Goal: Contribute content: Add original content to the website for others to see

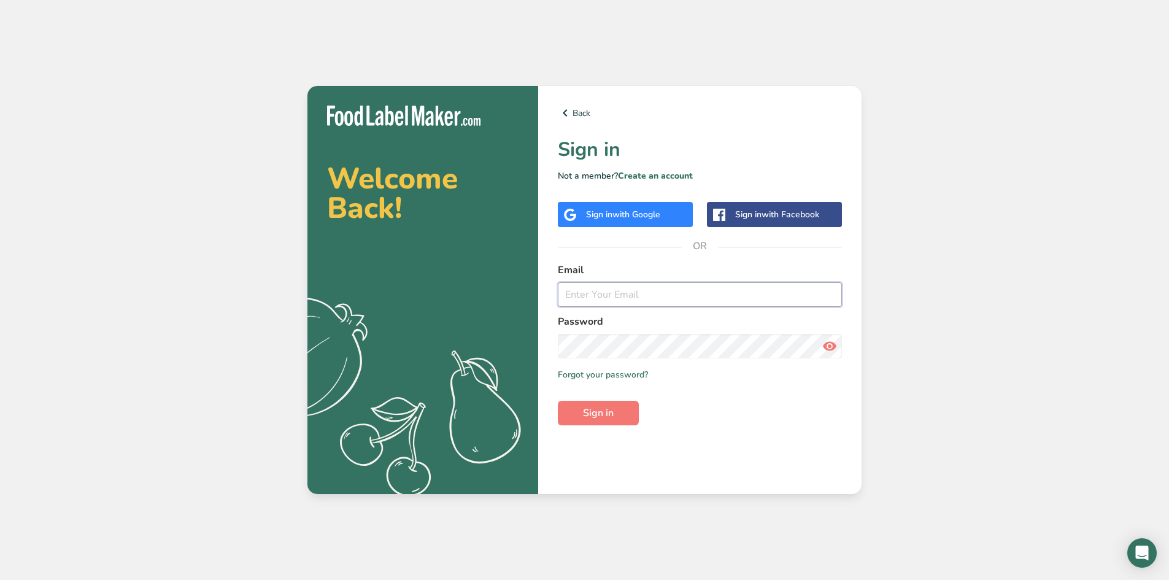
click at [611, 296] on input "email" at bounding box center [700, 294] width 284 height 25
type input "[EMAIL_ADDRESS][DOMAIN_NAME]"
click at [613, 418] on span "Sign in" at bounding box center [598, 413] width 31 height 15
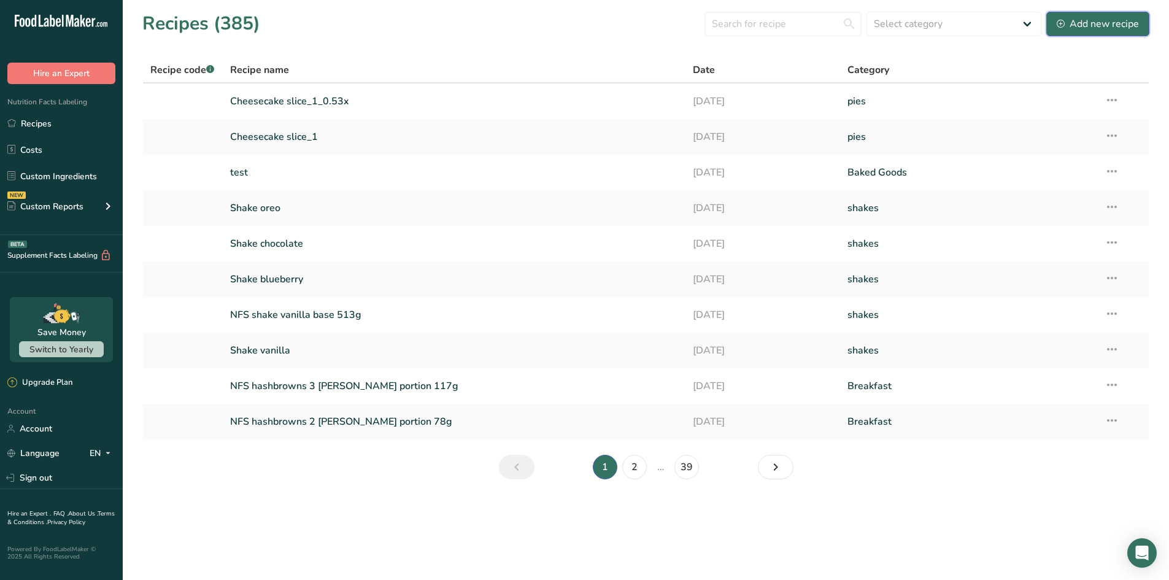
click at [1071, 25] on div "Add new recipe" at bounding box center [1098, 24] width 82 height 15
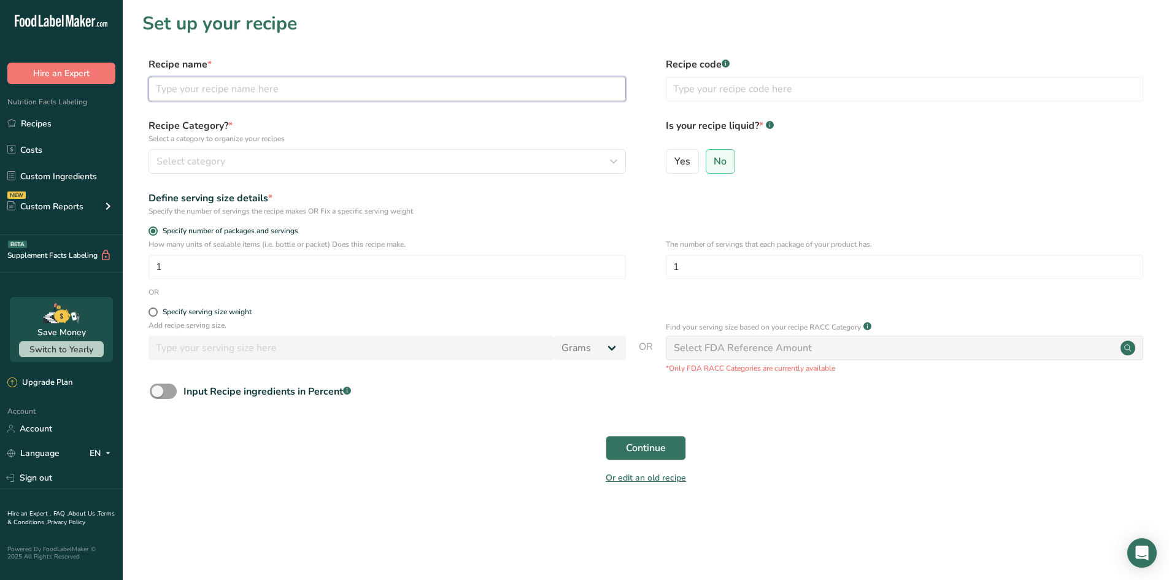
click at [301, 96] on input "text" at bounding box center [387, 89] width 477 height 25
type input "Chicken Wrap"
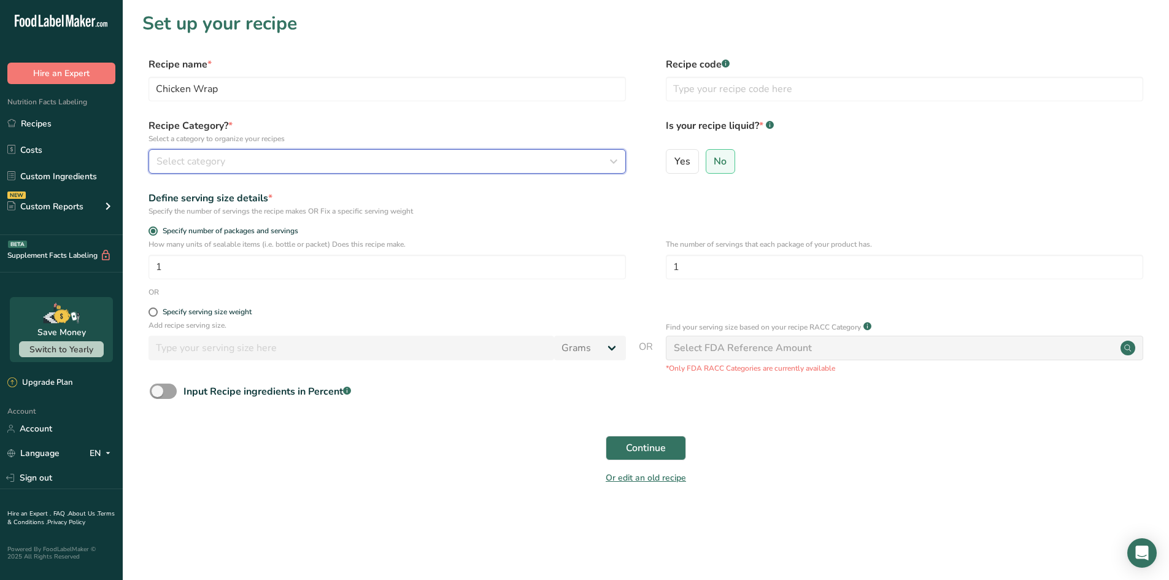
click at [306, 157] on div "Select category" at bounding box center [383, 161] width 454 height 15
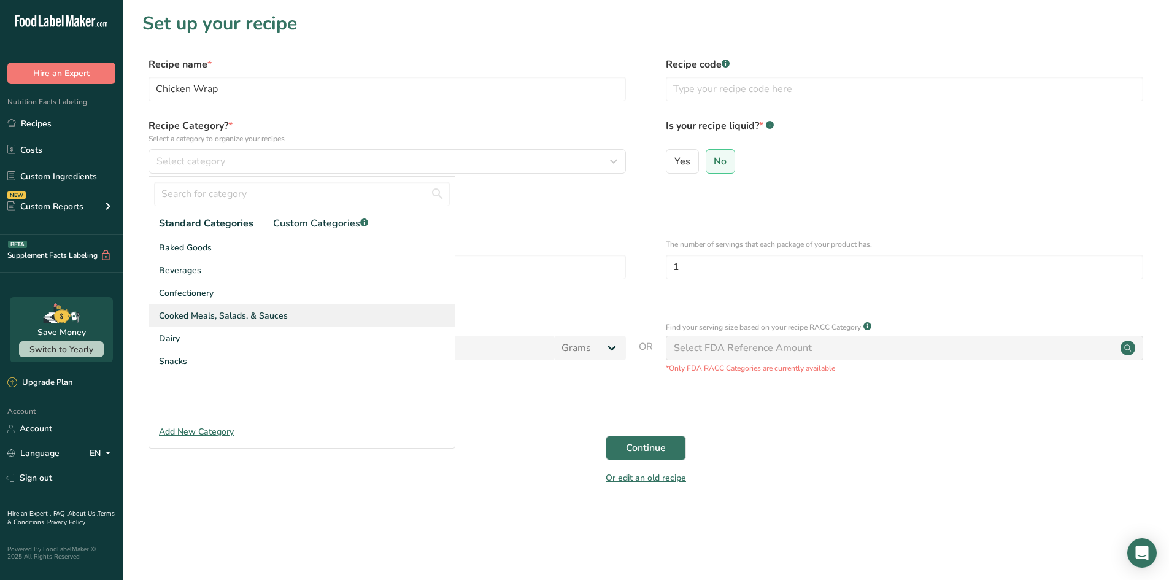
click at [268, 314] on span "Cooked Meals, Salads, & Sauces" at bounding box center [223, 315] width 129 height 13
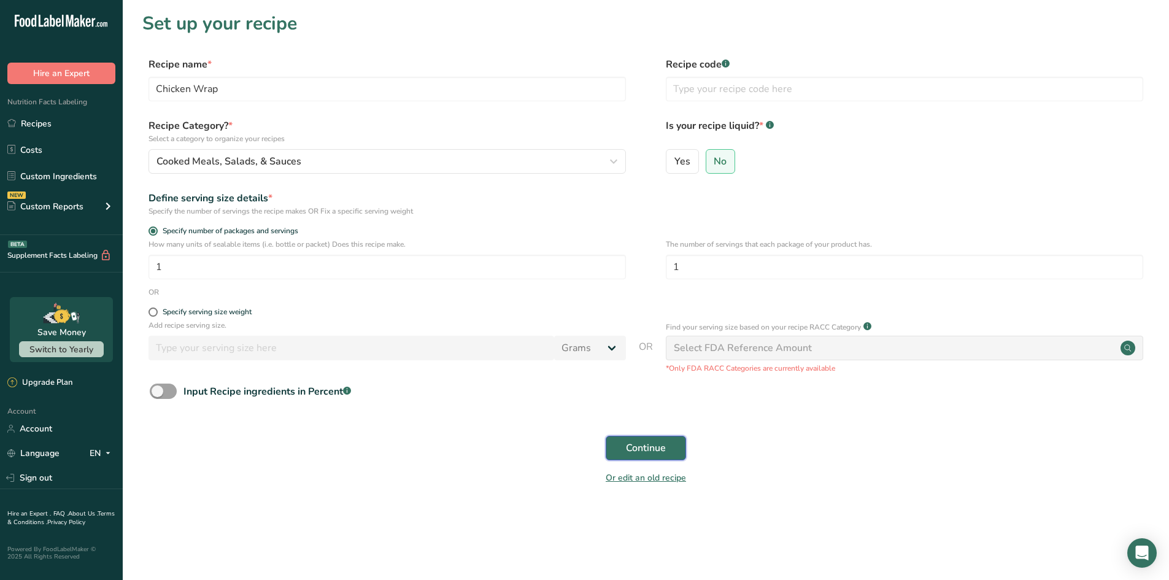
click at [652, 447] on span "Continue" at bounding box center [646, 448] width 40 height 15
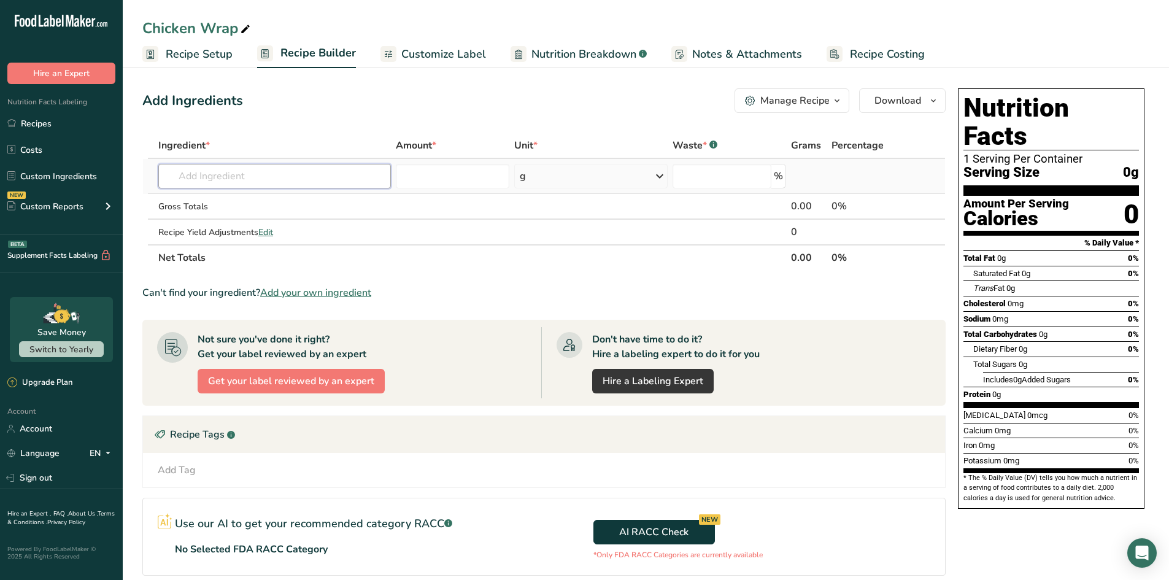
click at [307, 168] on input "text" at bounding box center [274, 176] width 233 height 25
click at [290, 182] on input "text" at bounding box center [274, 176] width 233 height 25
paste input "18970"
drag, startPoint x: 288, startPoint y: 178, endPoint x: 137, endPoint y: 168, distance: 151.3
click at [137, 168] on section "Add Ingredients Manage Recipe Delete Recipe Duplicate Recipe Scale Recipe Save …" at bounding box center [646, 394] width 1046 height 661
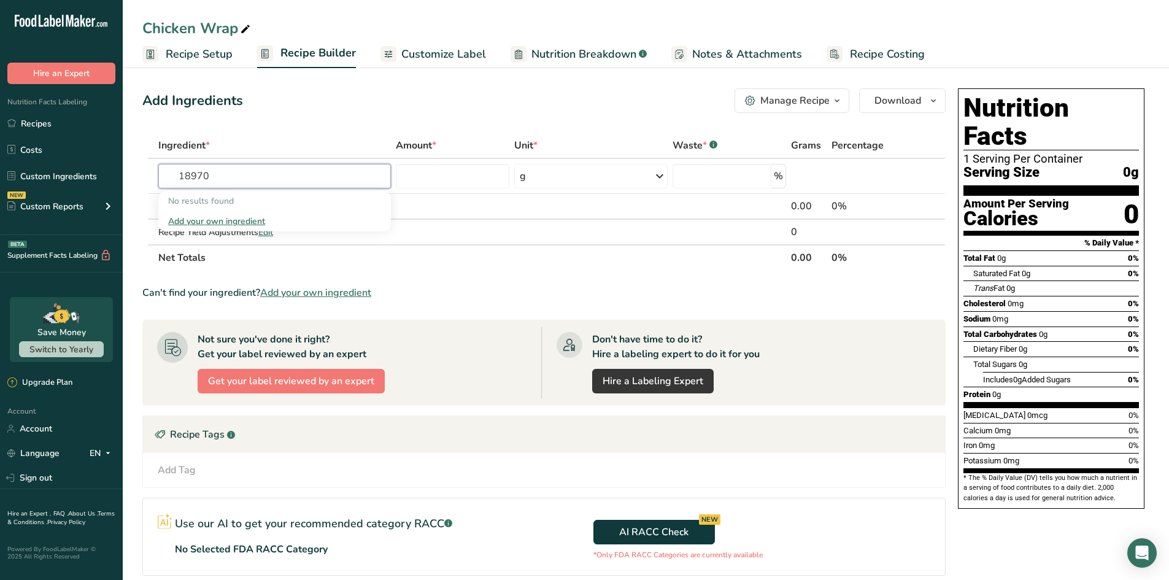
type input "18970"
click at [317, 180] on input "text" at bounding box center [274, 176] width 233 height 25
paste input "Tortillas, ready-to-bake or -fry, flour, shelf stable"
click at [324, 180] on input "Tortillas, ready-to-bake or -fry, flour, shelf stable" at bounding box center [274, 176] width 233 height 25
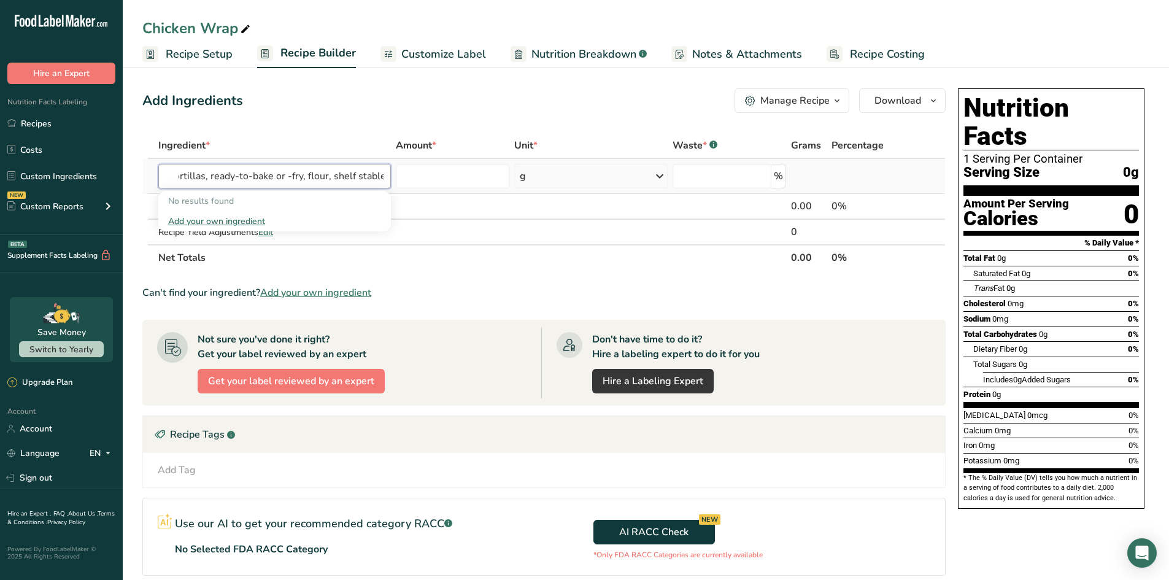
click at [353, 180] on input "Tortillas, ready-to-bake or -fry, flour, shelf stable" at bounding box center [274, 176] width 233 height 25
drag, startPoint x: 307, startPoint y: 176, endPoint x: 436, endPoint y: 178, distance: 128.9
click at [436, 178] on tr "Tortillas, ready-to-bake or -fry, flour, shelf stable No results found Add your…" at bounding box center [544, 176] width 802 height 35
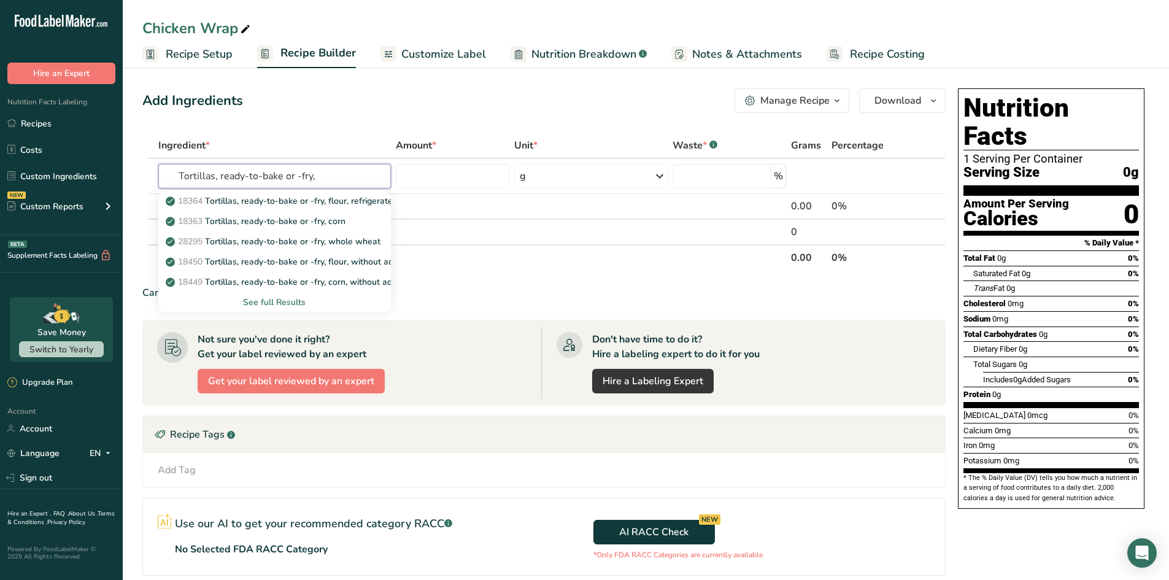
type input "Tortillas, ready-to-bake or -fry,"
click at [283, 301] on div "See full Results" at bounding box center [274, 302] width 213 height 13
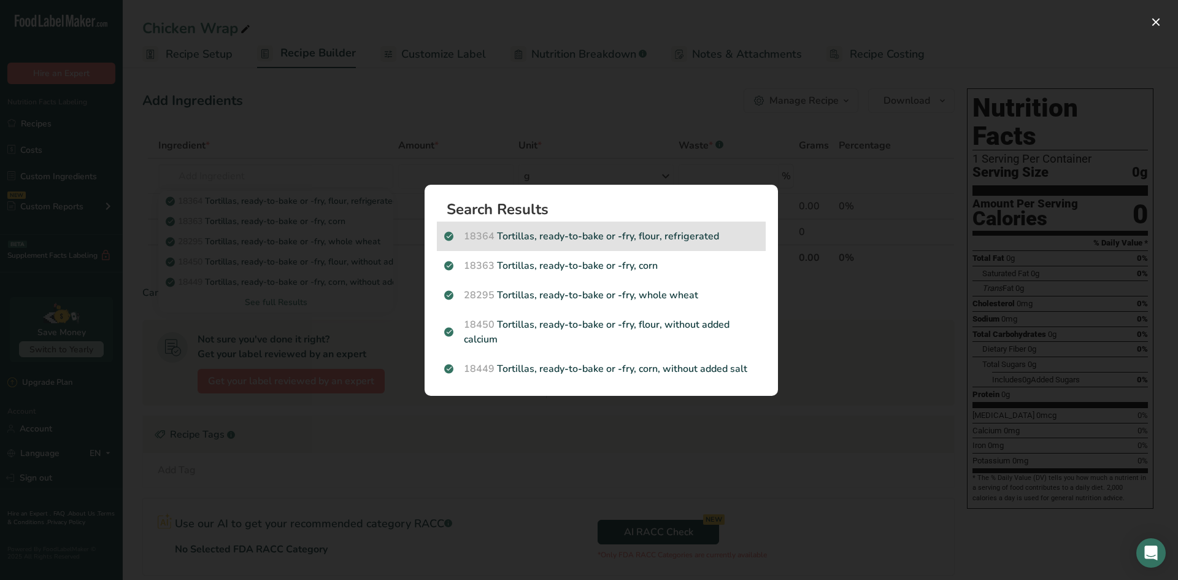
click at [730, 245] on div "18364 Tortillas, ready-to-bake or -fry, flour, refrigerated" at bounding box center [601, 236] width 329 height 29
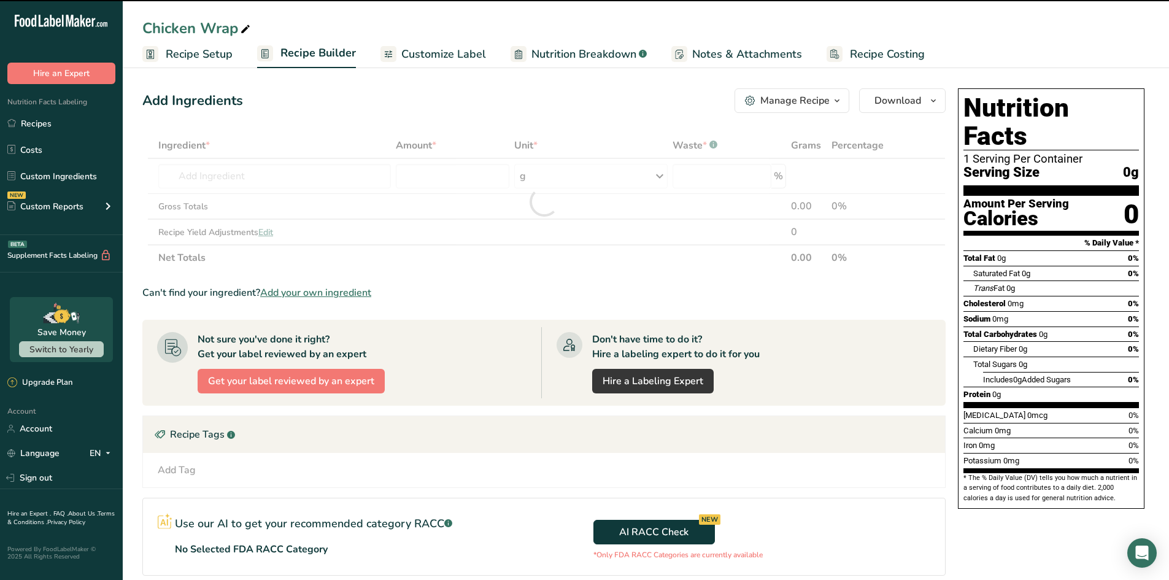
type input "0"
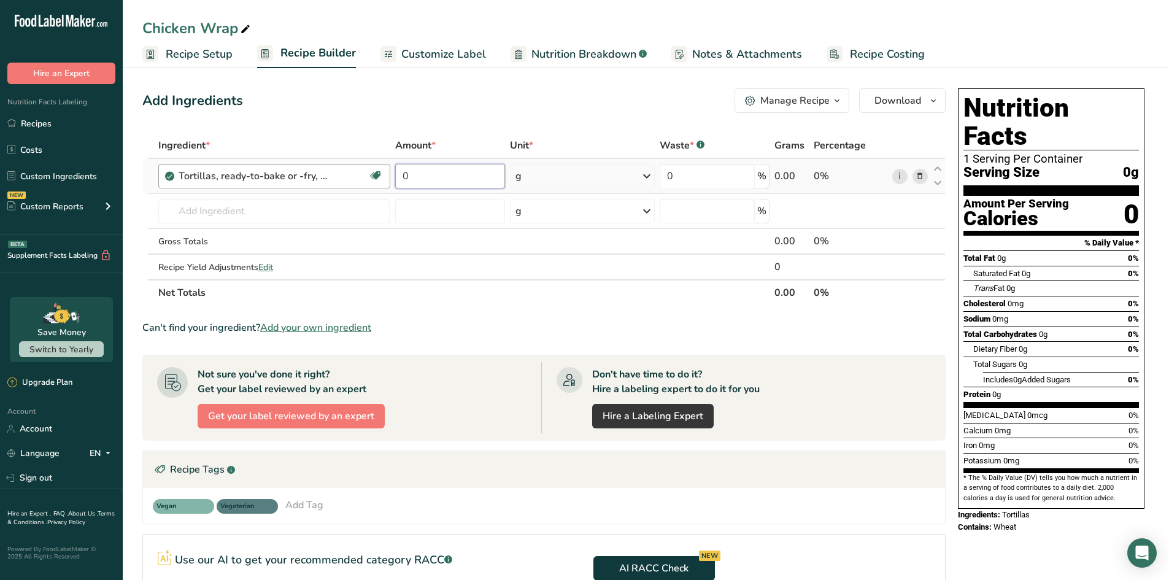
drag, startPoint x: 477, startPoint y: 179, endPoint x: 385, endPoint y: 174, distance: 92.8
click at [385, 174] on tr "Tortillas, ready-to-bake or -fry, flour, refrigerated Dairy free Vegan Vegetari…" at bounding box center [544, 176] width 802 height 35
type input "1"
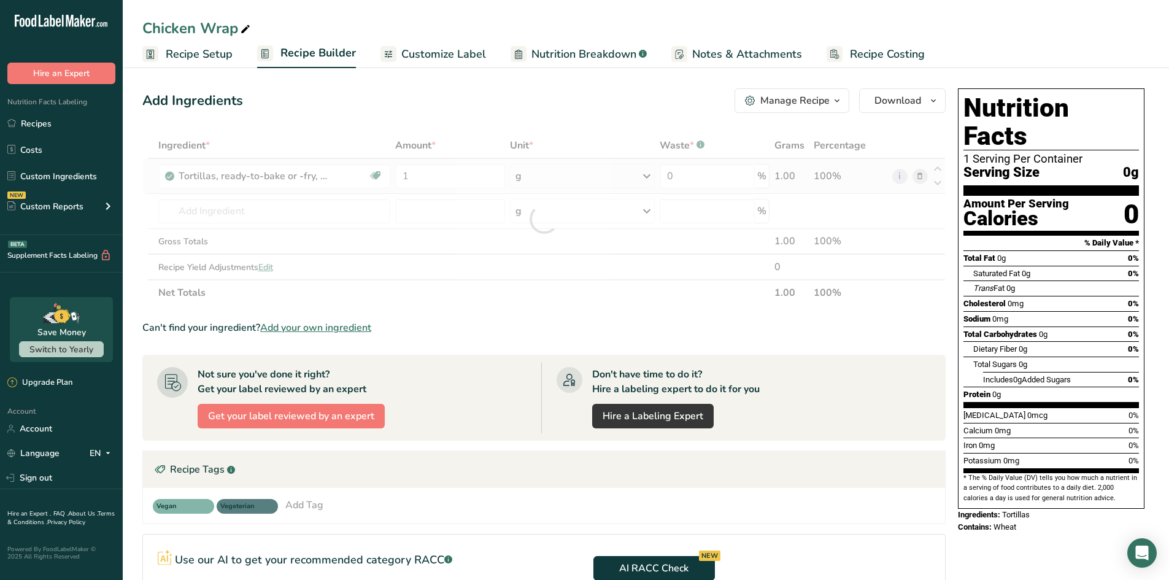
click at [555, 177] on div "Ingredient * Amount * Unit * Waste * .a-a{fill:#347362;}.b-a{fill:#fff;} Grams …" at bounding box center [543, 219] width 803 height 173
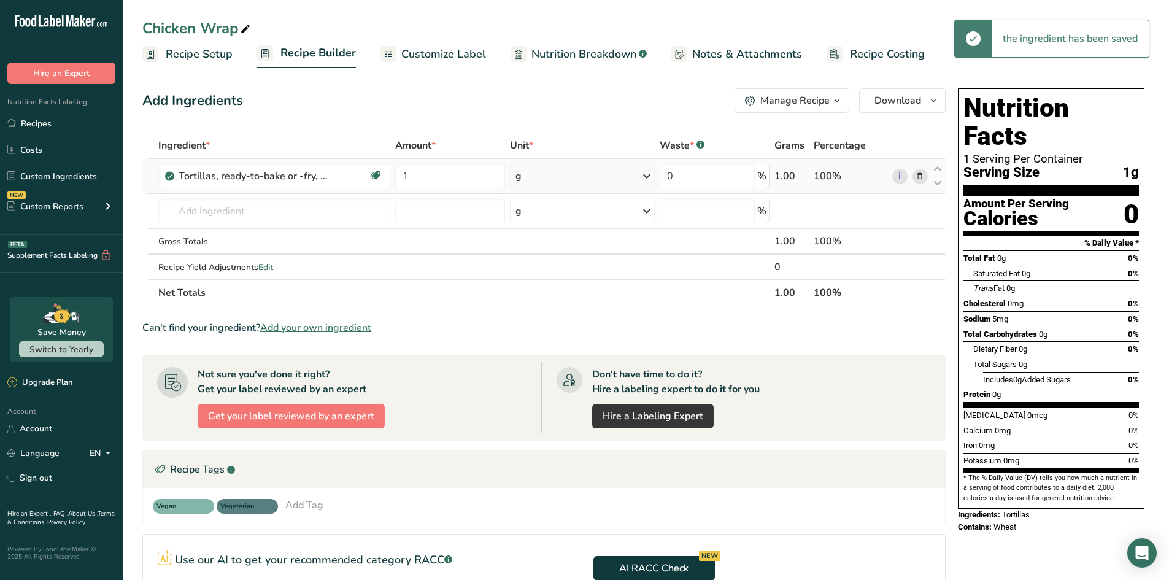
click at [644, 169] on icon at bounding box center [646, 176] width 15 height 22
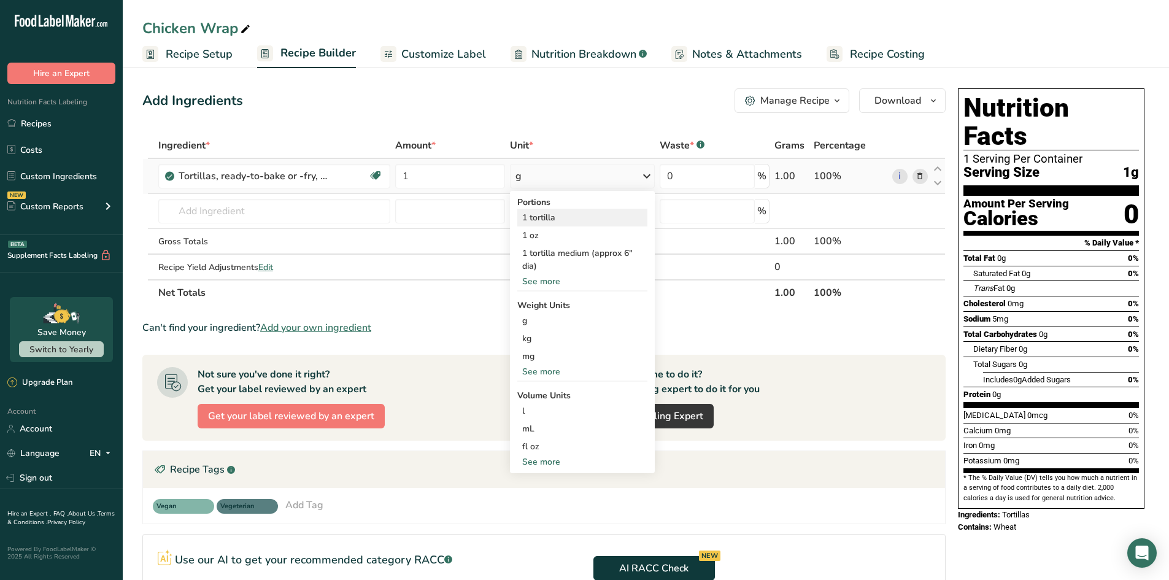
drag, startPoint x: 587, startPoint y: 226, endPoint x: 528, endPoint y: 222, distance: 58.5
click at [584, 215] on div "Portions 1 tortilla 1 oz 1 tortilla medium (approx 6" dia) See more Weight Unit…" at bounding box center [582, 332] width 145 height 282
click at [551, 215] on div "1 tortilla" at bounding box center [582, 218] width 130 height 18
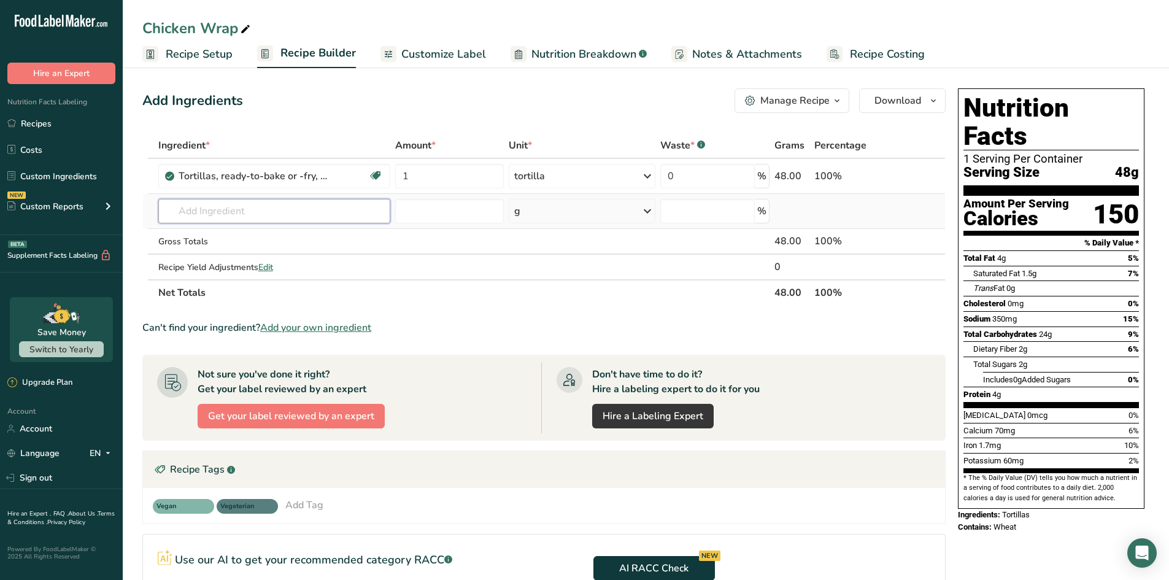
click at [237, 212] on input "text" at bounding box center [274, 211] width 232 height 25
paste input "Cheese, cheddar (Includes foods for USDA's Food Distribution Program)"
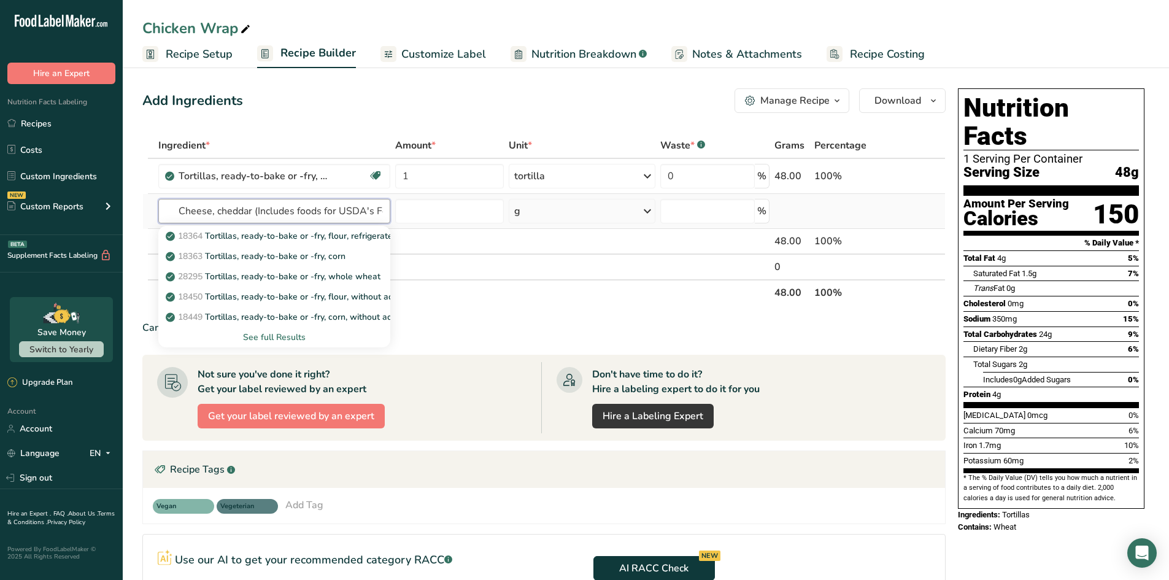
scroll to position [0, 111]
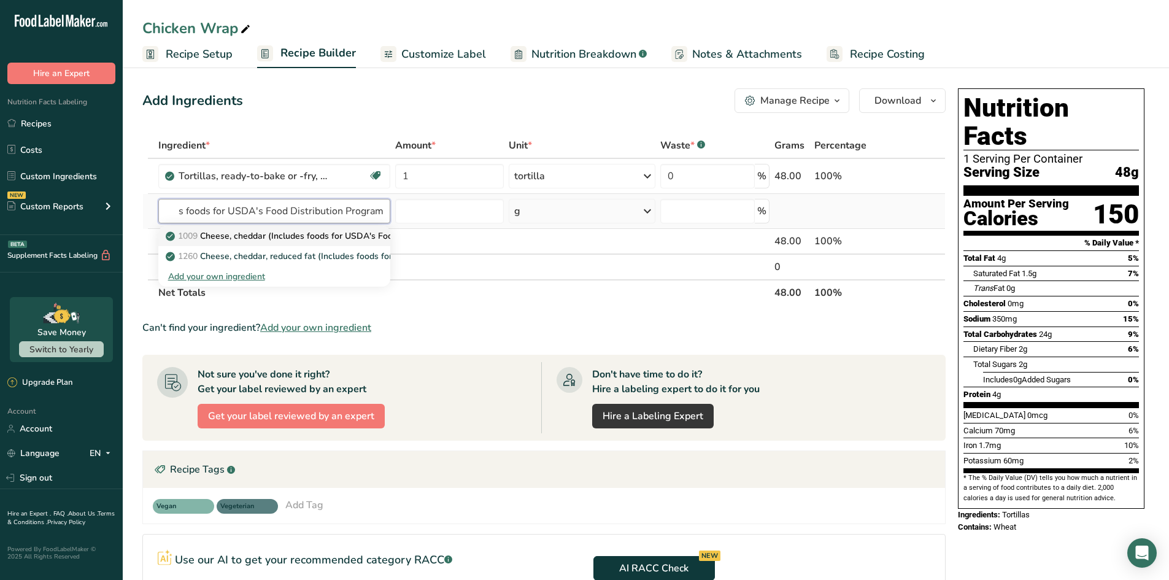
type input "Cheese, cheddar (Includes foods for USDA's Food Distribution Program)"
click at [238, 236] on p "1009 Cheese, cheddar (Includes foods for USDA's Food Distribution Program)" at bounding box center [326, 236] width 317 height 13
type input "Cheese, cheddar (Includes foods for USDA's Food Distribution Program)"
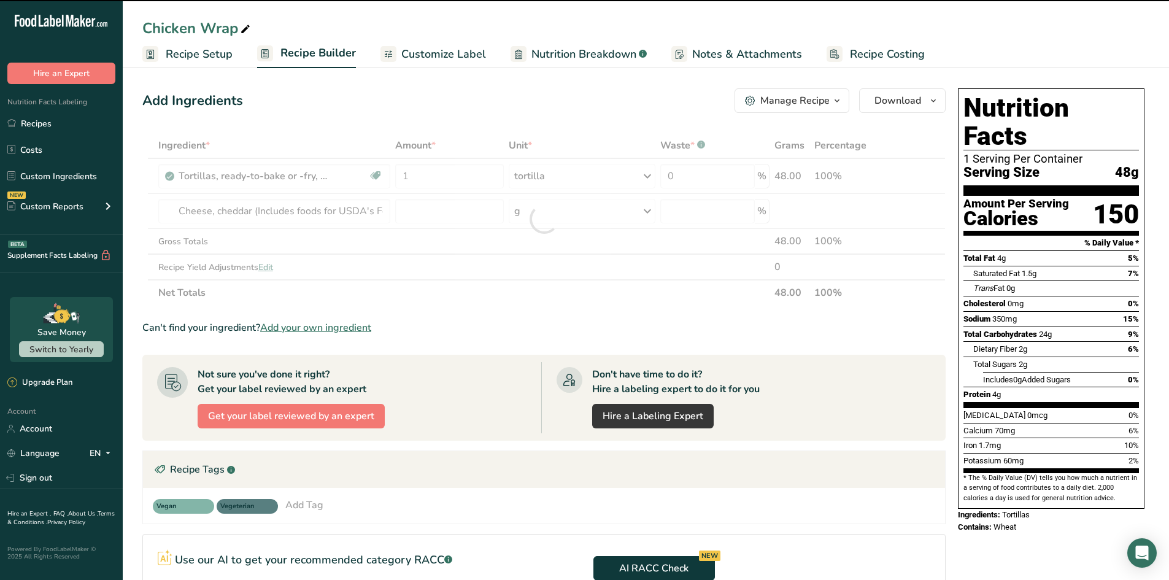
type input "0"
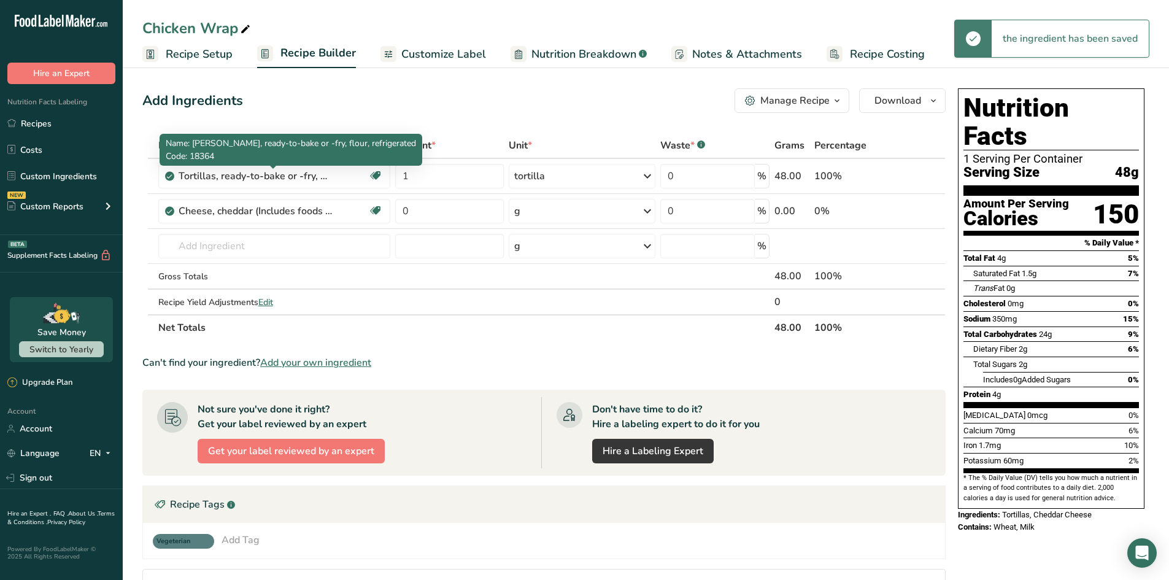
click at [250, 176] on div "Tortillas, ready-to-bake or -fry, flour, refrigerated" at bounding box center [255, 176] width 153 height 15
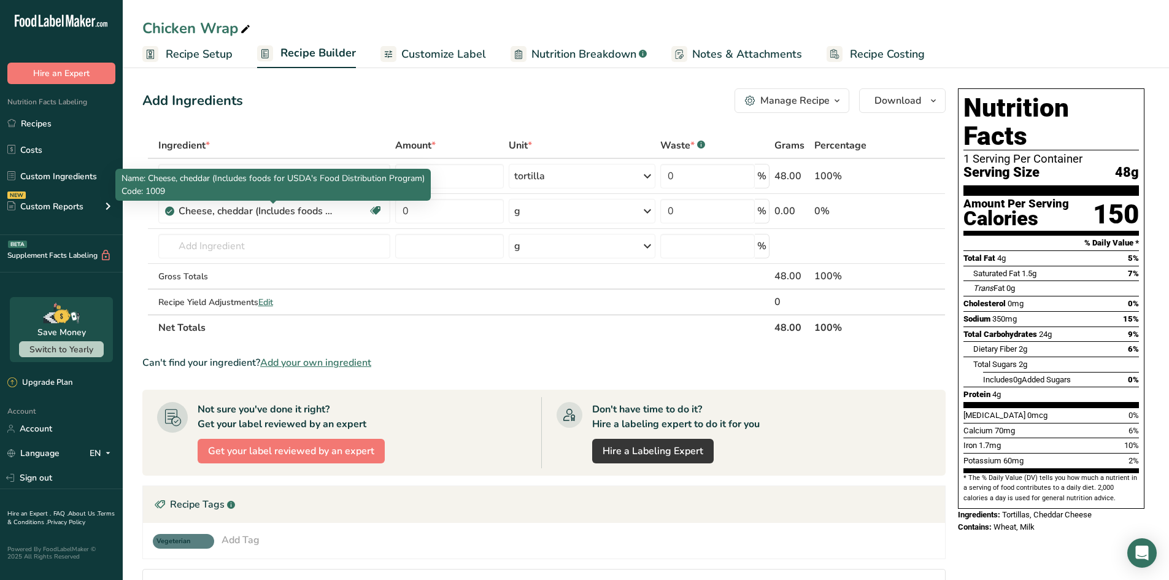
click at [287, 172] on span "Name: Cheese, cheddar (Includes foods for USDA's Food Distribution Program)" at bounding box center [273, 178] width 303 height 12
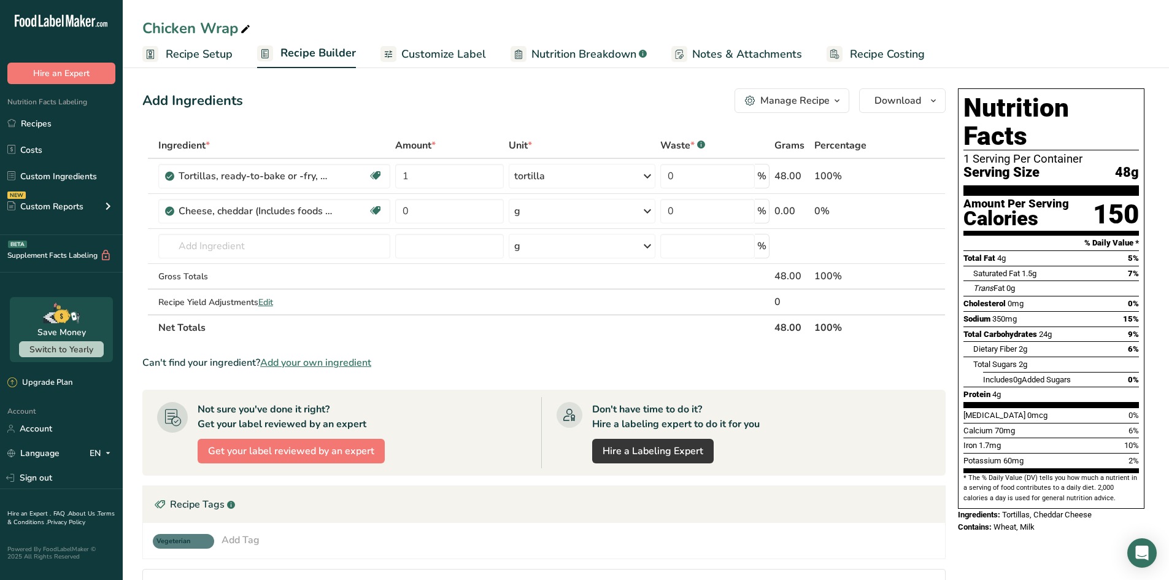
click at [329, 120] on div "Add Ingredients Manage Recipe Delete Recipe Duplicate Recipe Scale Recipe Save …" at bounding box center [547, 429] width 811 height 693
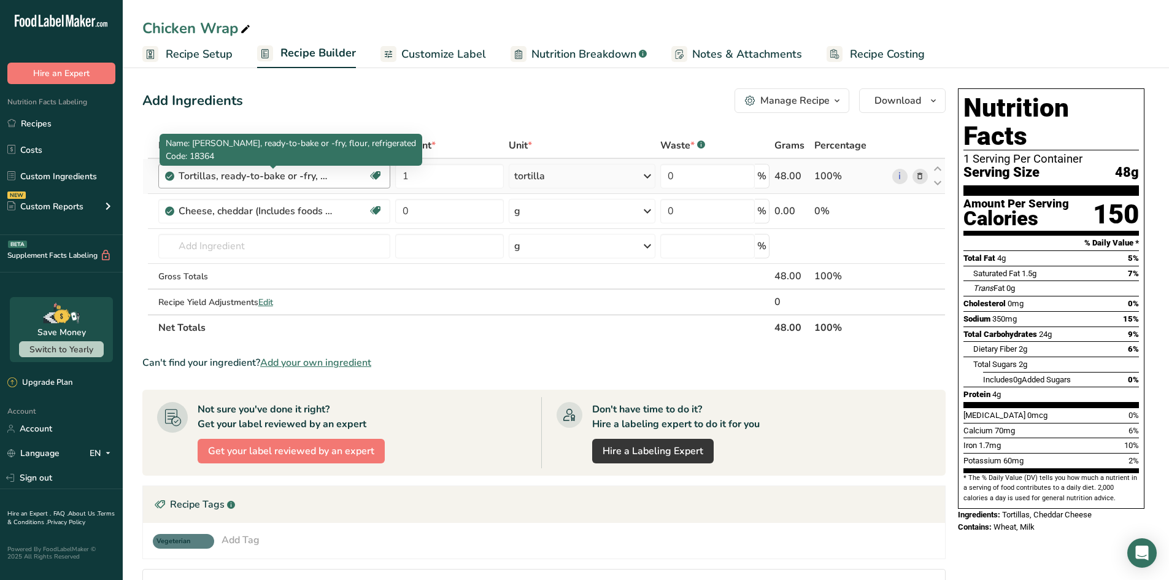
click at [285, 178] on div "Tortillas, ready-to-bake or -fry, flour, refrigerated" at bounding box center [255, 176] width 153 height 15
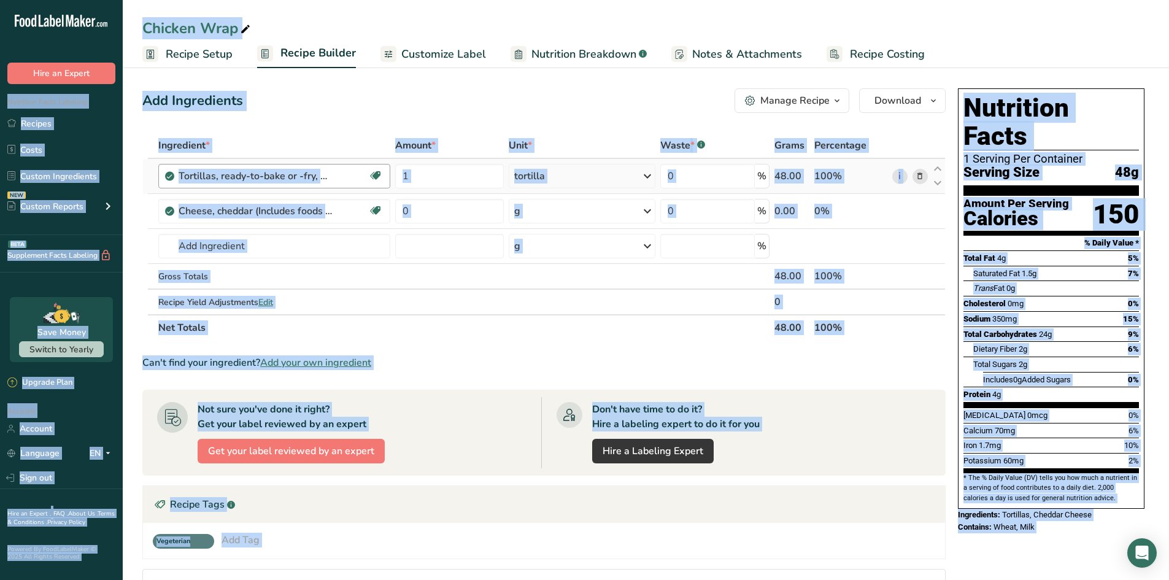
click at [287, 177] on div "Tortillas, ready-to-bake or -fry, flour, refrigerated" at bounding box center [255, 176] width 153 height 15
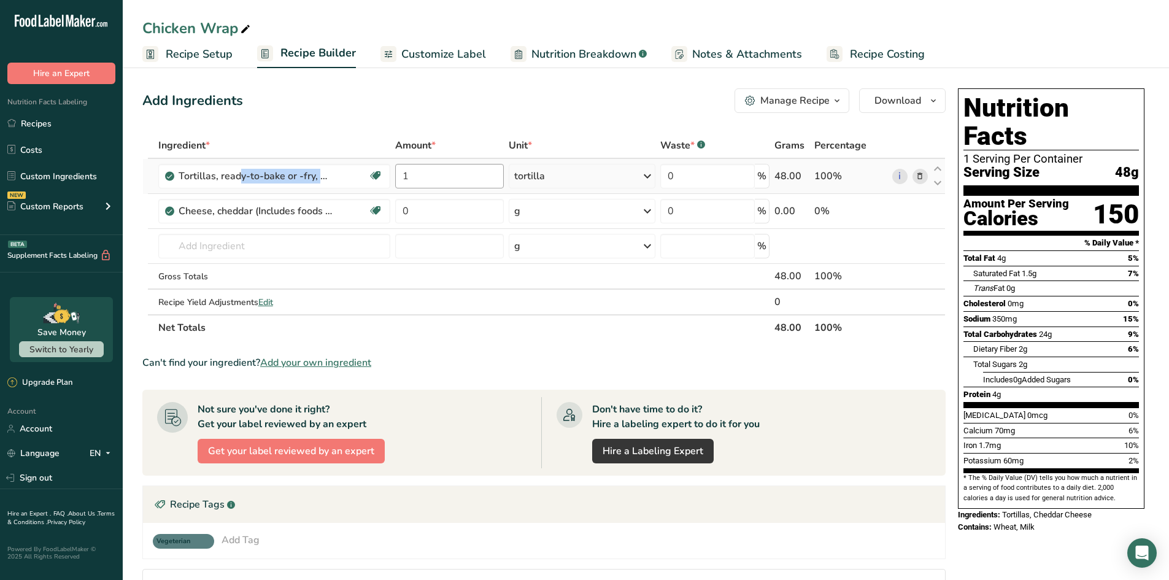
drag, startPoint x: 236, startPoint y: 180, endPoint x: 401, endPoint y: 180, distance: 165.1
click at [401, 180] on tr "Tortillas, ready-to-bake or -fry, flour, refrigerated Dairy free Vegan Vegetari…" at bounding box center [544, 176] width 802 height 35
click at [277, 259] on td "1009 Cheese, cheddar (Includes foods for USDA's Food Distribution Program) 1260…" at bounding box center [274, 246] width 237 height 35
click at [274, 252] on input "text" at bounding box center [274, 246] width 232 height 25
paste input "Tortillas, ready-to-bake or -fry, flour, shelf stable"
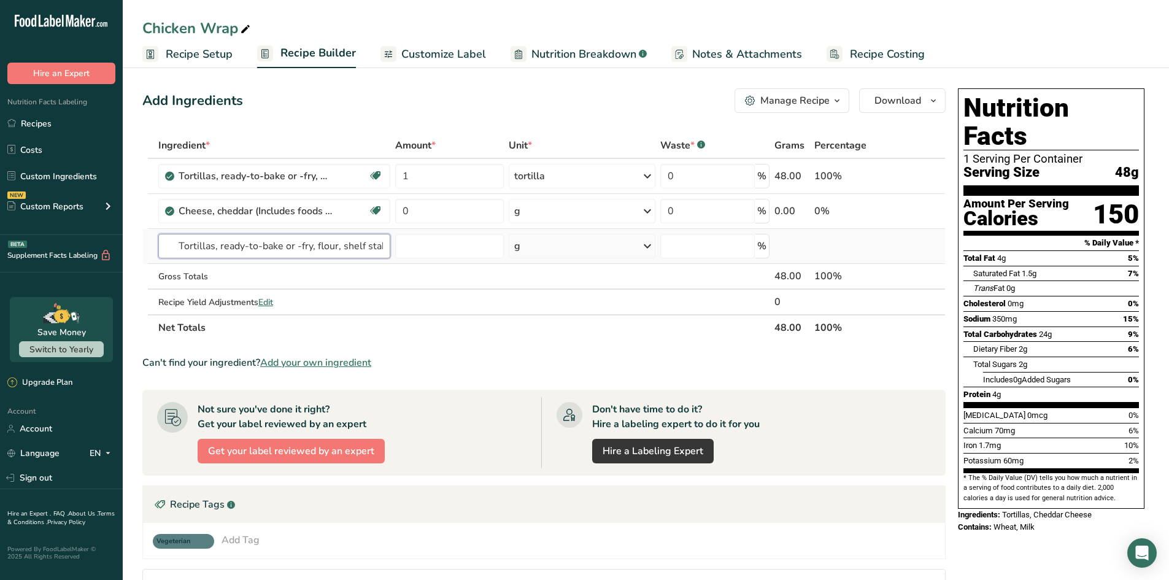
scroll to position [0, 10]
type input "Tortillas, ready-to-bake or -fry, flour, shelf stable"
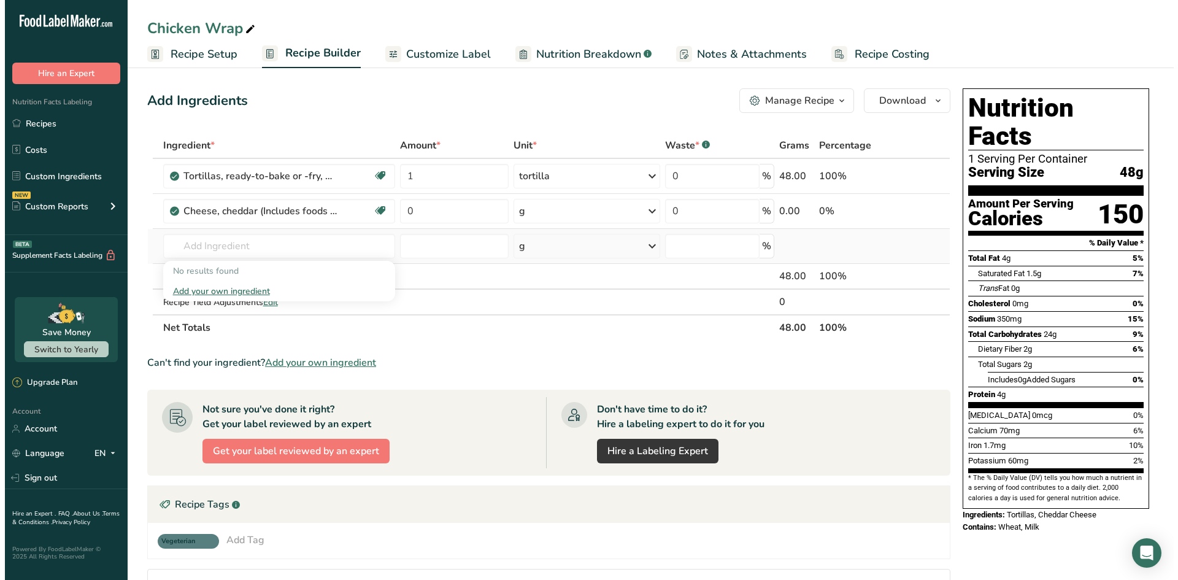
scroll to position [0, 0]
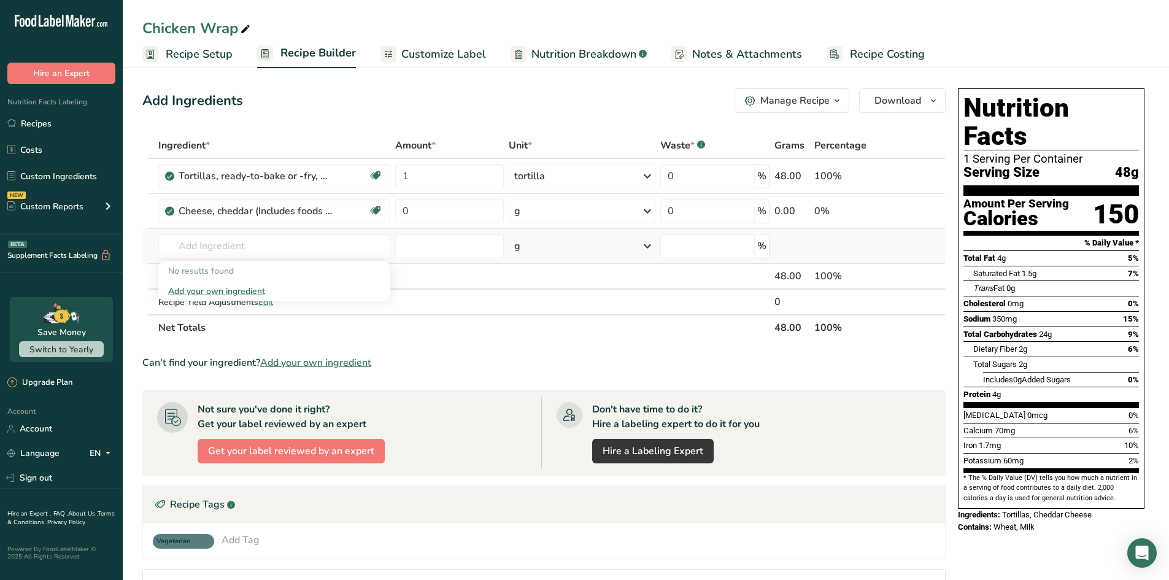
click at [231, 271] on div "No results found" at bounding box center [274, 271] width 232 height 20
click at [284, 249] on input "text" at bounding box center [274, 246] width 232 height 25
click at [346, 172] on div "Tortillas, ready-to-bake or -fry, flour, refrigerated" at bounding box center [274, 176] width 190 height 15
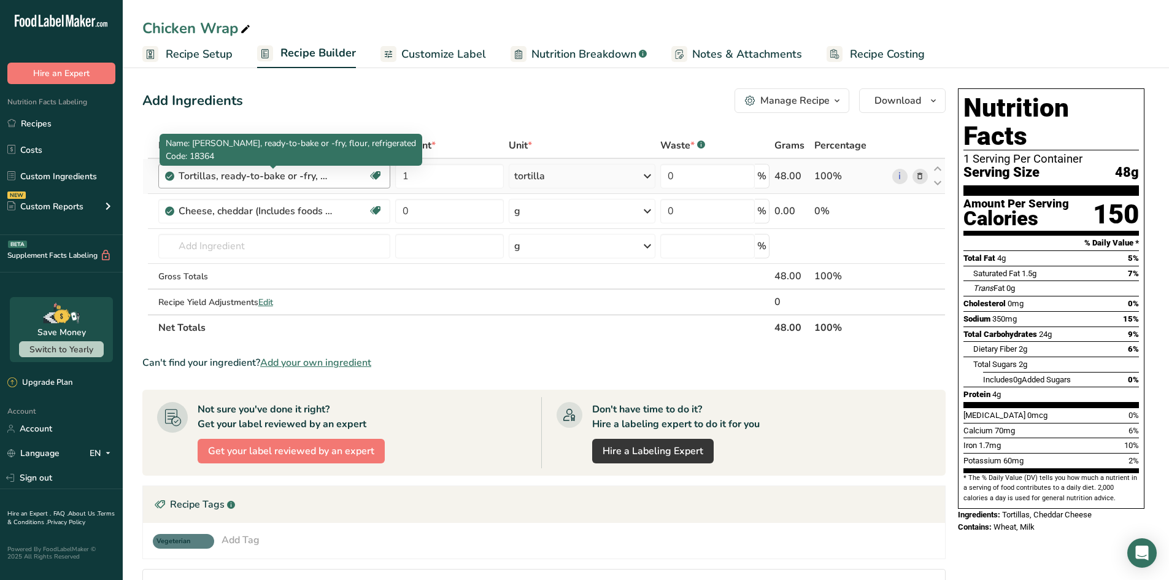
click at [302, 174] on div "Tortillas, ready-to-bake or -fry, flour, refrigerated" at bounding box center [255, 176] width 153 height 15
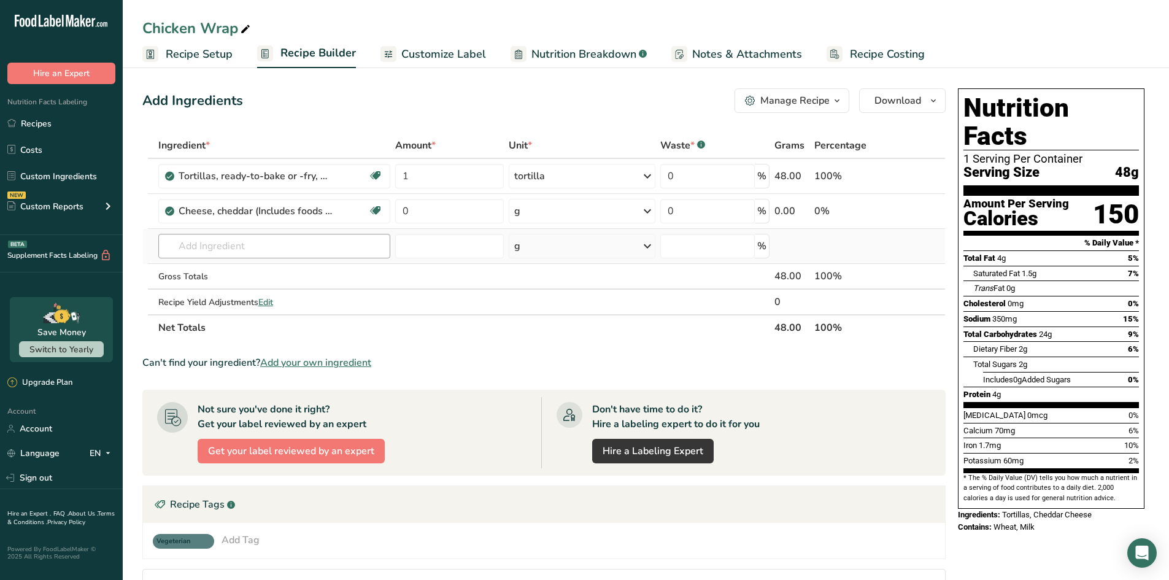
click at [214, 254] on td "No results found Add your own ingredient" at bounding box center [274, 246] width 237 height 35
click at [214, 248] on input "text" at bounding box center [274, 246] width 232 height 25
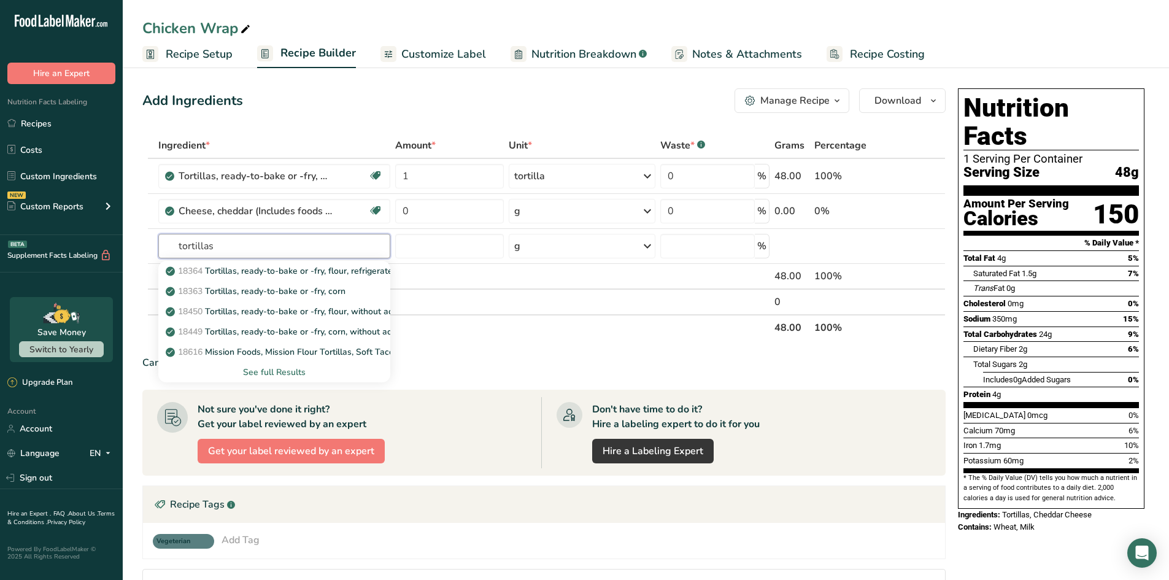
type input "tortillas"
click at [274, 370] on div "See full Results" at bounding box center [274, 372] width 212 height 13
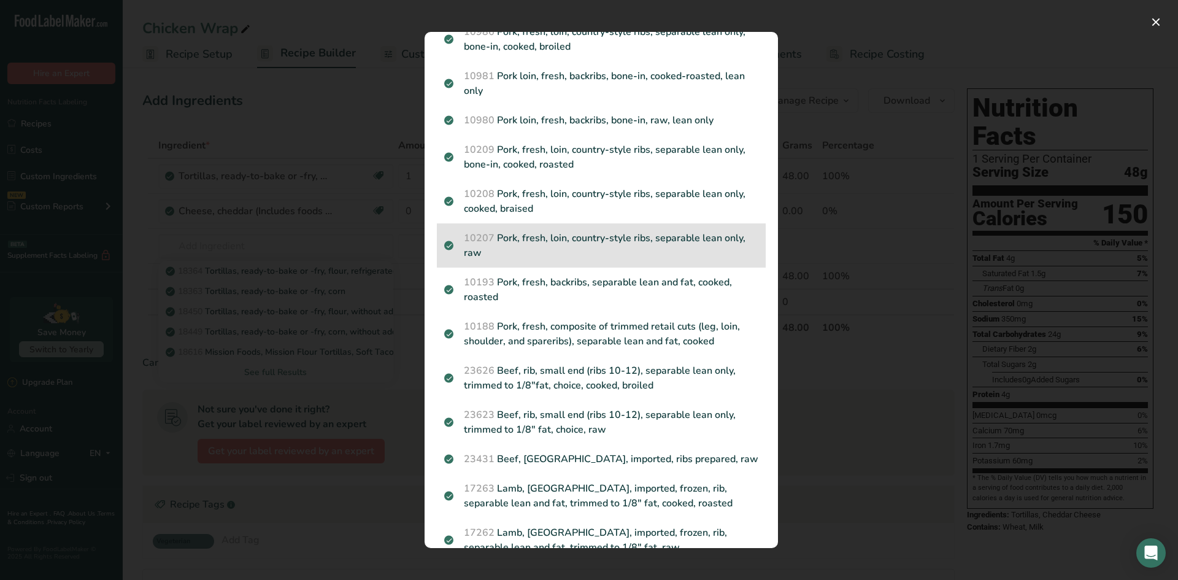
scroll to position [1315, 0]
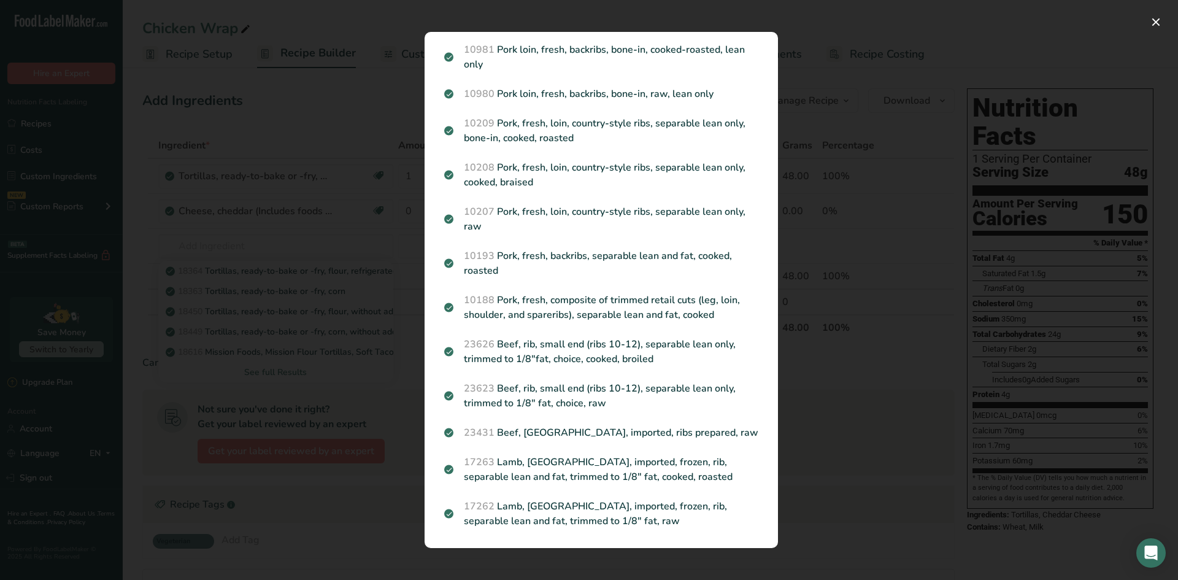
click at [875, 398] on div "Search results modal" at bounding box center [589, 290] width 1178 height 580
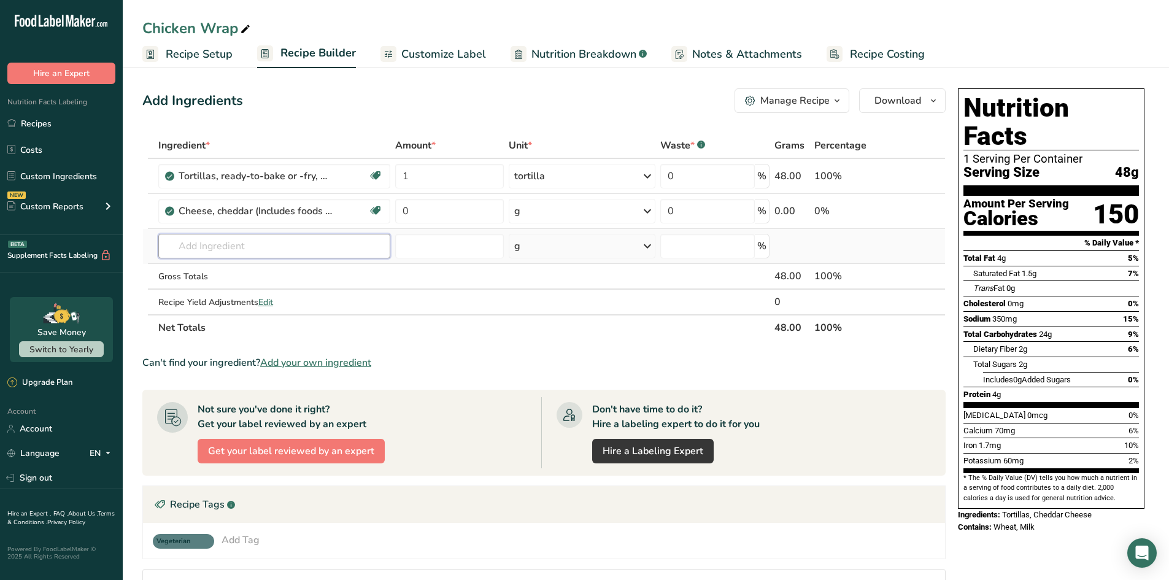
click at [266, 237] on input "text" at bounding box center [274, 246] width 232 height 25
click at [225, 252] on input "11252" at bounding box center [274, 246] width 232 height 25
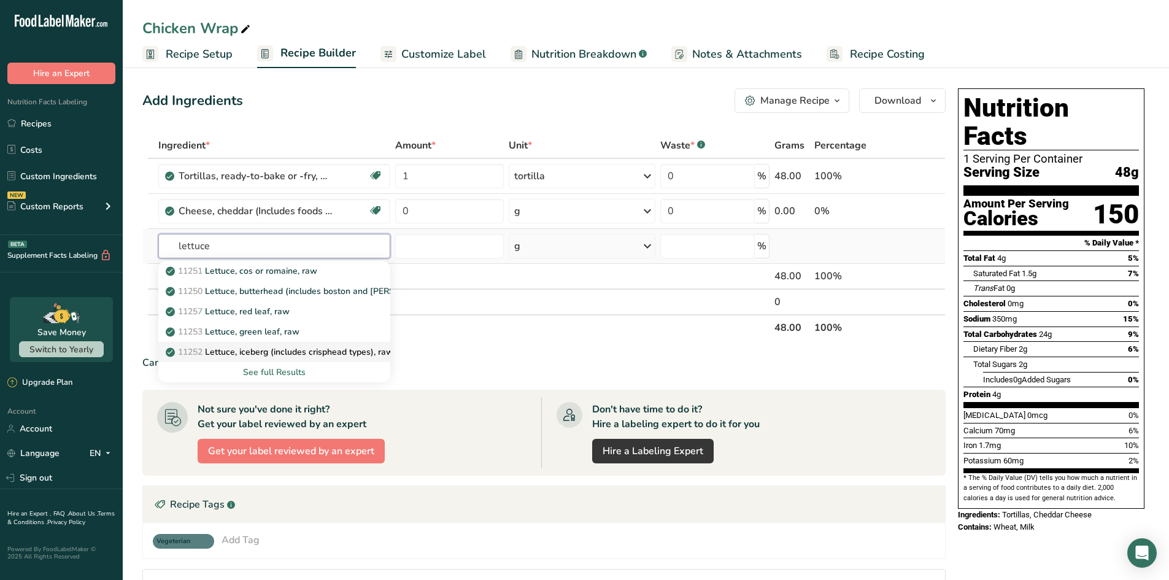
type input "lettuce"
click at [228, 350] on p "11252 Lettuce, iceberg (includes crisphead types), raw" at bounding box center [280, 352] width 225 height 13
type input "Lettuce, iceberg (includes crisphead types), raw"
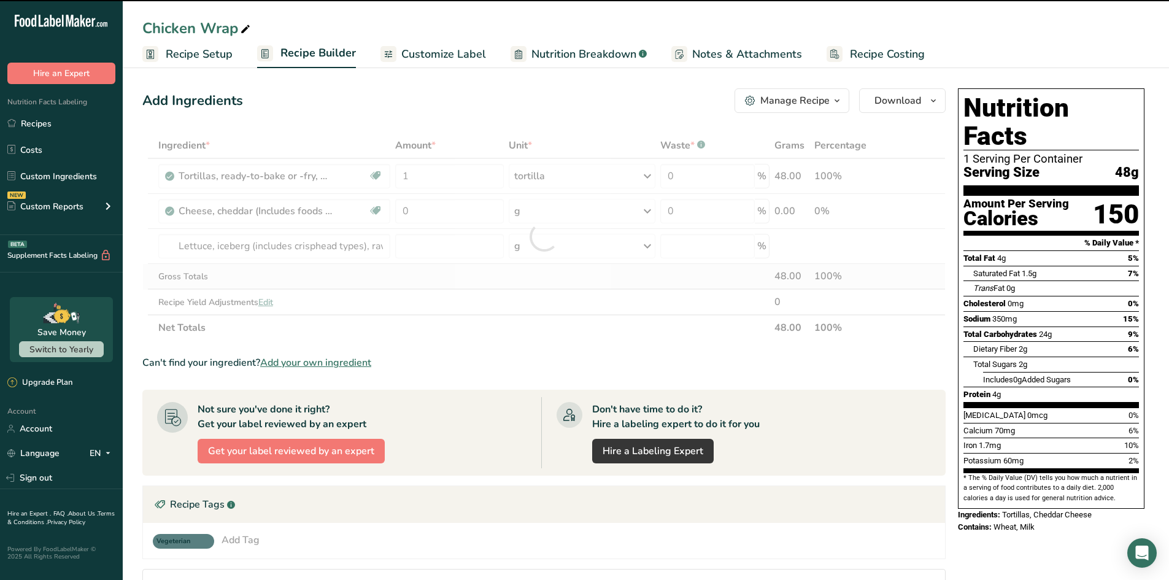
type input "0"
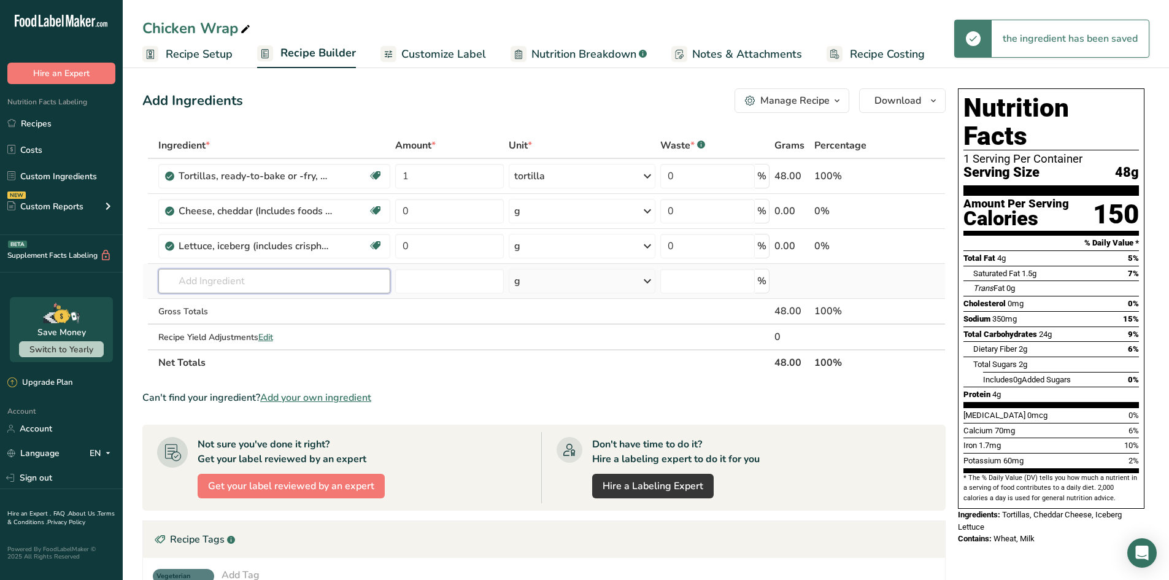
click at [227, 279] on input "text" at bounding box center [274, 281] width 232 height 25
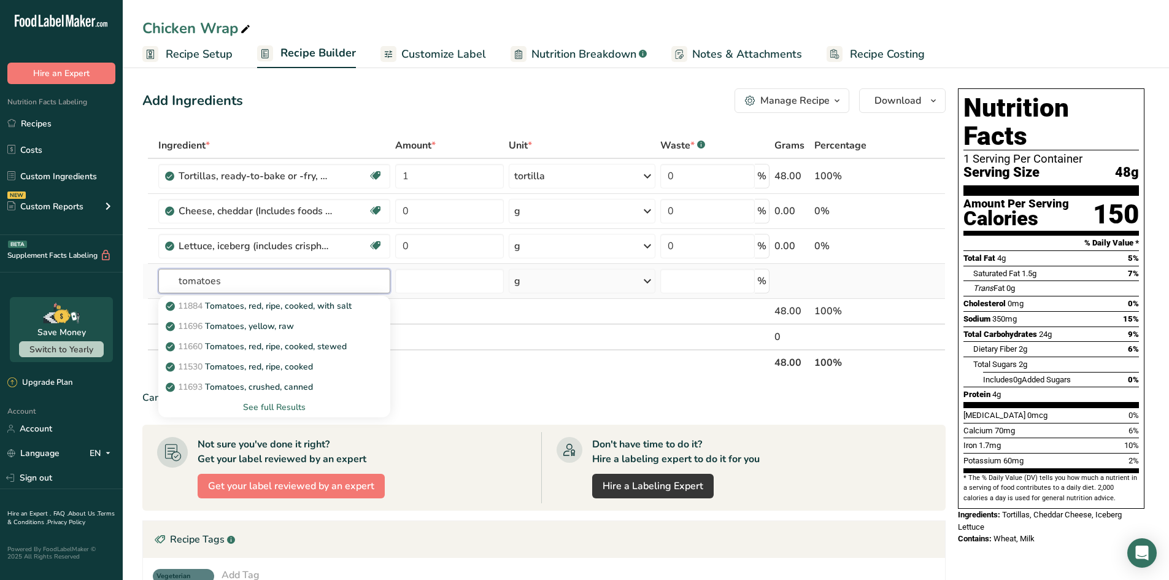
type input "tomatoes"
click at [271, 408] on div "See full Results" at bounding box center [274, 407] width 212 height 13
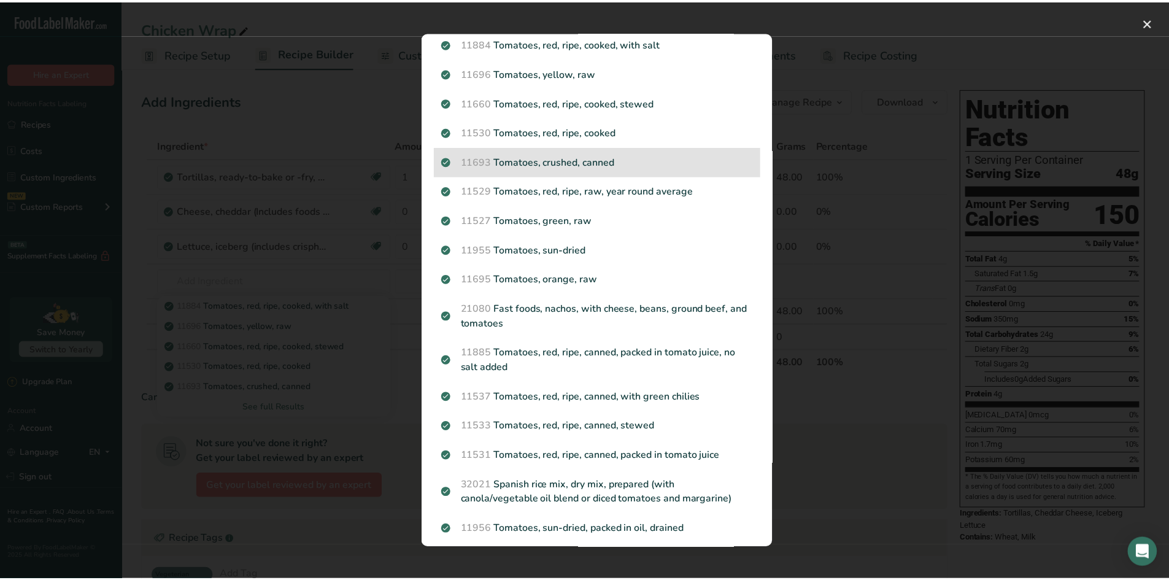
scroll to position [61, 0]
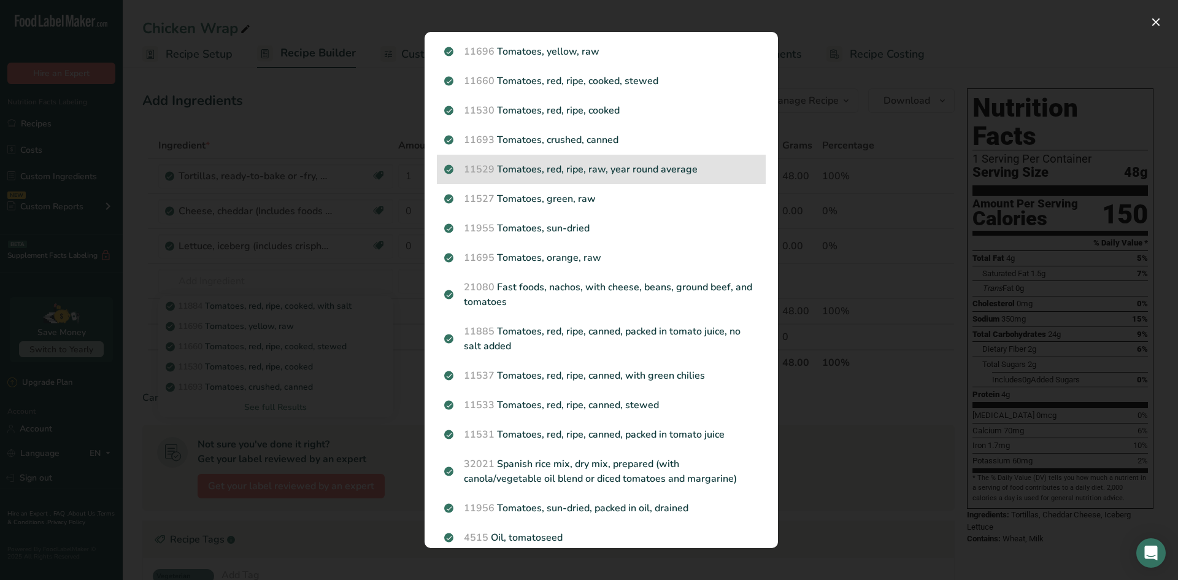
click at [643, 175] on p "11529 Tomatoes, red, ripe, raw, year round average" at bounding box center [601, 169] width 314 height 15
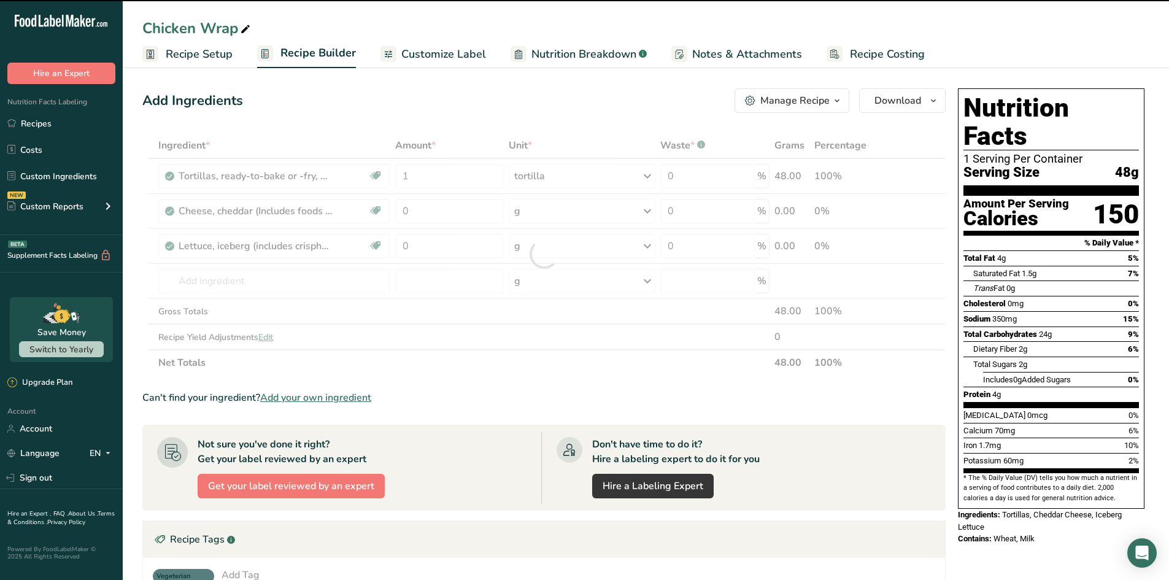
type input "0"
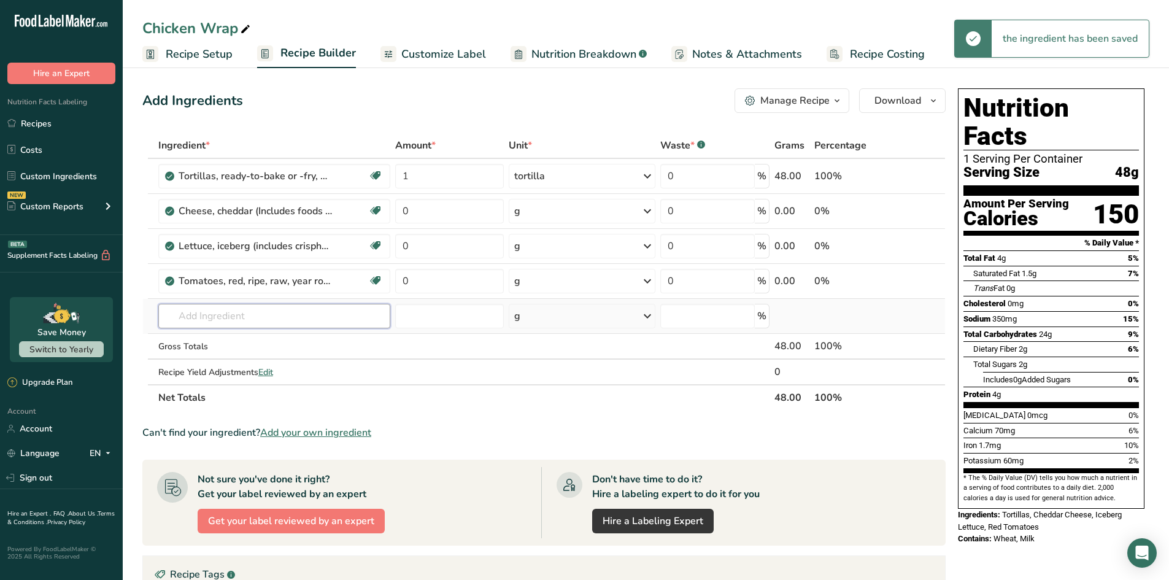
click at [213, 317] on input "text" at bounding box center [274, 316] width 232 height 25
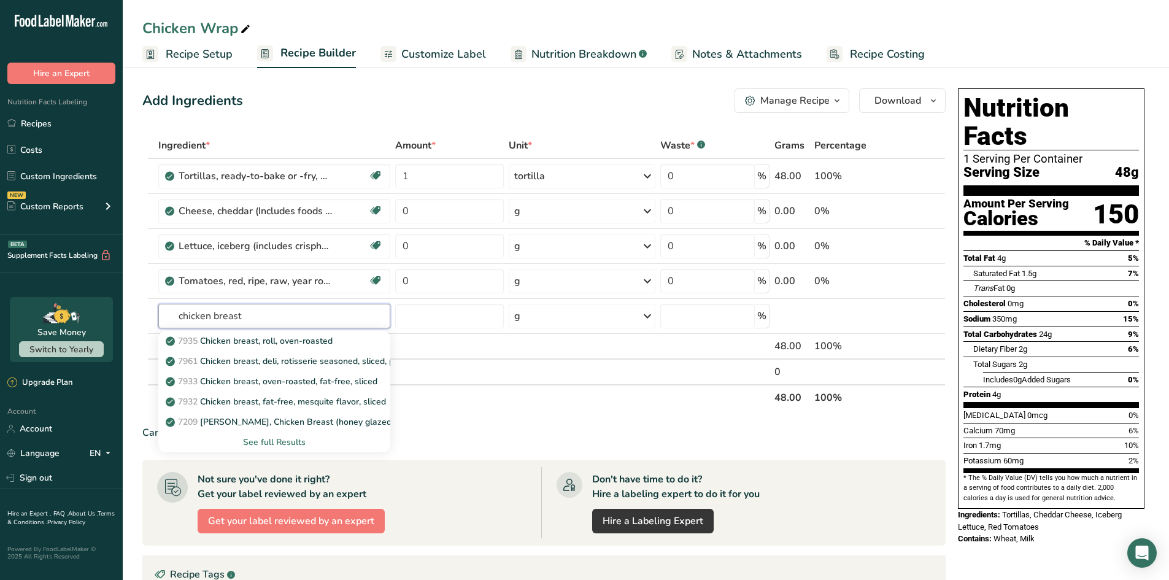
type input "chicken breast"
click at [226, 318] on input "text" at bounding box center [274, 316] width 232 height 25
paste input "NFS Chicken Breast with Rib Meat"
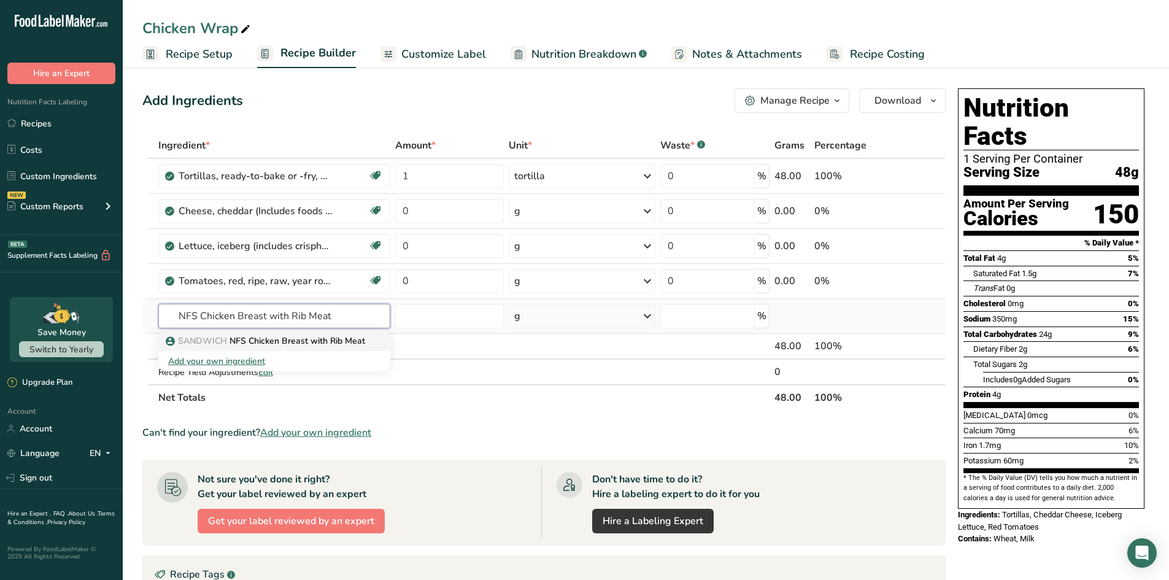
type input "NFS Chicken Breast with Rib Meat"
click at [257, 338] on p "SANDWICH NFS Chicken Breast with Rib Meat" at bounding box center [266, 340] width 197 height 13
type input "NFS Chicken Breast with Rib Meat"
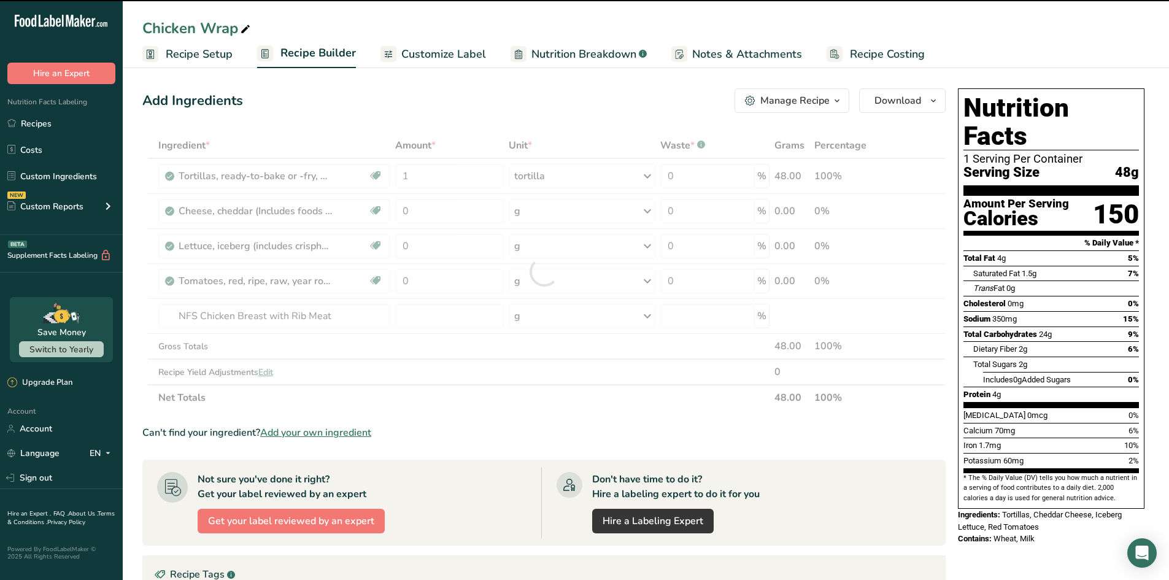
type input "0"
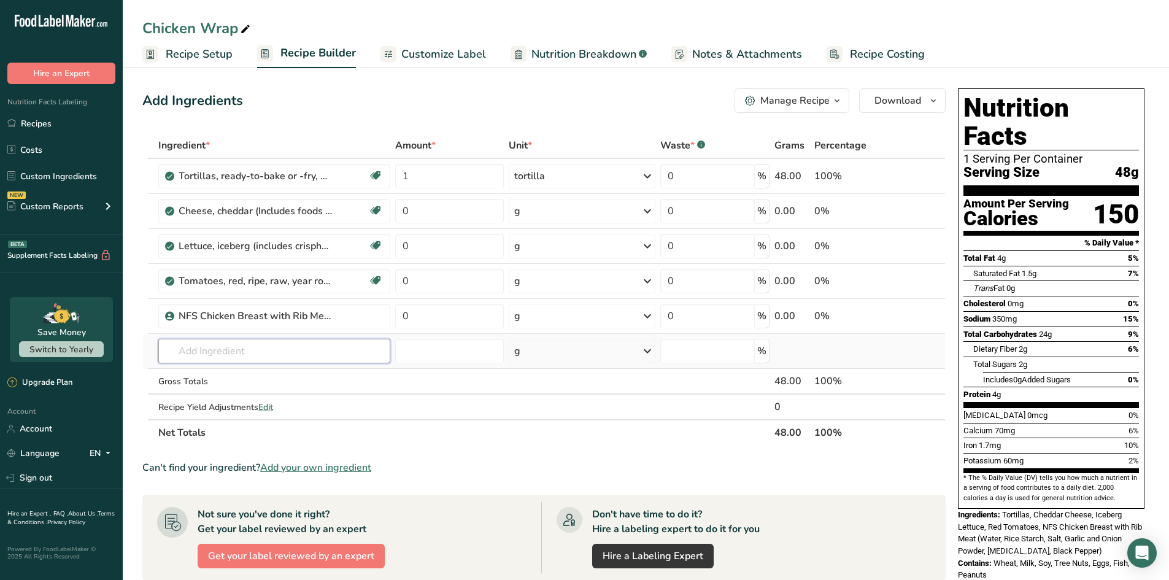
click at [286, 353] on input "text" at bounding box center [274, 351] width 232 height 25
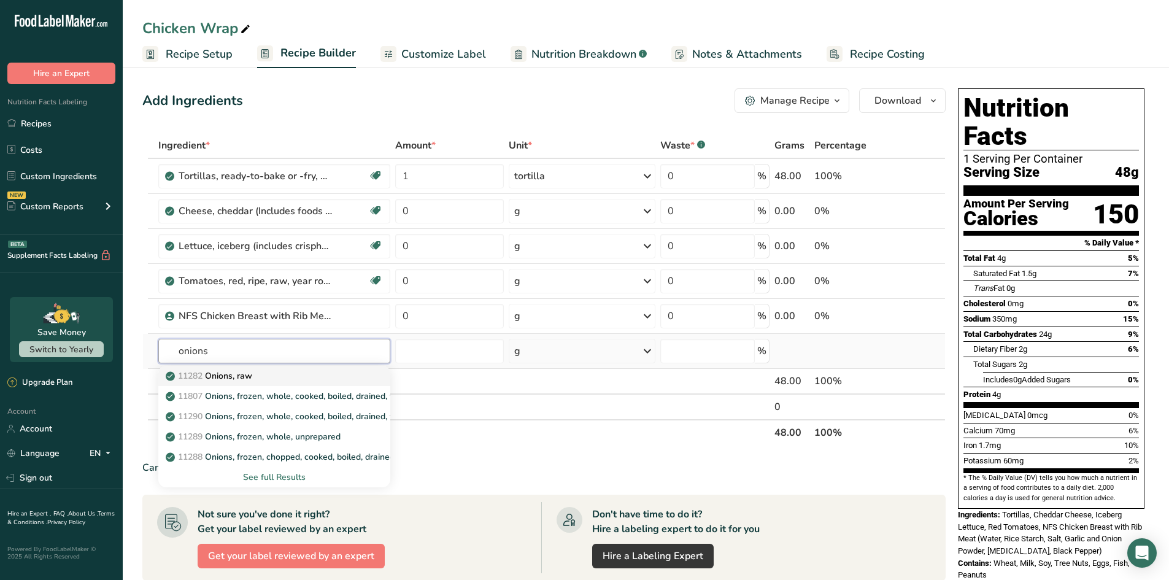
type input "onions"
click at [234, 377] on p "11282 Onions, raw" at bounding box center [210, 375] width 84 height 13
type input "Onions, raw"
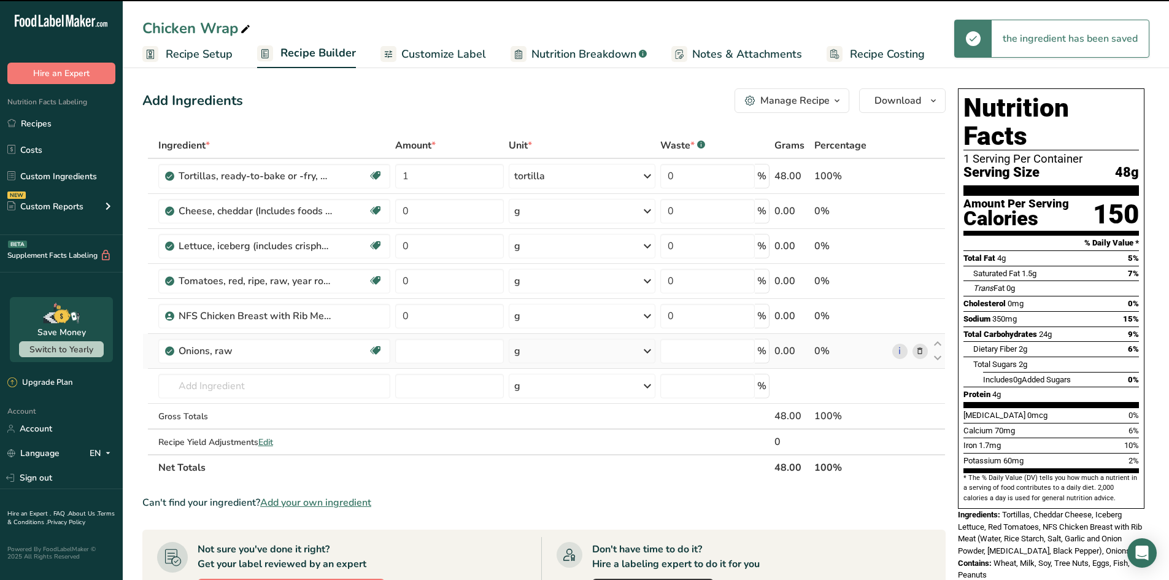
type input "0"
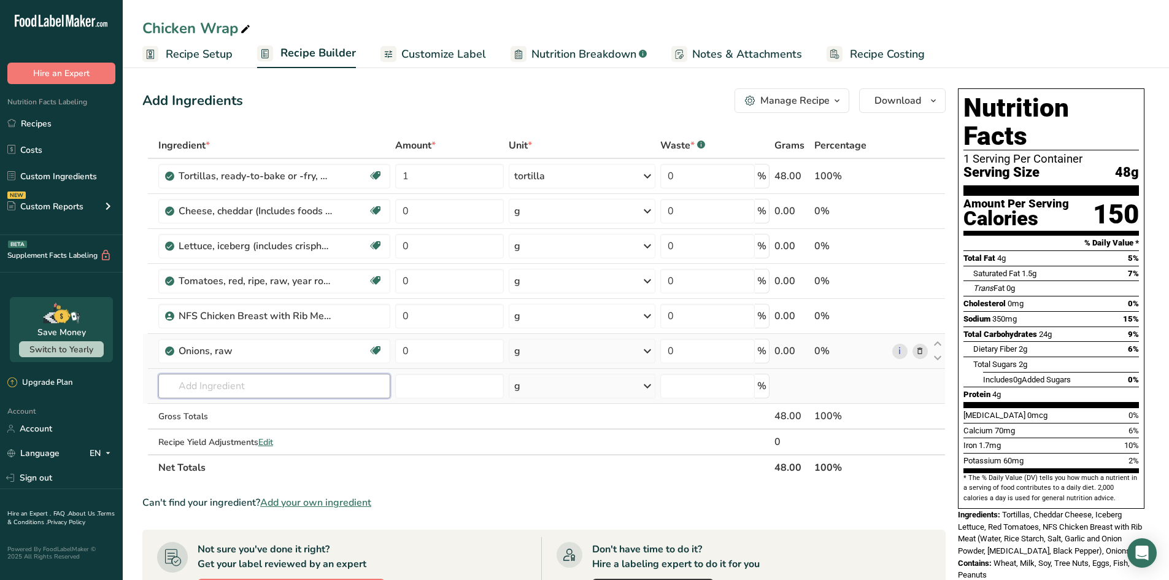
click at [301, 381] on input "text" at bounding box center [274, 386] width 232 height 25
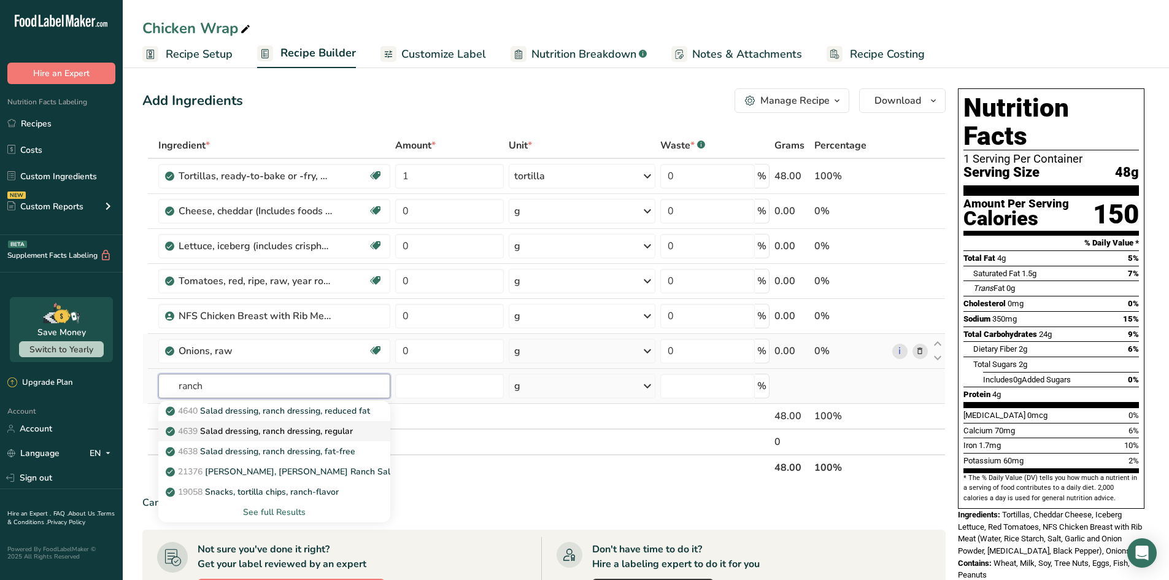
type input "ranch"
click at [285, 426] on p "4639 Salad dressing, ranch dressing, regular" at bounding box center [260, 431] width 185 height 13
type input "Salad dressing, ranch dressing, regular"
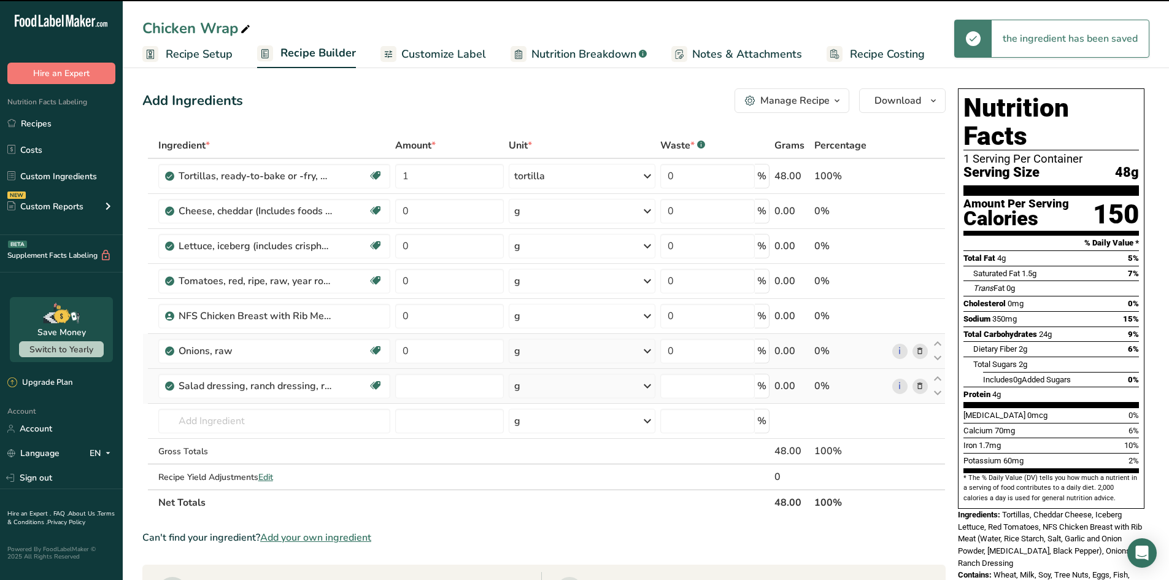
type input "0"
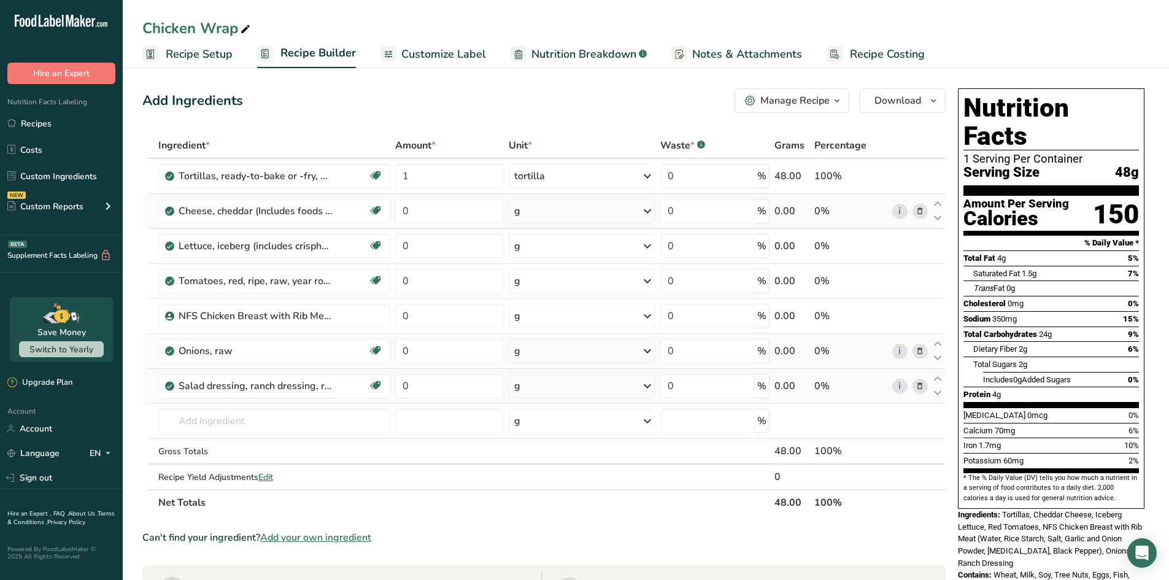
click at [563, 203] on div "g" at bounding box center [582, 211] width 147 height 25
click at [549, 301] on div "See more" at bounding box center [567, 303] width 103 height 13
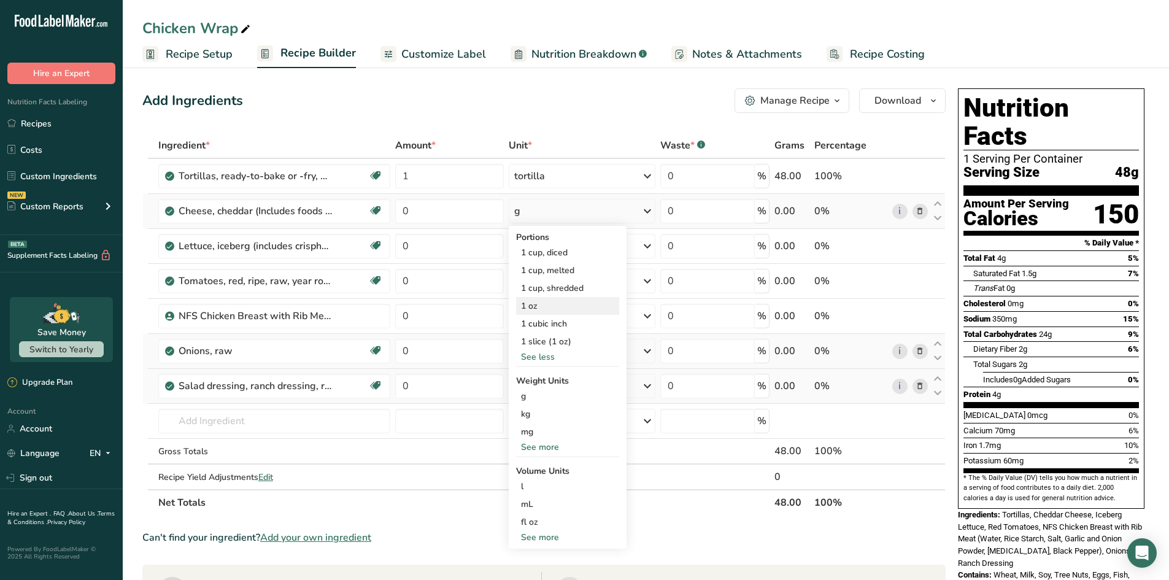
click at [563, 309] on div "1 oz" at bounding box center [567, 306] width 103 height 18
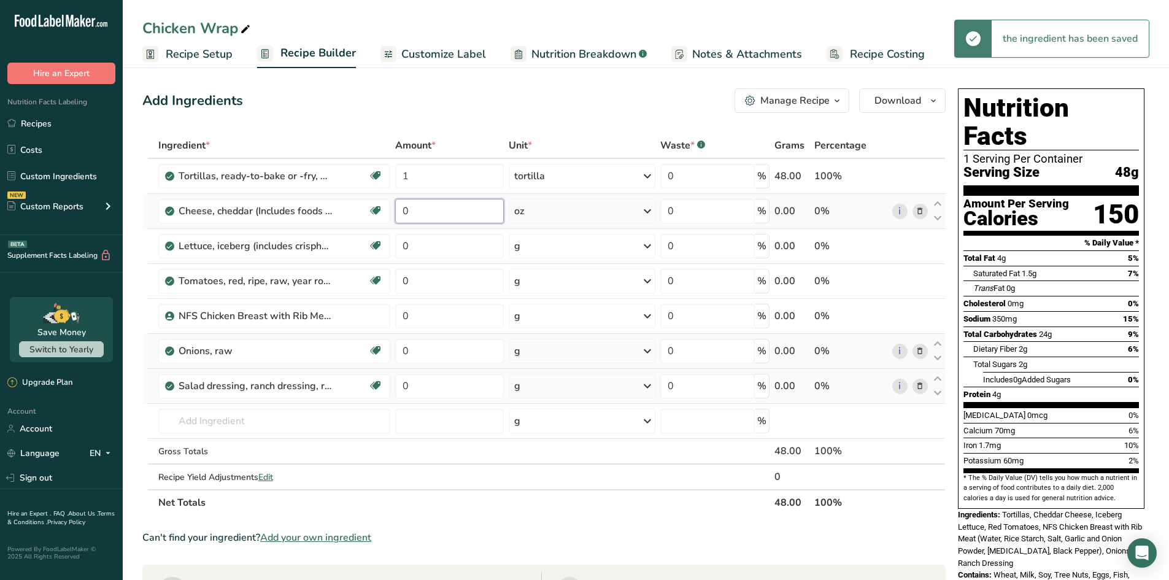
click at [450, 210] on input "0" at bounding box center [449, 211] width 109 height 25
drag, startPoint x: 450, startPoint y: 210, endPoint x: 369, endPoint y: 207, distance: 80.5
click at [369, 207] on tr "Cheese, cheddar (Includes foods for USDA's Food Distribution Program) Gluten fr…" at bounding box center [544, 211] width 802 height 35
type input "1"
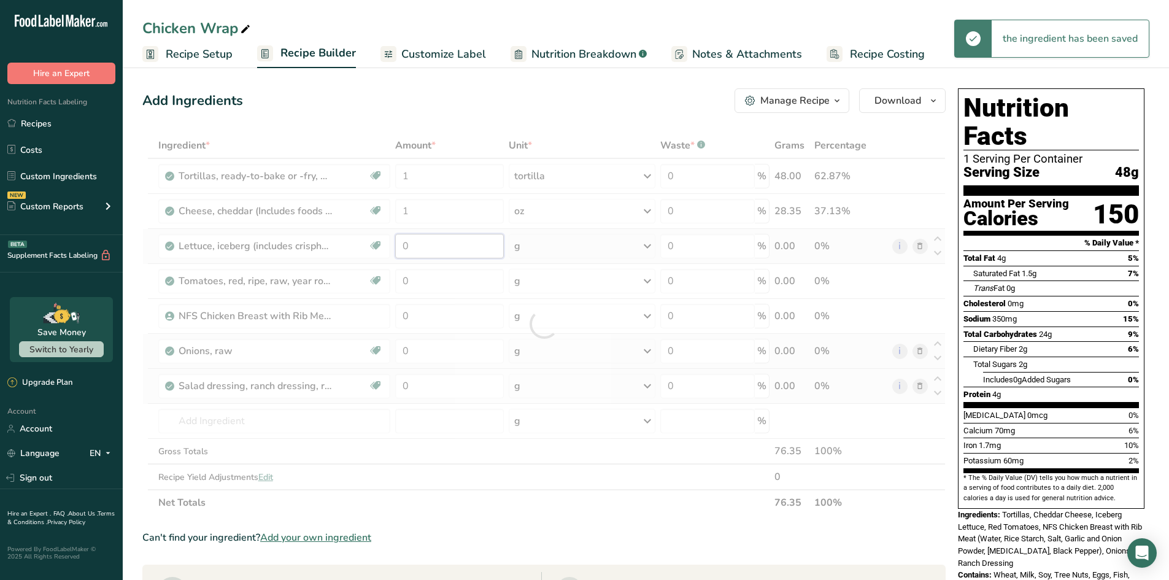
click at [423, 242] on div "Ingredient * Amount * Unit * Waste * .a-a{fill:#347362;}.b-a{fill:#fff;} Grams …" at bounding box center [543, 324] width 803 height 383
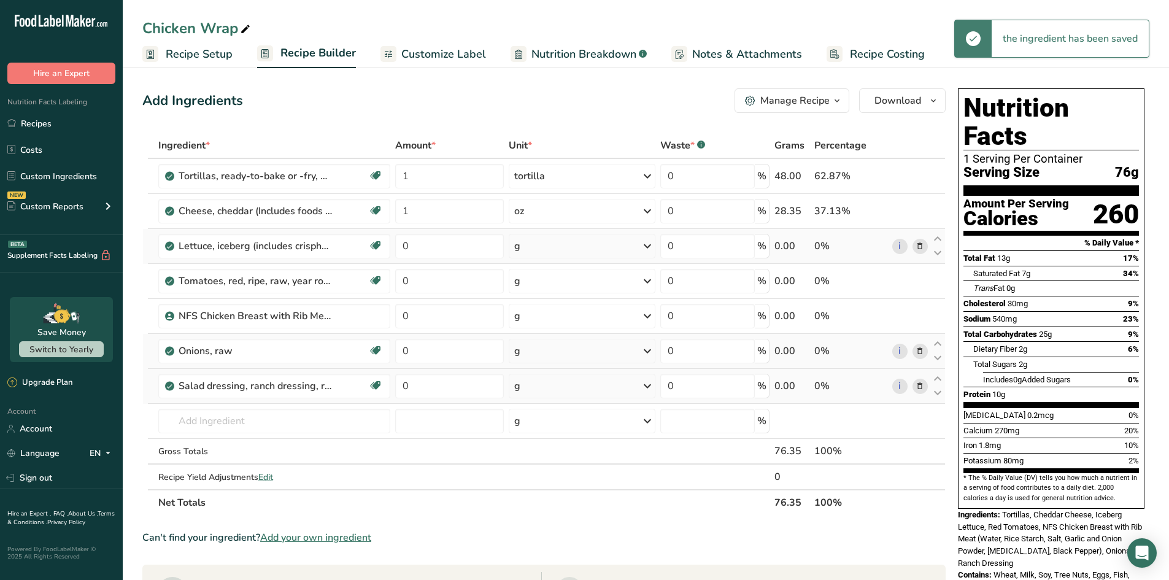
click at [593, 245] on div "Ingredient * Amount * Unit * Waste * .a-a{fill:#347362;}.b-a{fill:#fff;} Grams …" at bounding box center [543, 324] width 803 height 383
click at [568, 242] on div "g" at bounding box center [582, 246] width 147 height 25
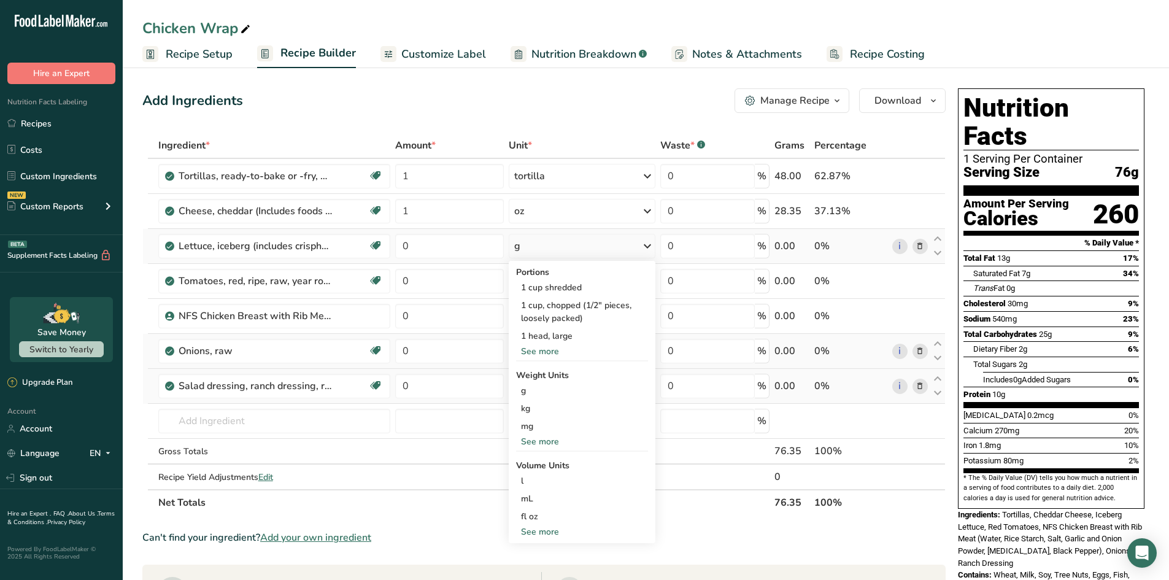
click at [554, 349] on div "See more" at bounding box center [582, 351] width 132 height 13
click at [569, 389] on div "1 leaf, large" at bounding box center [582, 389] width 132 height 18
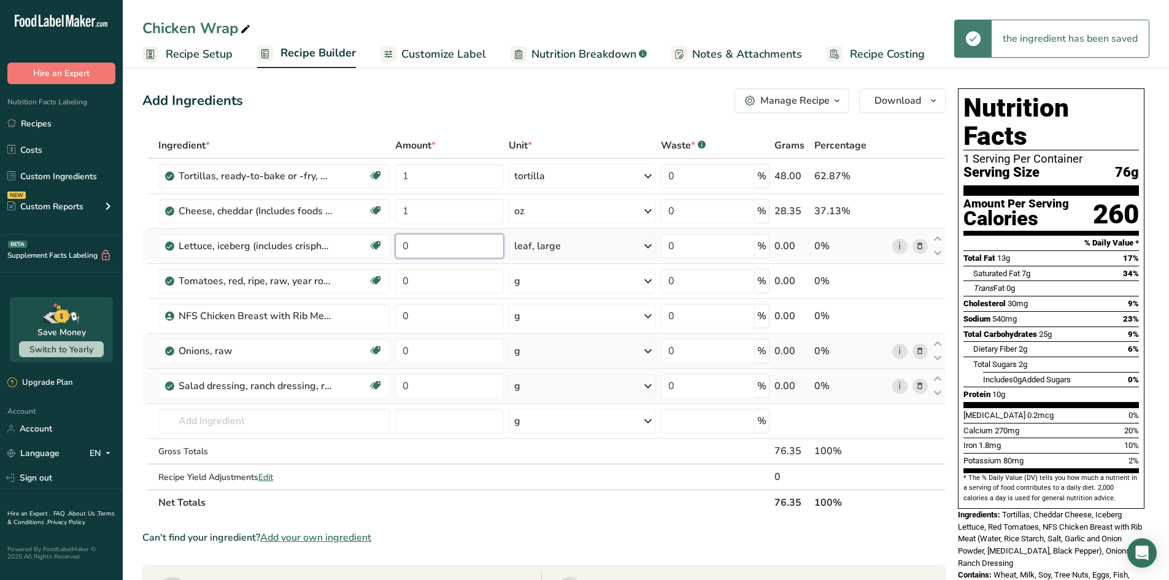
drag, startPoint x: 414, startPoint y: 243, endPoint x: 396, endPoint y: 241, distance: 18.5
click at [396, 241] on input "0" at bounding box center [449, 246] width 109 height 25
type input "2"
click at [471, 282] on div "Ingredient * Amount * Unit * Waste * .a-a{fill:#347362;}.b-a{fill:#fff;} Grams …" at bounding box center [543, 324] width 803 height 383
click at [581, 281] on div "Ingredient * Amount * Unit * Waste * .a-a{fill:#347362;}.b-a{fill:#fff;} Grams …" at bounding box center [543, 324] width 803 height 383
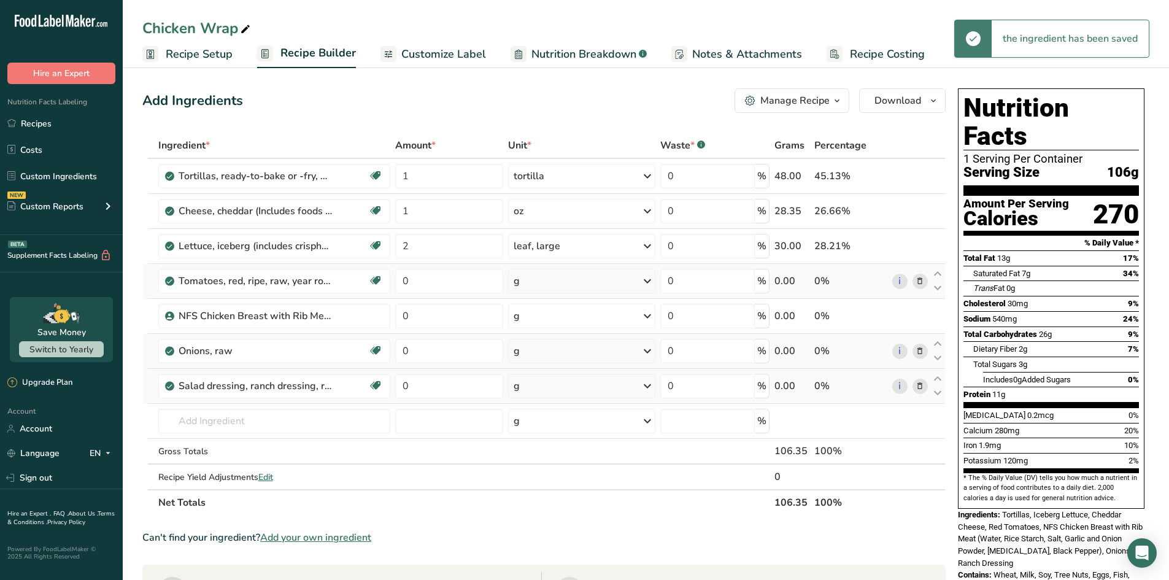
click at [584, 286] on div "g" at bounding box center [581, 281] width 147 height 25
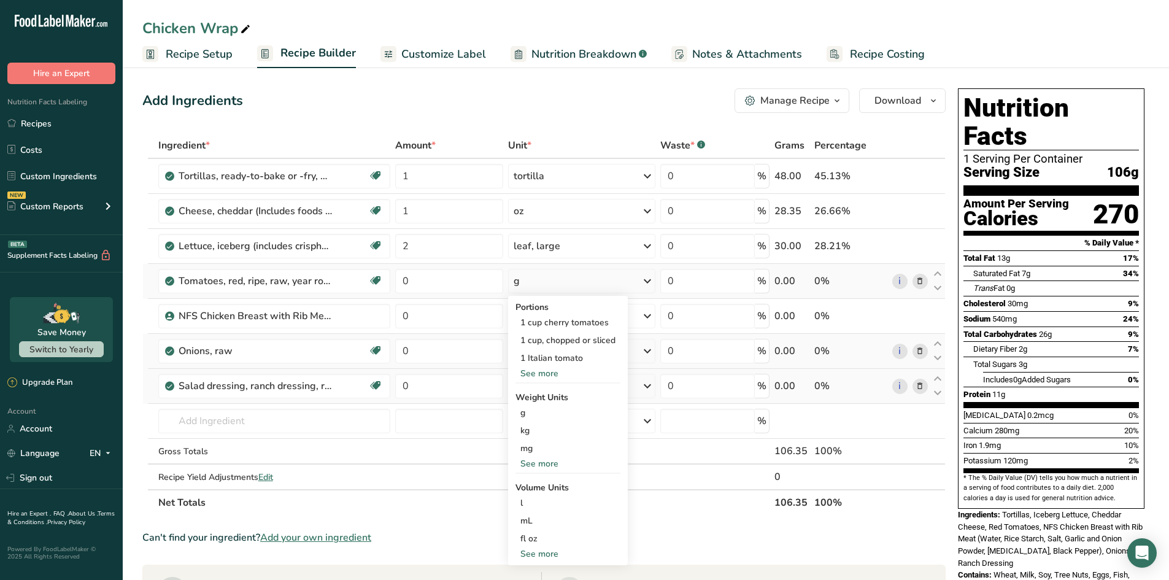
click at [548, 371] on div "See more" at bounding box center [568, 373] width 105 height 13
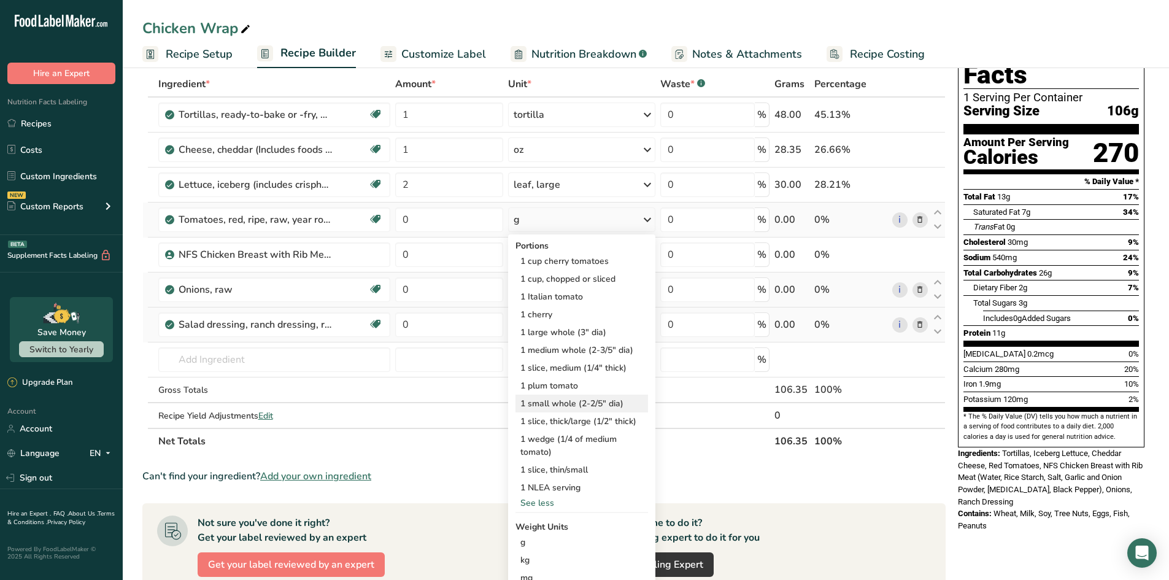
scroll to position [123, 0]
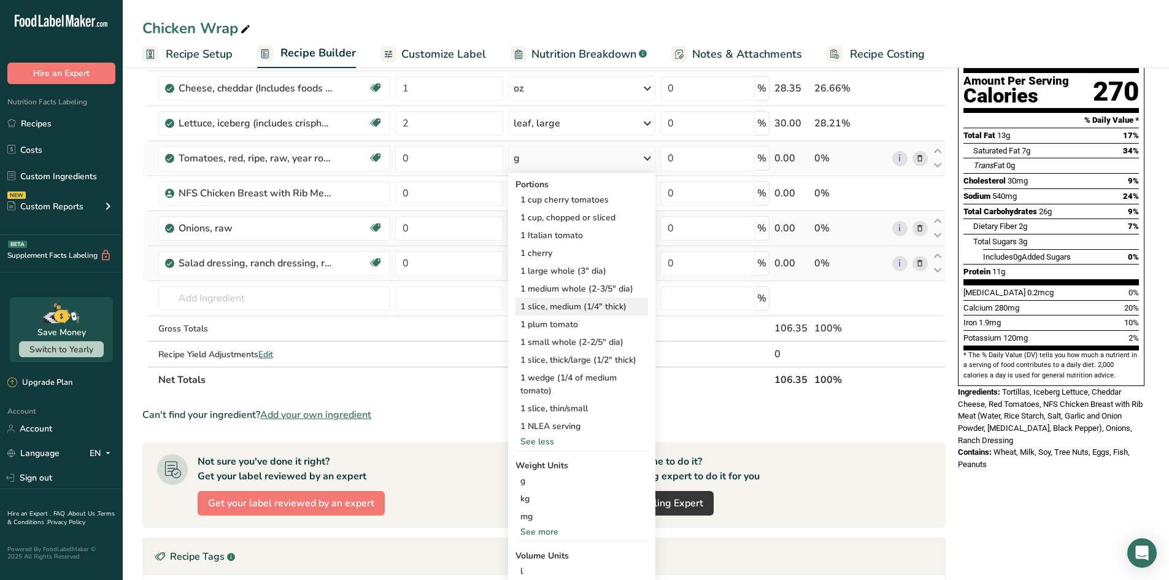
click at [619, 305] on div "1 slice, medium (1/4" thick)" at bounding box center [582, 307] width 133 height 18
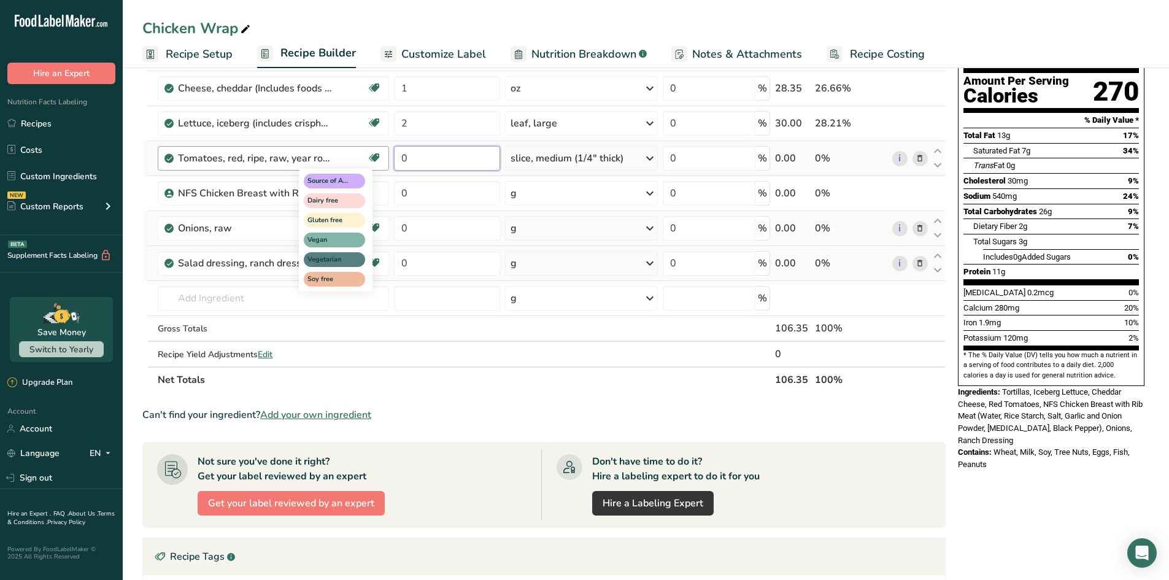
drag, startPoint x: 432, startPoint y: 156, endPoint x: 368, endPoint y: 156, distance: 63.8
click at [368, 156] on tr "Tomatoes, red, ripe, raw, year round average Source of Antioxidants Dairy free …" at bounding box center [544, 158] width 802 height 35
type input "3"
click at [470, 377] on div "Ingredient * Amount * Unit * Waste * .a-a{fill:#347362;}.b-a{fill:#fff;} Grams …" at bounding box center [543, 201] width 803 height 383
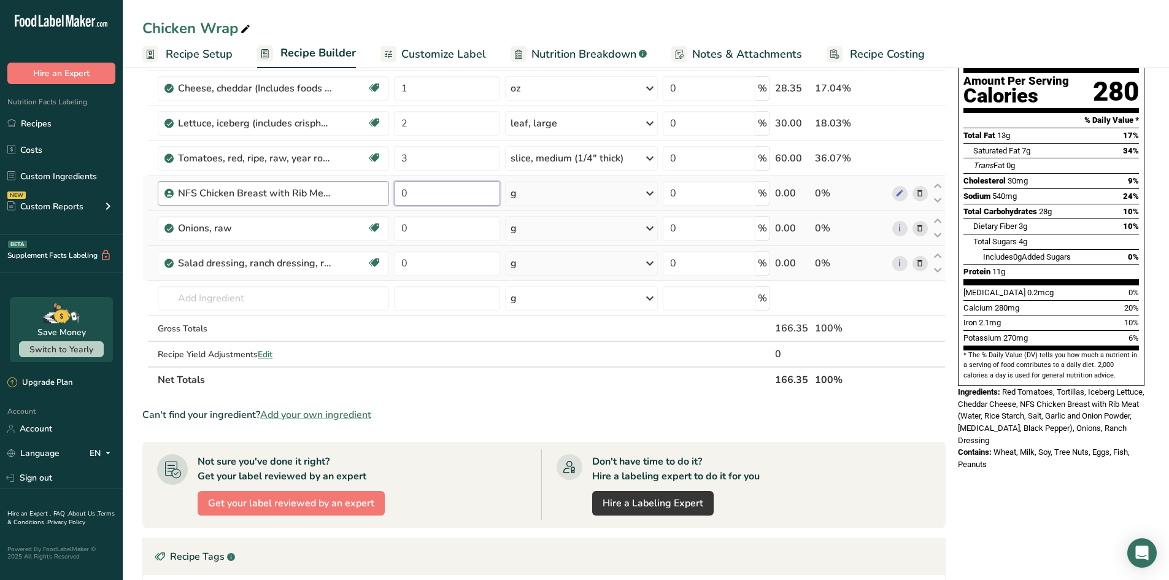
drag, startPoint x: 459, startPoint y: 200, endPoint x: 339, endPoint y: 196, distance: 119.7
click at [339, 196] on tr "NFS Chicken Breast with Rib Meat 0 g Portions 1 chicken [PERSON_NAME] Weight Un…" at bounding box center [544, 193] width 802 height 35
type input "1"
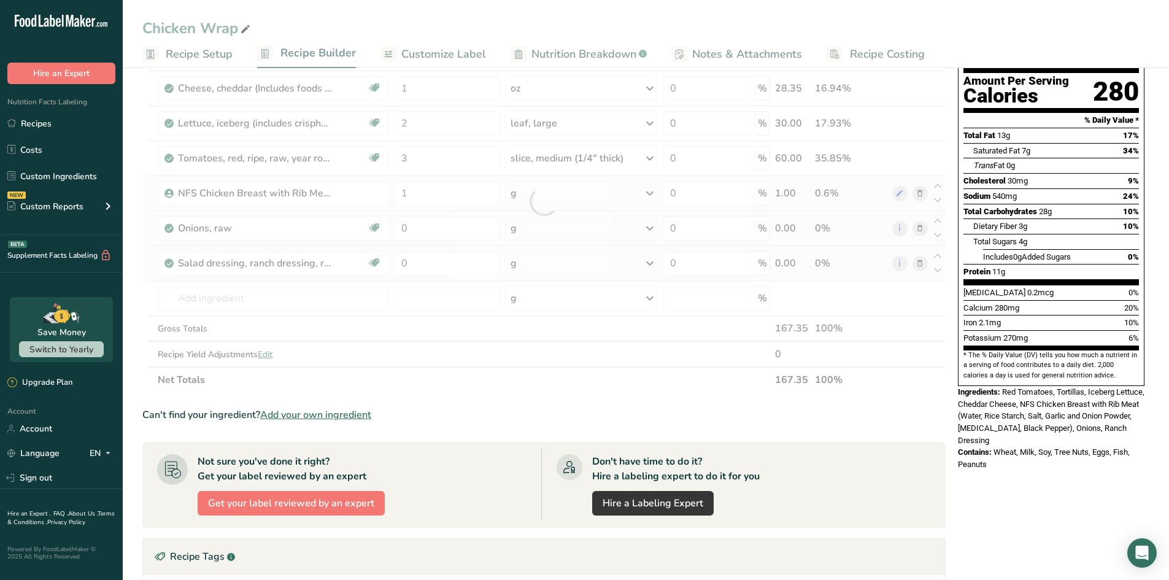
click at [589, 193] on div "Ingredient * Amount * Unit * Waste * .a-a{fill:#347362;}.b-a{fill:#fff;} Grams …" at bounding box center [543, 201] width 803 height 383
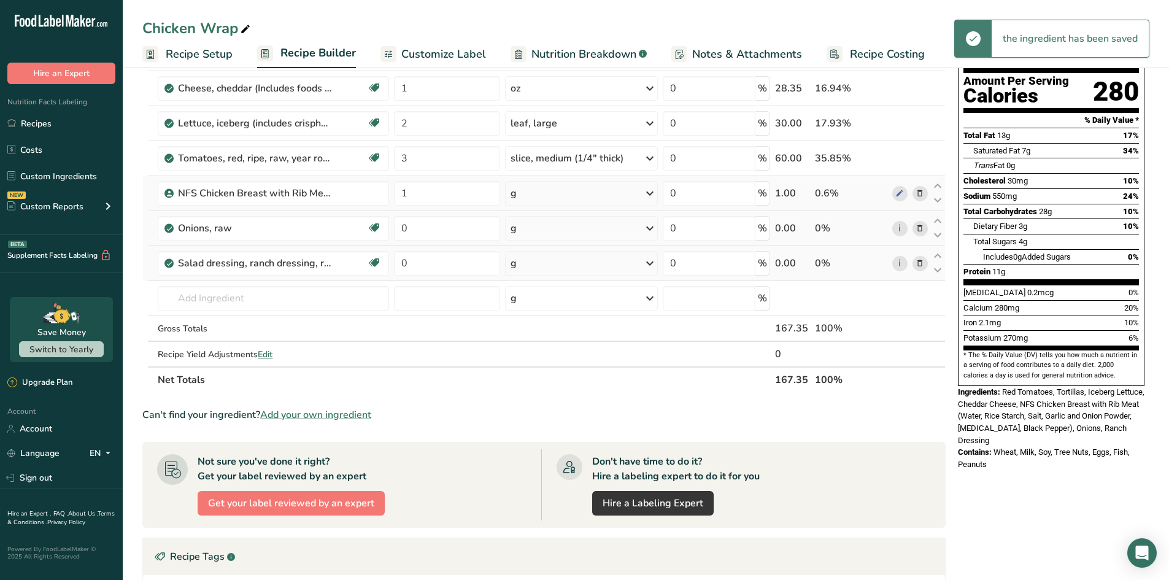
click at [614, 203] on div "g" at bounding box center [581, 193] width 153 height 25
click at [572, 232] on div "1 chicken [PERSON_NAME]" at bounding box center [571, 235] width 118 height 18
click at [627, 229] on div "g" at bounding box center [581, 228] width 153 height 25
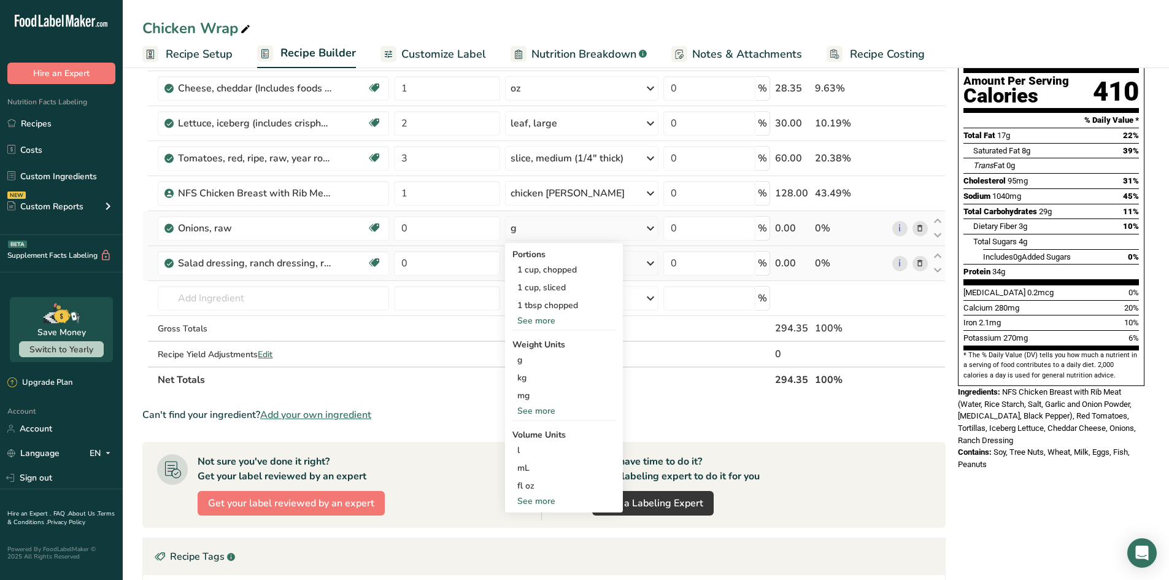
click at [526, 319] on div "See more" at bounding box center [563, 320] width 103 height 13
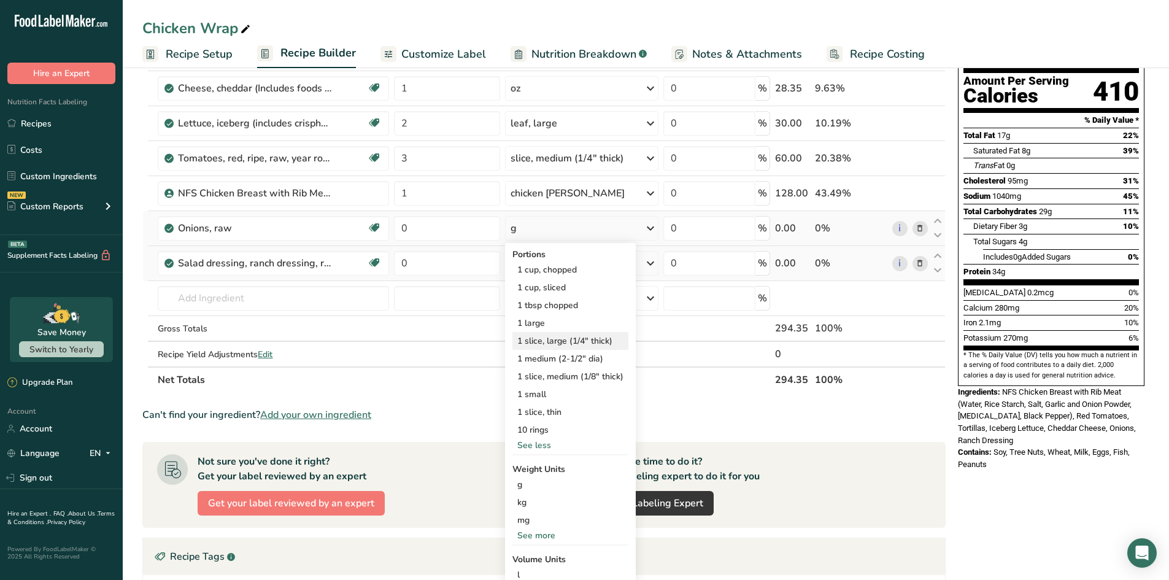
click at [545, 338] on div "1 slice, large (1/4" thick)" at bounding box center [570, 341] width 116 height 18
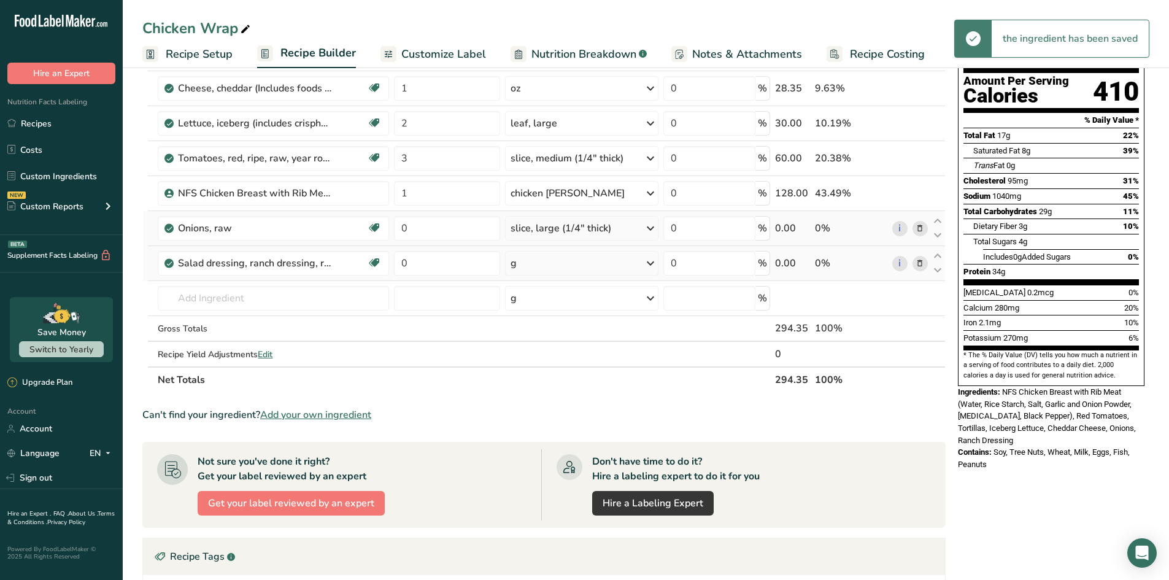
click at [585, 225] on div "slice, large (1/4" thick)" at bounding box center [561, 228] width 101 height 15
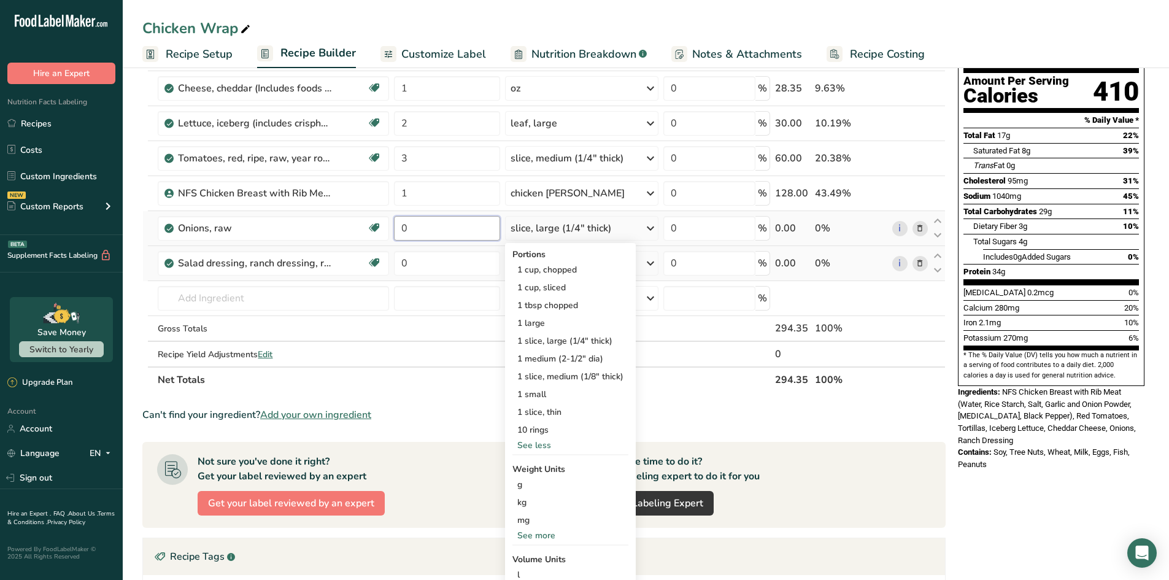
drag, startPoint x: 398, startPoint y: 228, endPoint x: 391, endPoint y: 228, distance: 6.8
click at [392, 228] on td "0" at bounding box center [447, 228] width 111 height 35
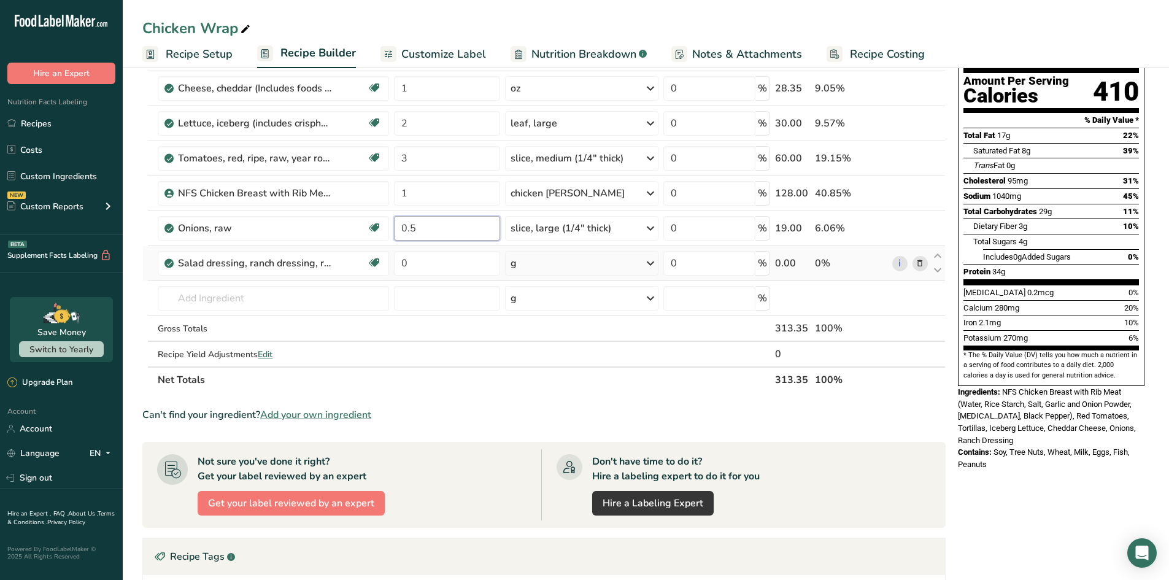
type input "0.5"
click at [543, 260] on div "Ingredient * Amount * Unit * Waste * .a-a{fill:#347362;}.b-a{fill:#fff;} Grams …" at bounding box center [543, 201] width 803 height 383
click at [622, 262] on div "g" at bounding box center [581, 263] width 153 height 25
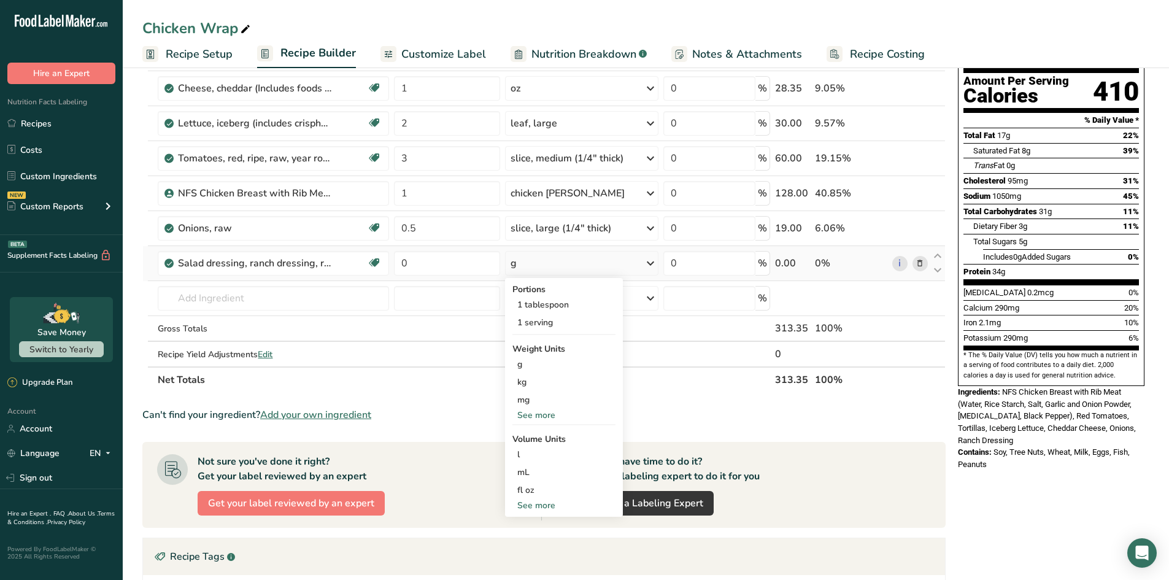
click at [530, 415] on div "See more" at bounding box center [563, 415] width 103 height 13
click at [536, 449] on div "oz" at bounding box center [563, 453] width 103 height 18
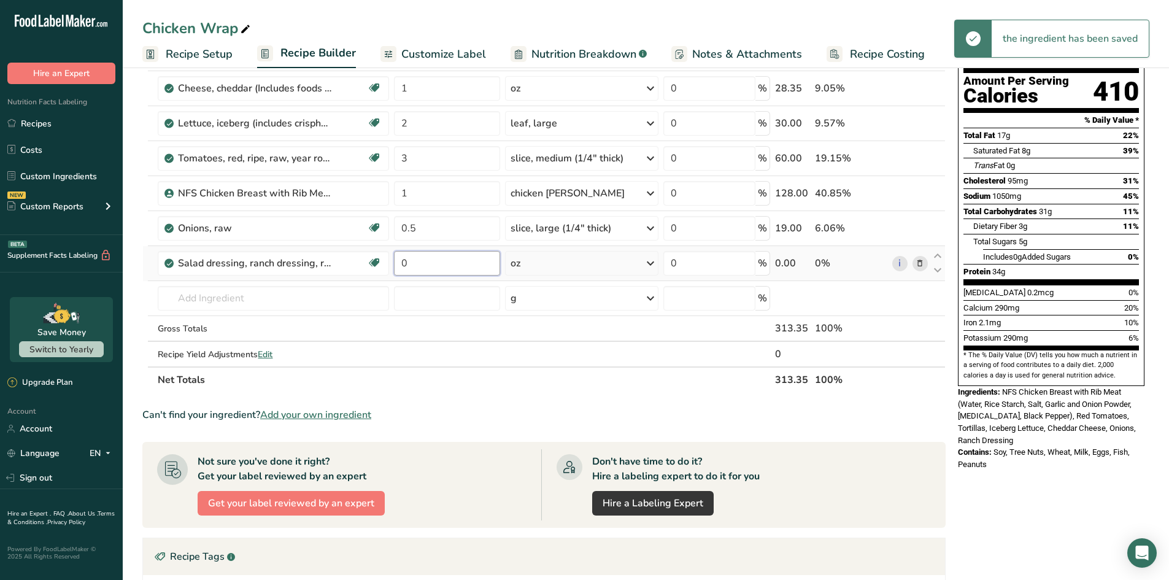
drag, startPoint x: 423, startPoint y: 263, endPoint x: 393, endPoint y: 258, distance: 31.0
click at [393, 258] on td "0" at bounding box center [447, 263] width 111 height 35
type input "1"
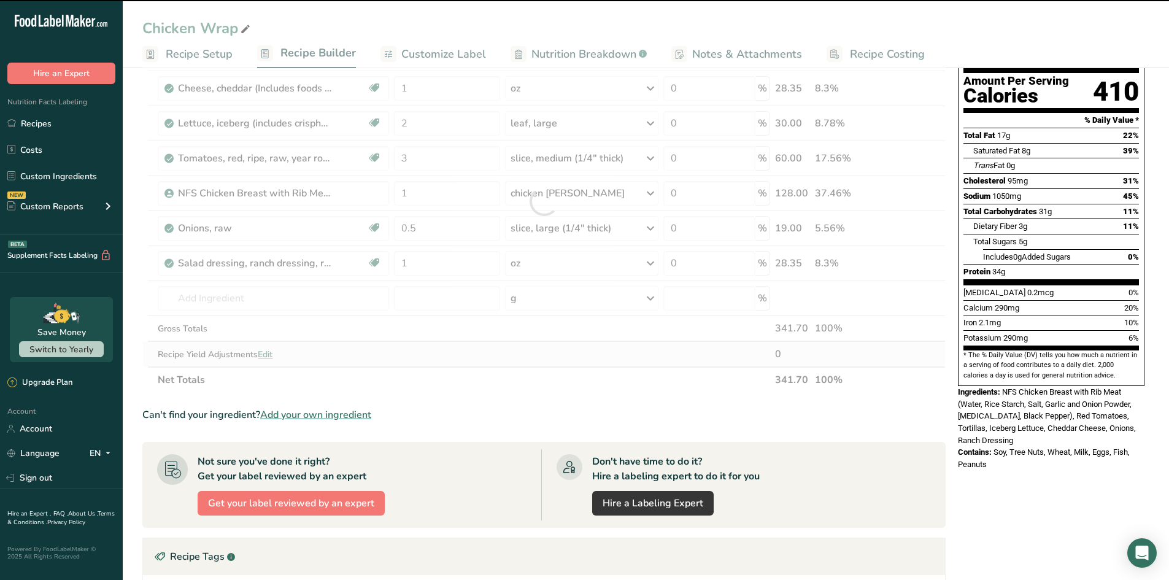
click at [538, 365] on div "Ingredient * Amount * Unit * Waste * .a-a{fill:#347362;}.b-a{fill:#fff;} Grams …" at bounding box center [543, 201] width 803 height 383
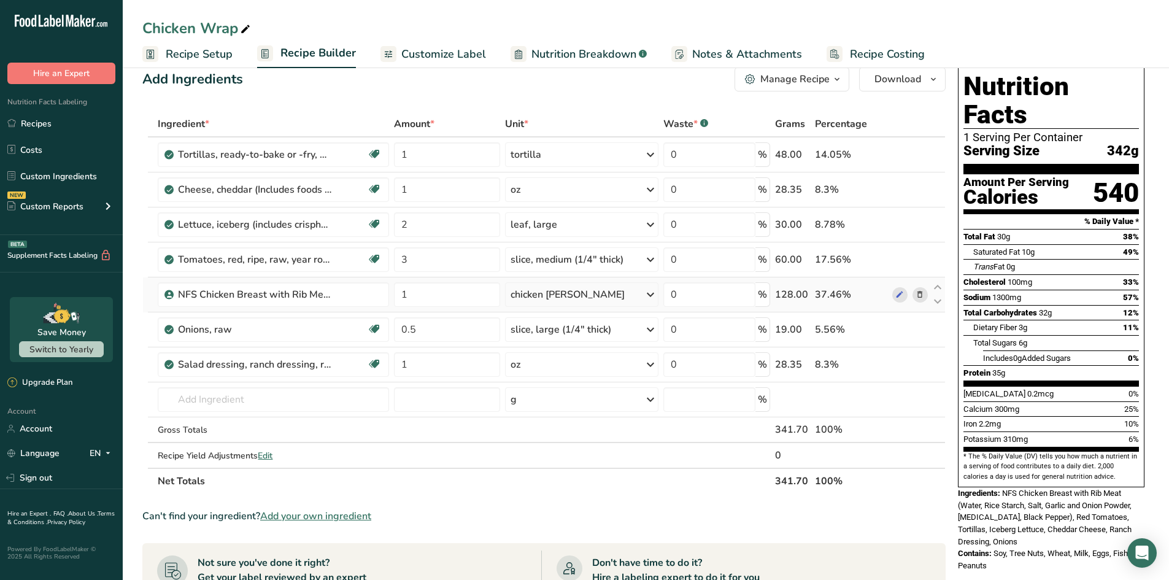
scroll to position [0, 0]
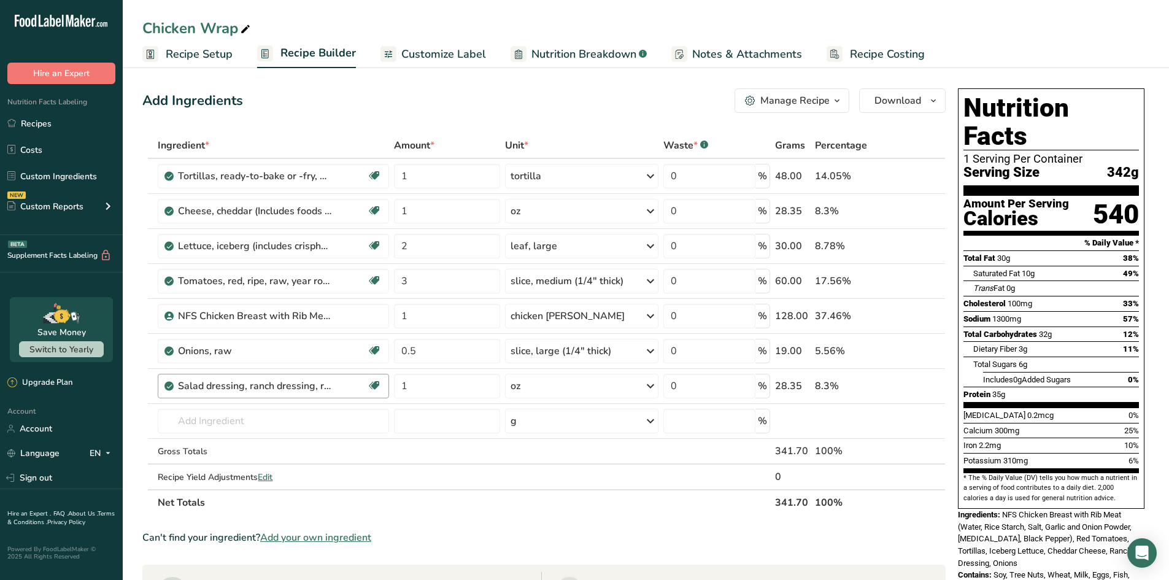
click at [333, 386] on div "Salad dressing, ranch dressing, regular" at bounding box center [272, 386] width 188 height 15
click at [269, 415] on input "text" at bounding box center [273, 421] width 231 height 25
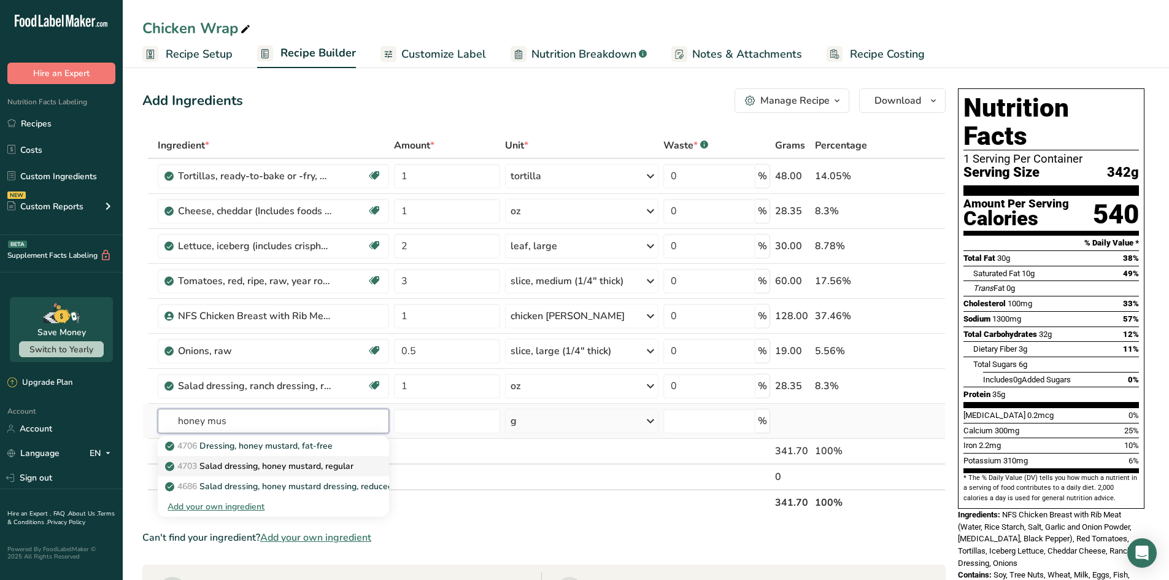
type input "honey mus"
click at [293, 460] on p "4703 Salad dressing, honey mustard, regular" at bounding box center [261, 466] width 186 height 13
type input "Salad dressing, honey mustard, regular"
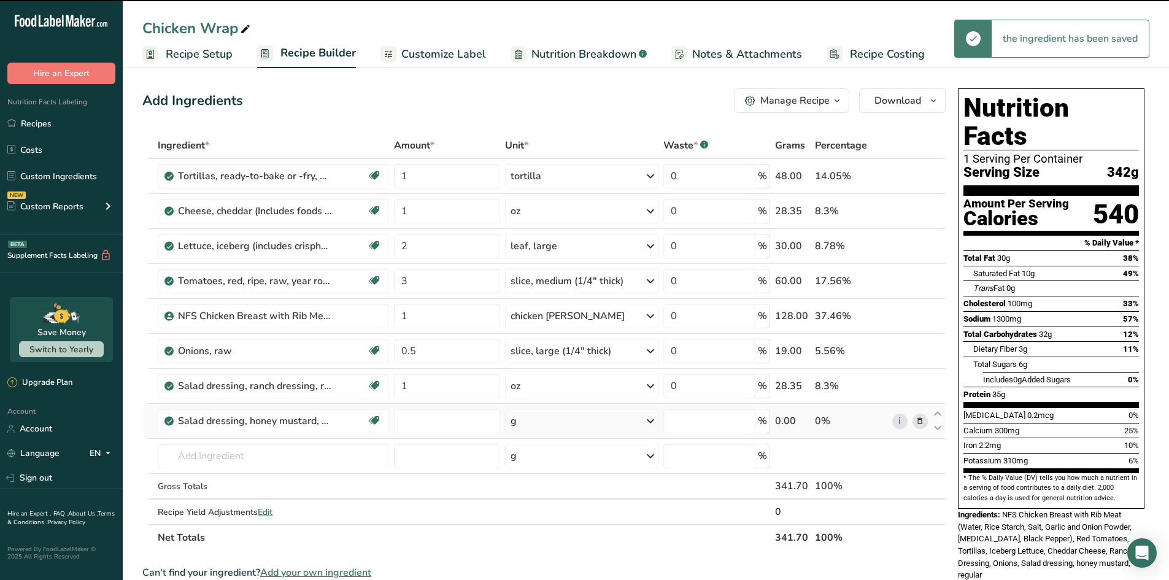
type input "0"
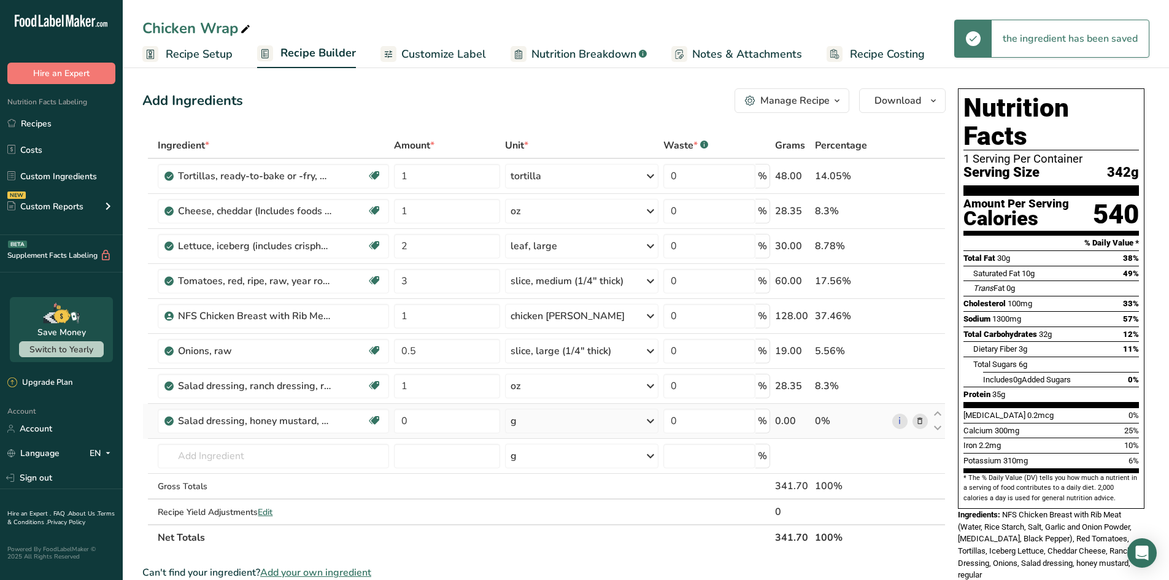
click at [570, 424] on div "g" at bounding box center [581, 421] width 153 height 25
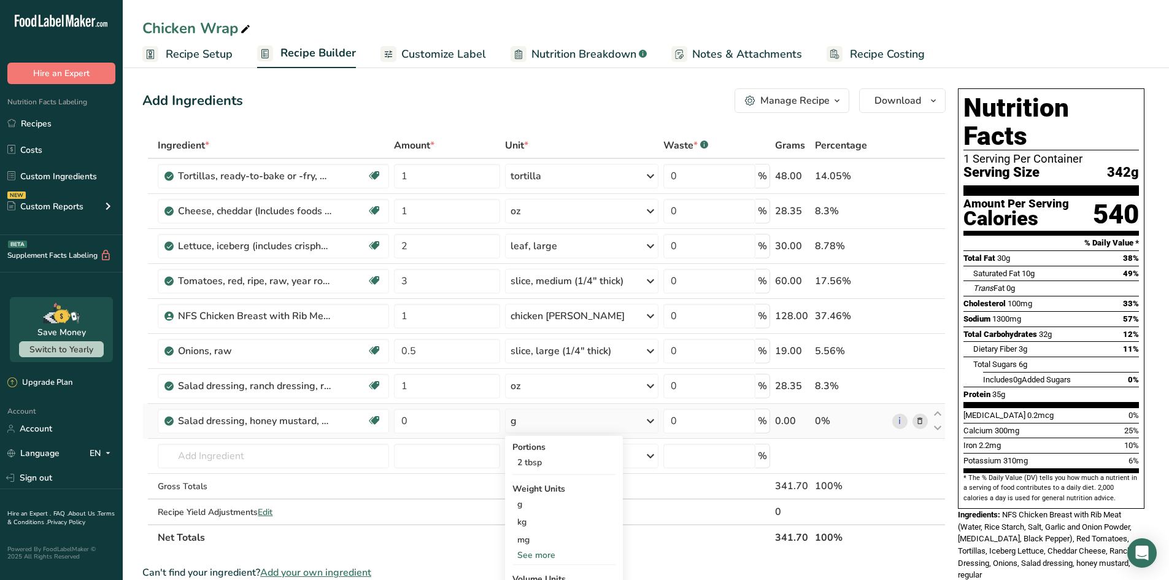
click at [536, 554] on div "See more" at bounding box center [563, 555] width 103 height 13
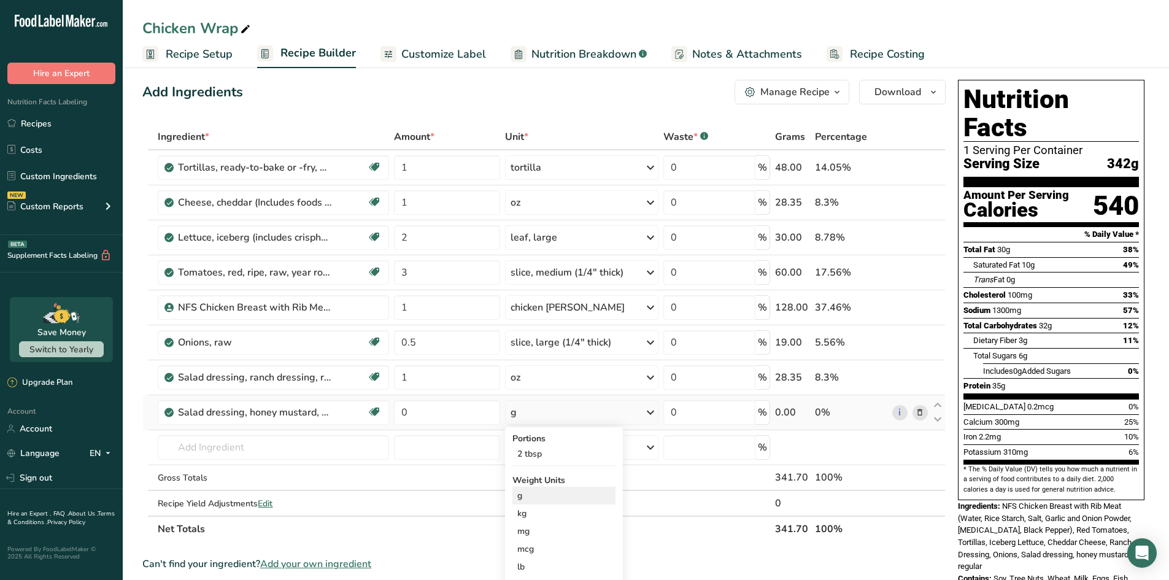
scroll to position [61, 0]
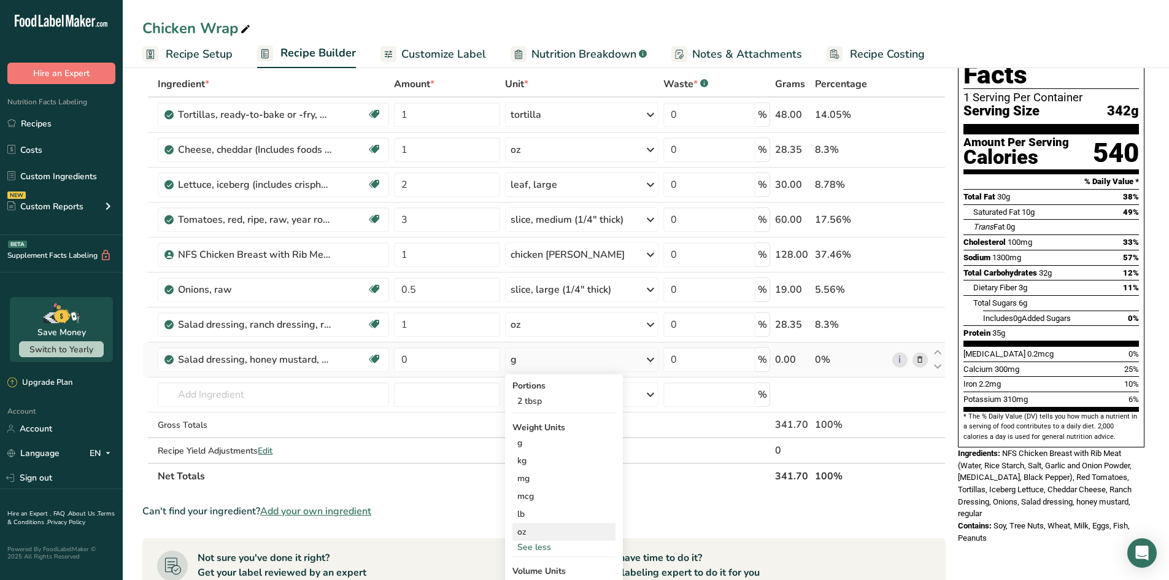
click at [535, 532] on div "oz" at bounding box center [563, 532] width 103 height 18
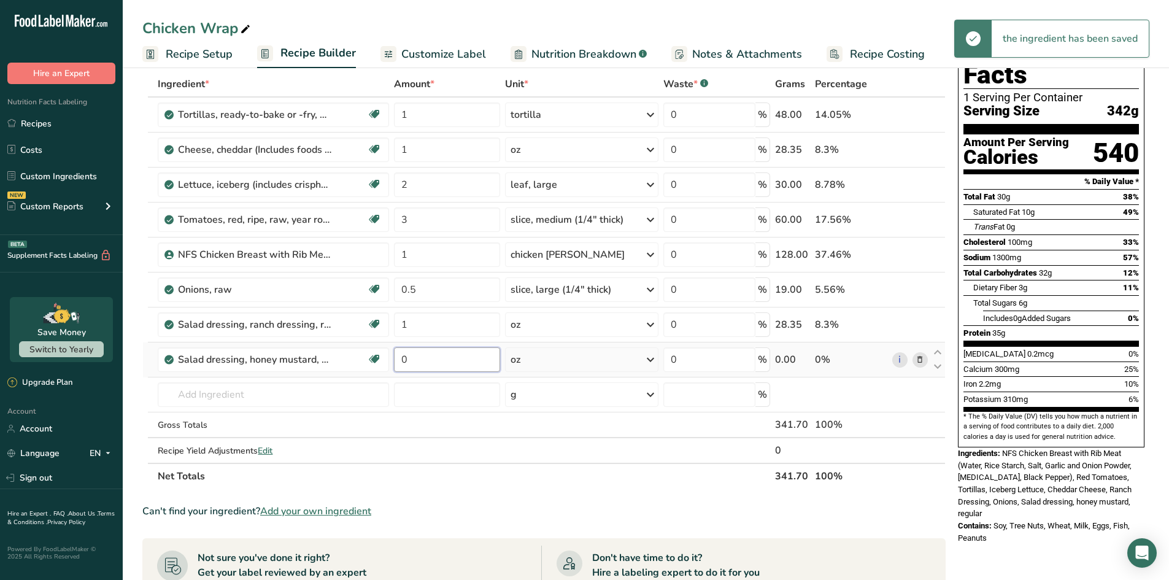
drag, startPoint x: 431, startPoint y: 358, endPoint x: 395, endPoint y: 357, distance: 35.6
click at [395, 357] on input "0" at bounding box center [447, 359] width 106 height 25
type input "1"
click at [917, 326] on div "Ingredient * Amount * Unit * Waste * .a-a{fill:#347362;}.b-a{fill:#fff;} Grams …" at bounding box center [543, 280] width 803 height 418
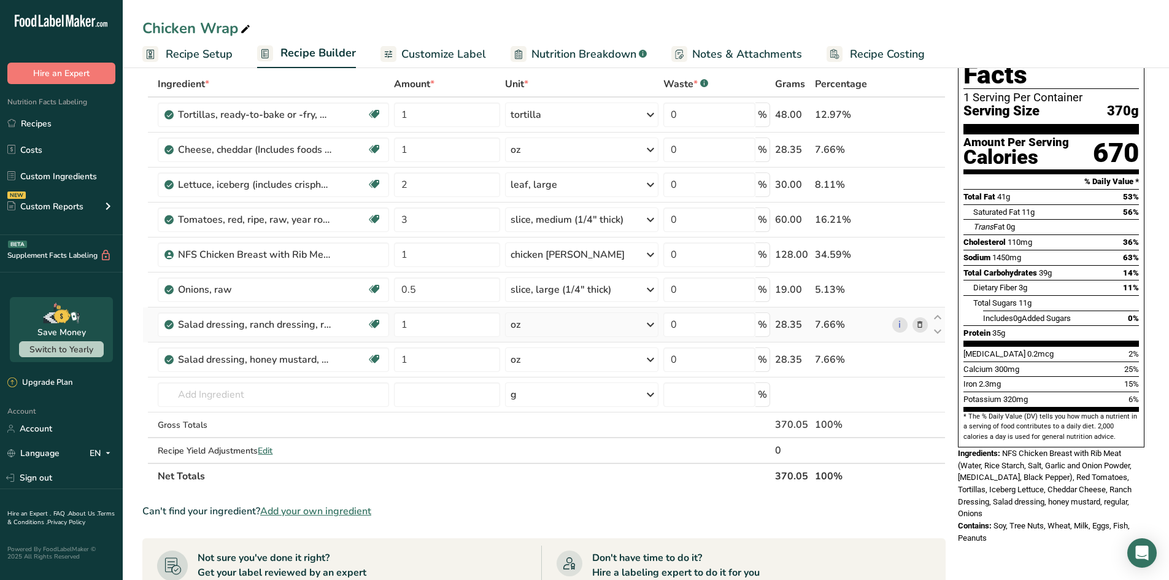
click at [921, 326] on icon at bounding box center [920, 325] width 9 height 13
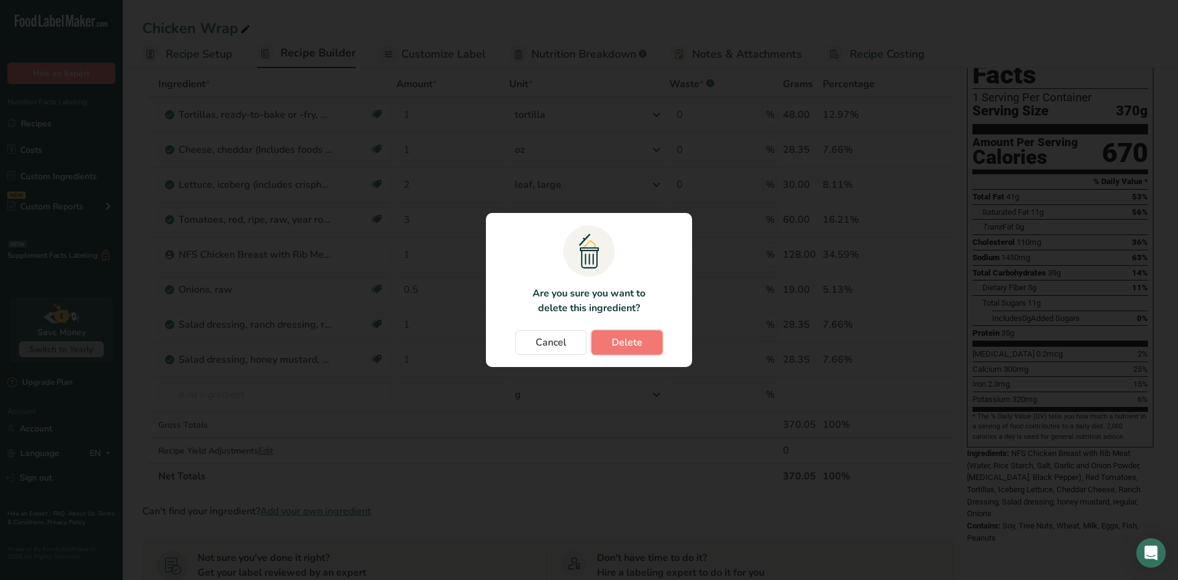
click at [625, 344] on span "Delete" at bounding box center [627, 342] width 31 height 15
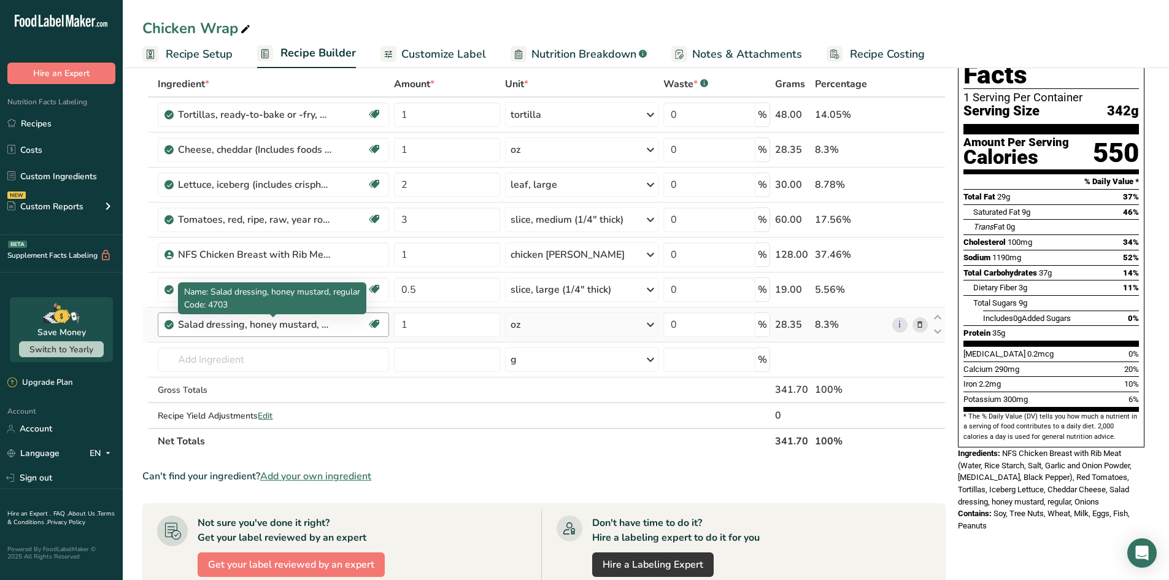
click at [250, 325] on div "Salad dressing, honey mustard, regular" at bounding box center [254, 324] width 153 height 15
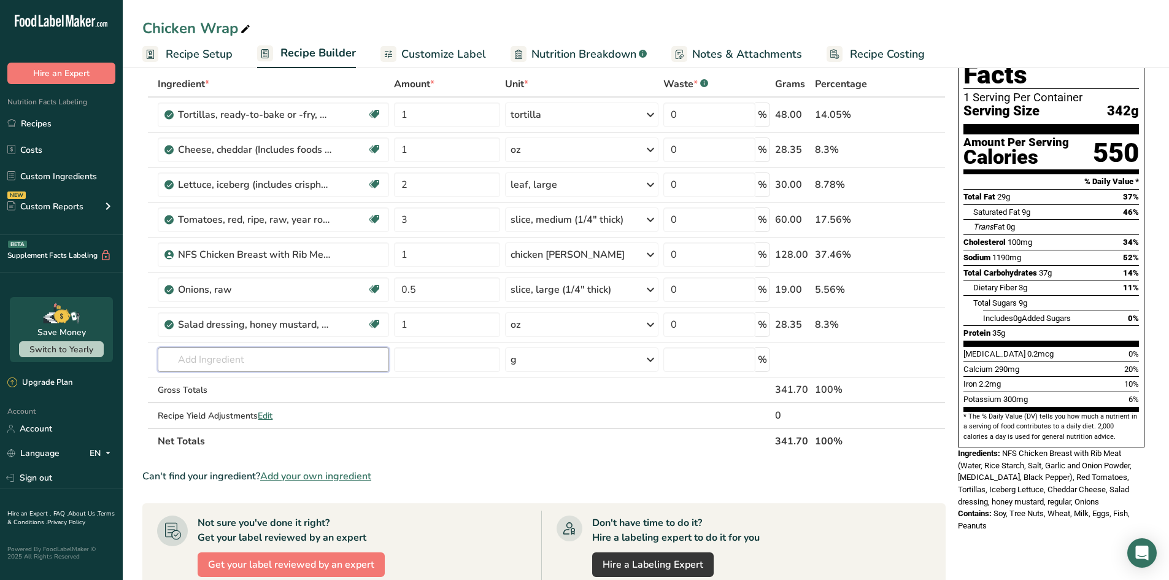
click at [244, 362] on input "text" at bounding box center [273, 359] width 231 height 25
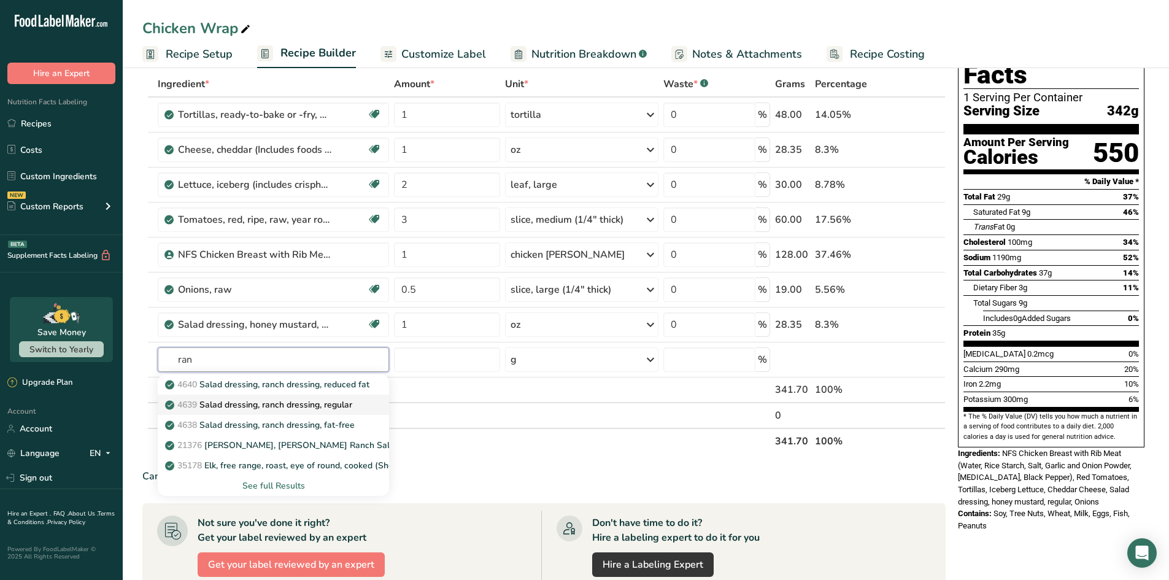
type input "ran"
click at [284, 401] on p "4639 Salad dressing, ranch dressing, regular" at bounding box center [260, 404] width 185 height 13
type input "Salad dressing, ranch dressing, regular"
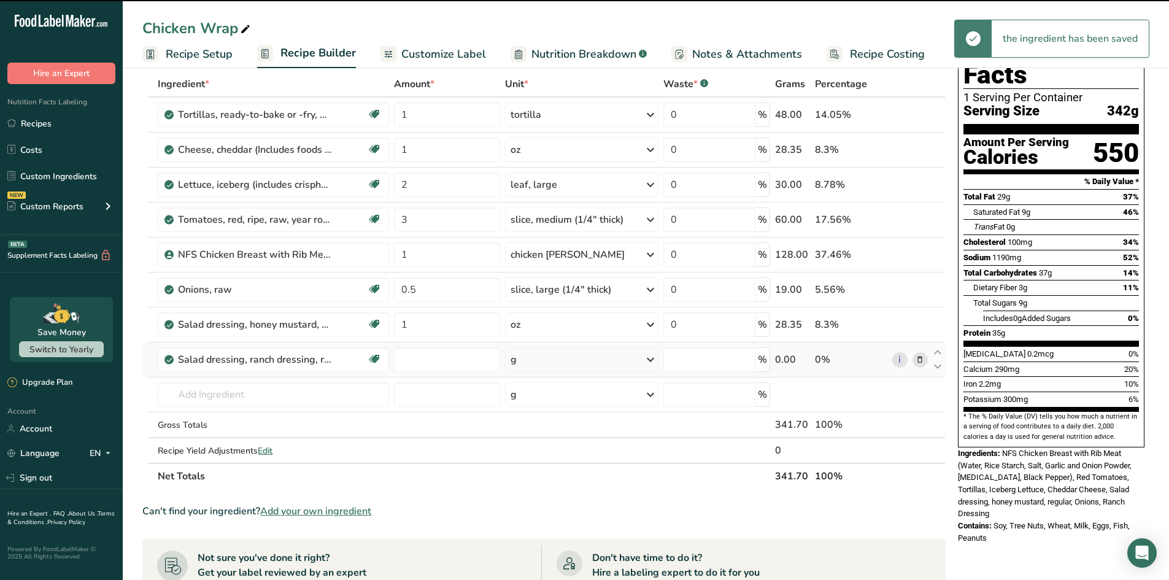
type input "0"
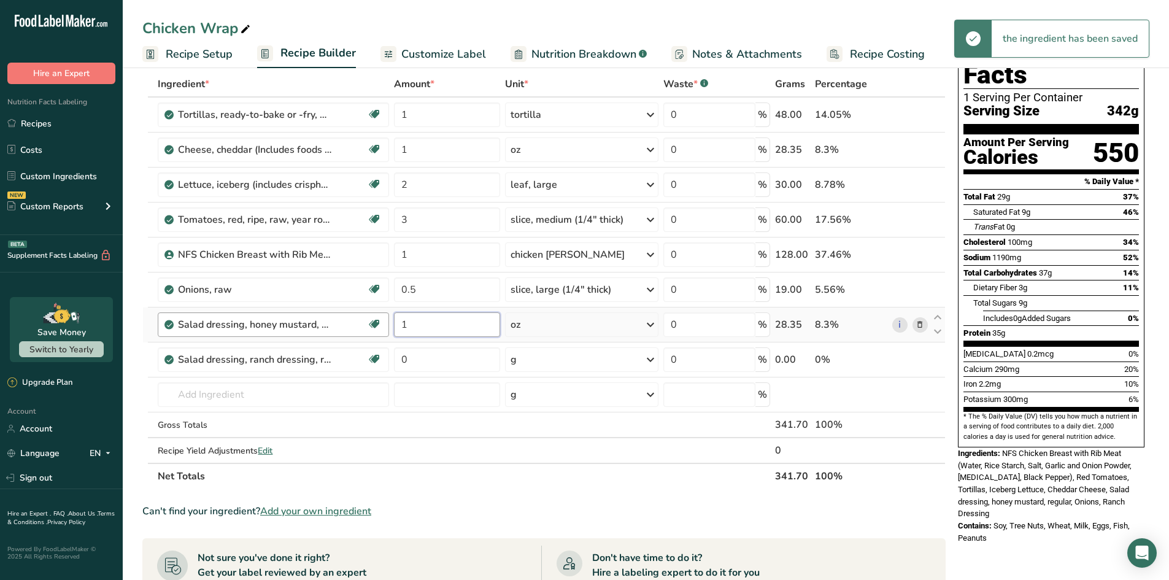
drag, startPoint x: 428, startPoint y: 323, endPoint x: 372, endPoint y: 324, distance: 56.5
click at [372, 324] on tr "Salad dressing, honey mustard, regular Dairy free Soy free 1 oz Portions 2 tbsp…" at bounding box center [544, 324] width 802 height 35
type input "0"
click at [547, 359] on div "Ingredient * Amount * Unit * Waste * .a-a{fill:#347362;}.b-a{fill:#fff;} Grams …" at bounding box center [543, 280] width 803 height 418
click at [574, 361] on div "g" at bounding box center [581, 359] width 153 height 25
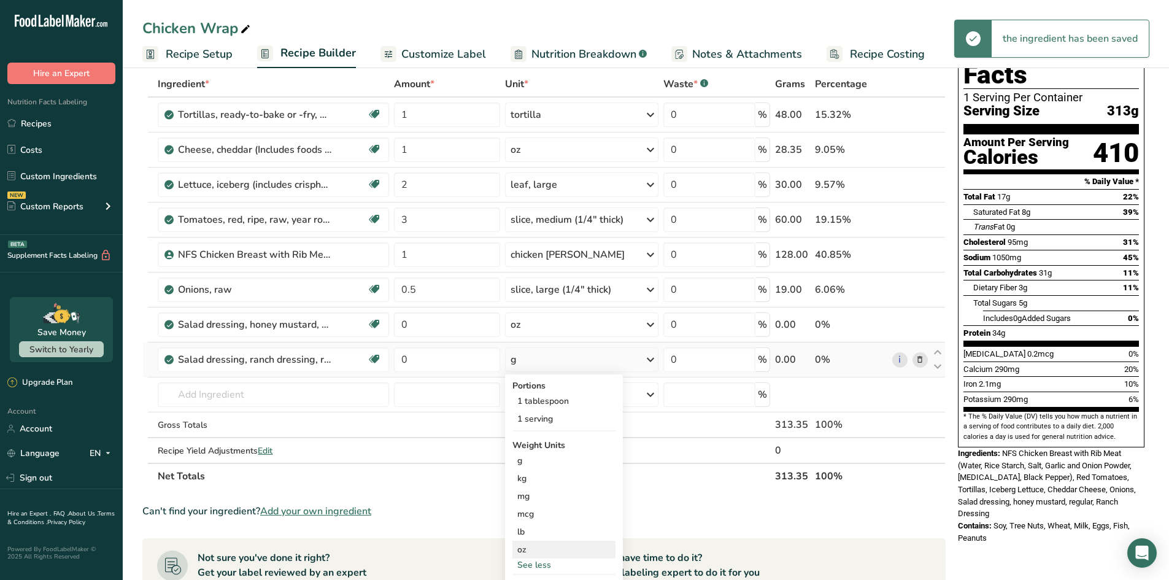
click at [529, 552] on div "oz" at bounding box center [563, 550] width 103 height 18
drag, startPoint x: 435, startPoint y: 355, endPoint x: 395, endPoint y: 353, distance: 40.0
click at [395, 353] on input "0" at bounding box center [447, 359] width 106 height 25
type input "1"
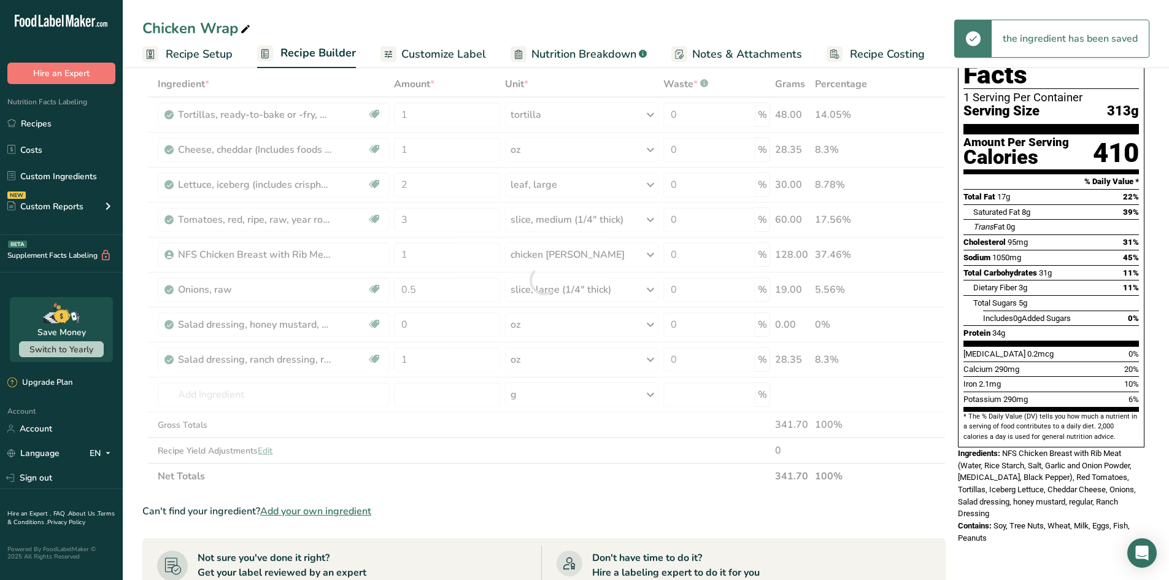
click at [450, 457] on div "Ingredient * Amount * Unit * Waste * .a-a{fill:#347362;}.b-a{fill:#fff;} Grams …" at bounding box center [543, 280] width 803 height 418
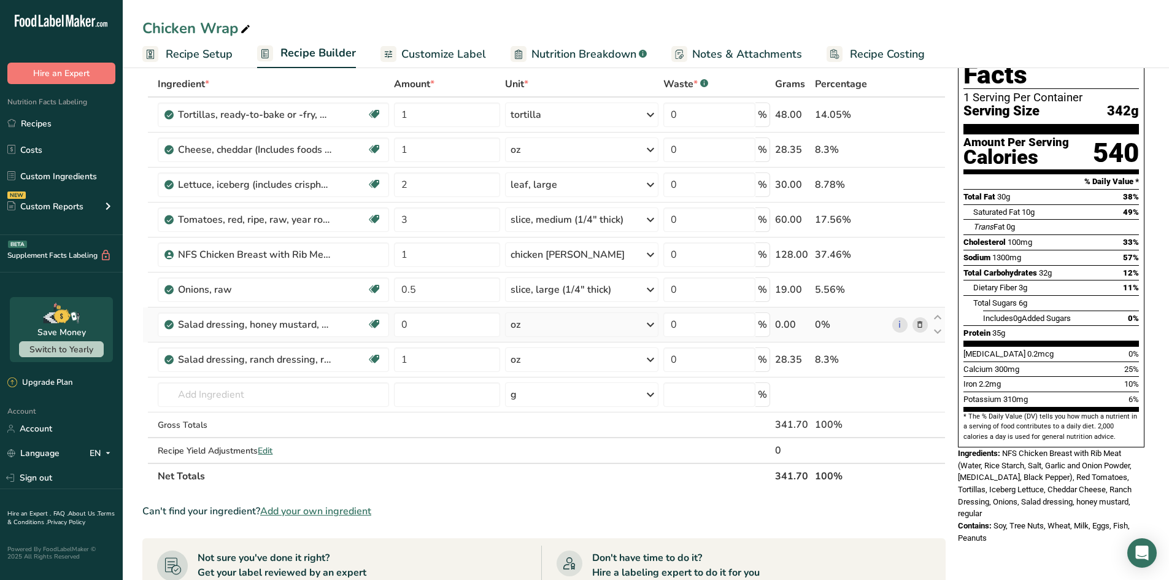
click at [921, 326] on icon at bounding box center [920, 325] width 9 height 13
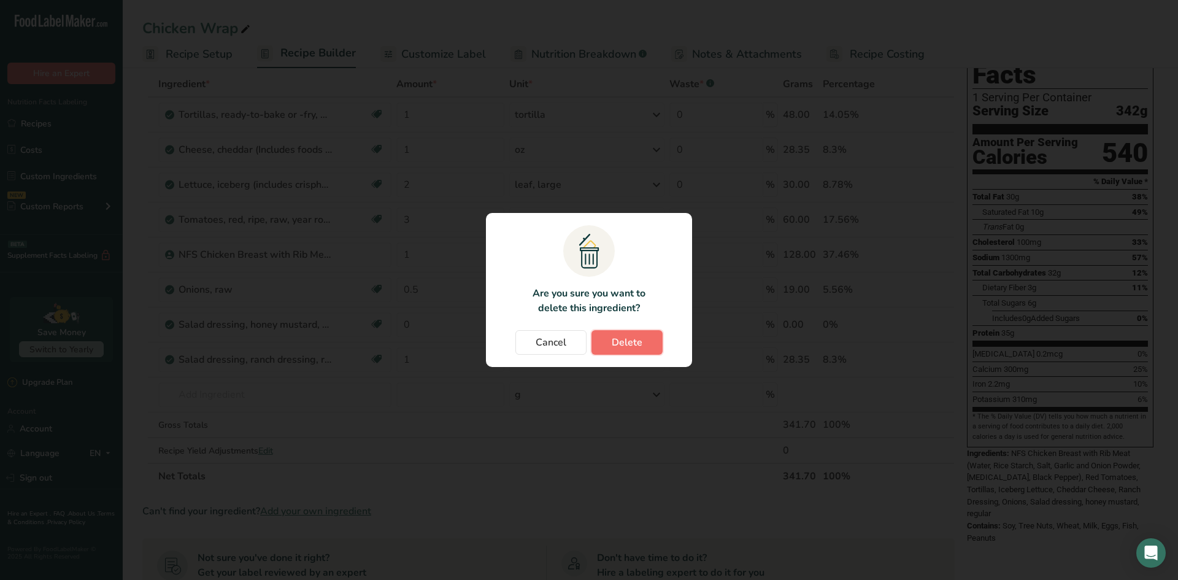
click at [625, 339] on span "Delete" at bounding box center [627, 342] width 31 height 15
type input "1"
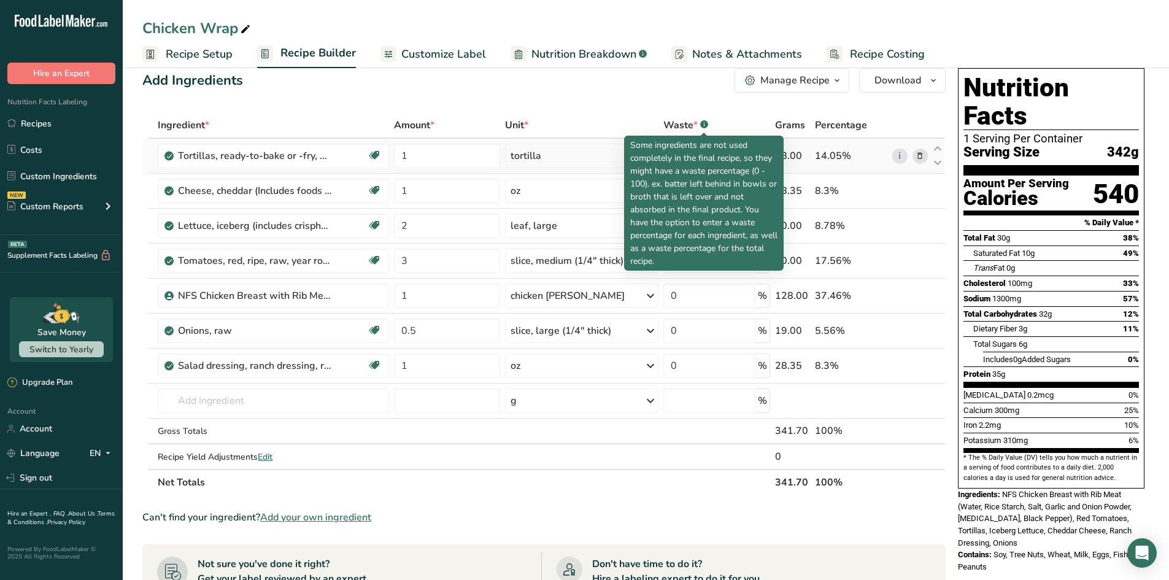
scroll to position [0, 0]
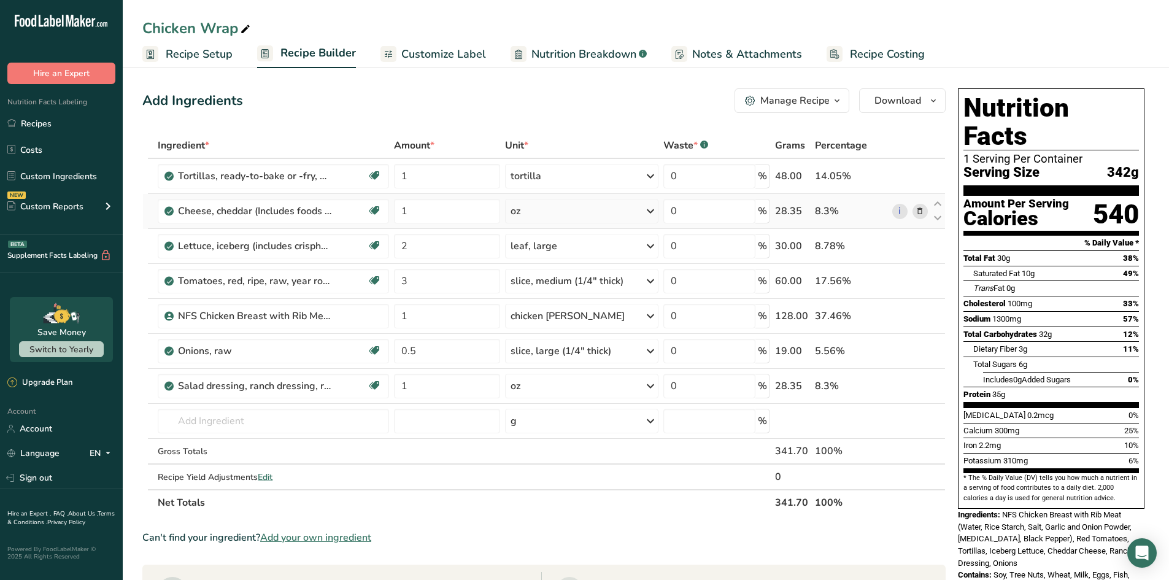
click at [635, 206] on div "oz" at bounding box center [581, 211] width 153 height 25
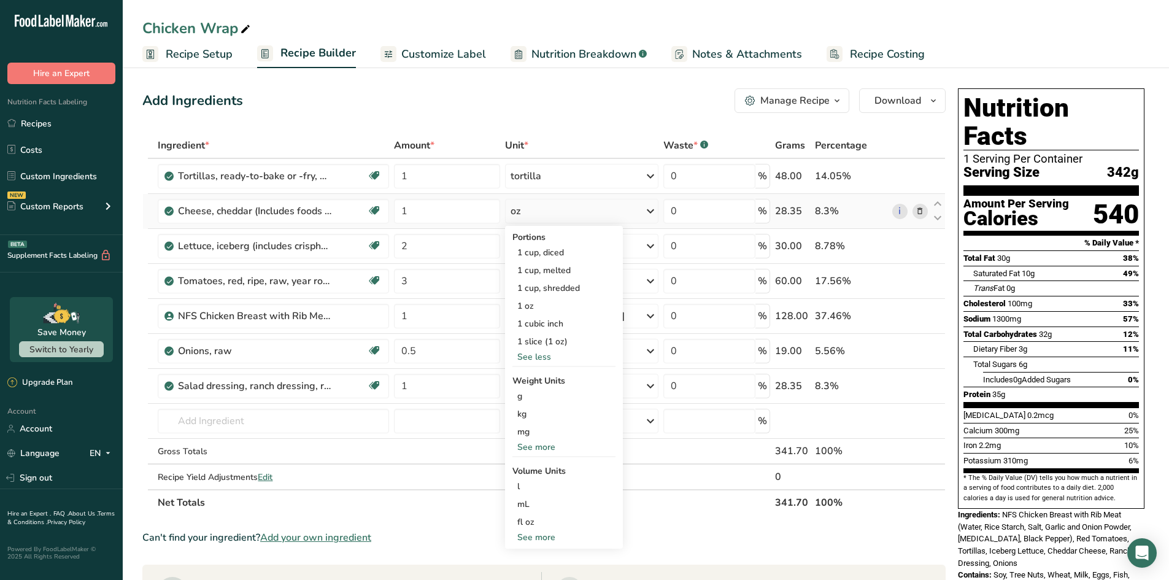
click at [543, 536] on div "See more" at bounding box center [563, 537] width 103 height 13
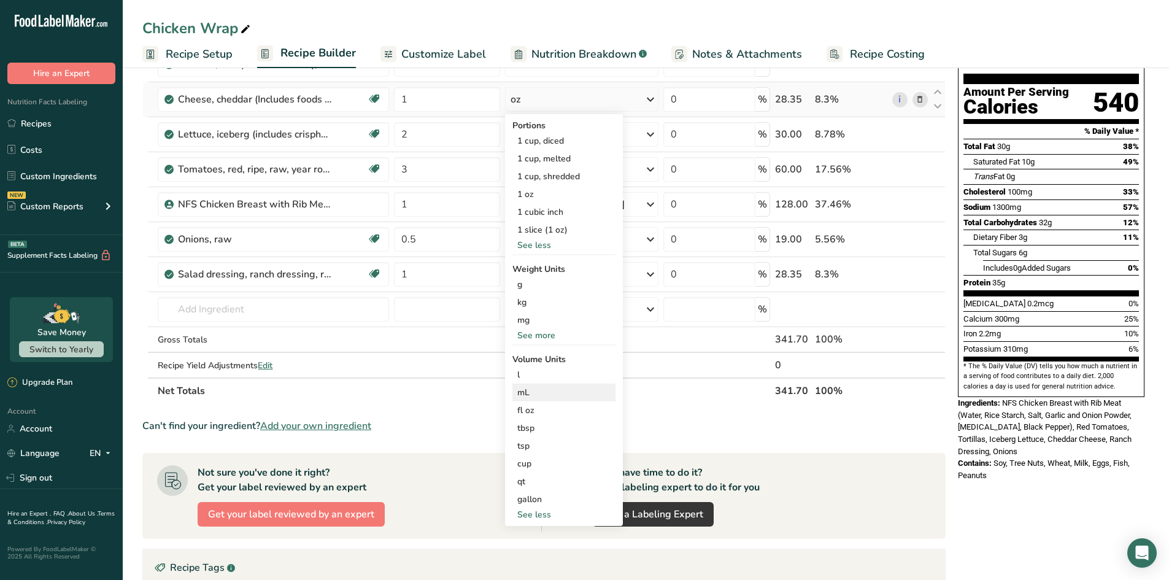
scroll to position [123, 0]
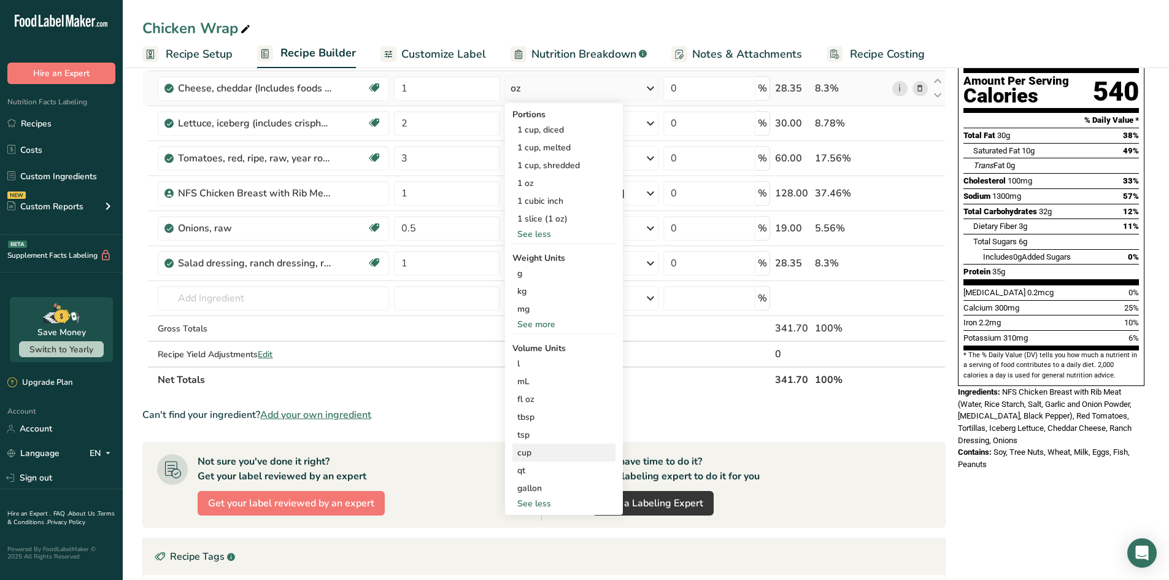
click at [542, 450] on div "cup" at bounding box center [563, 452] width 93 height 13
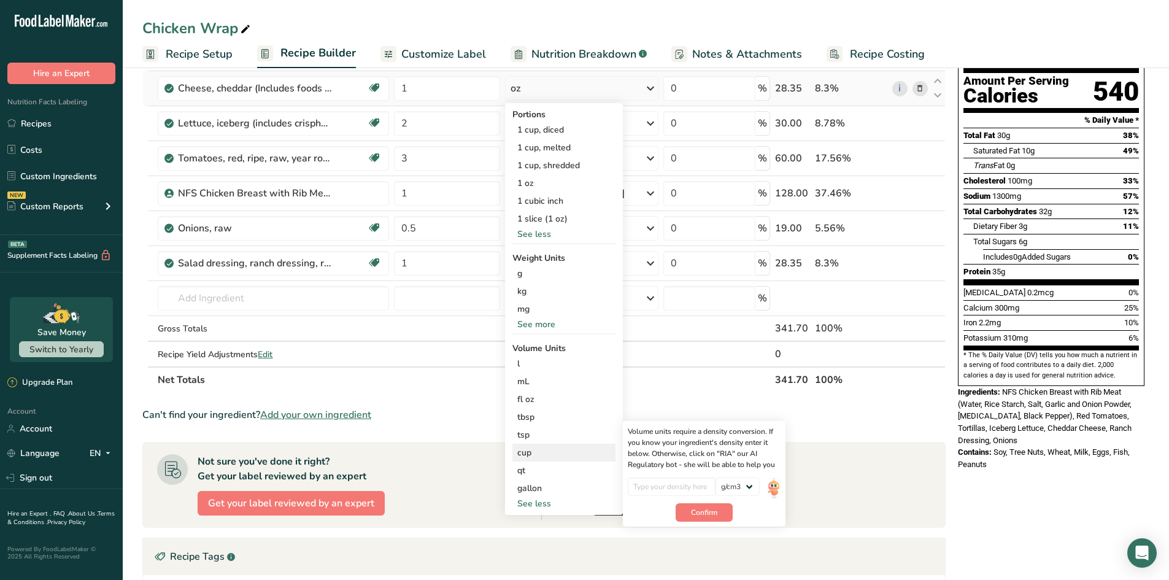
click at [535, 450] on div "cup" at bounding box center [563, 452] width 93 height 13
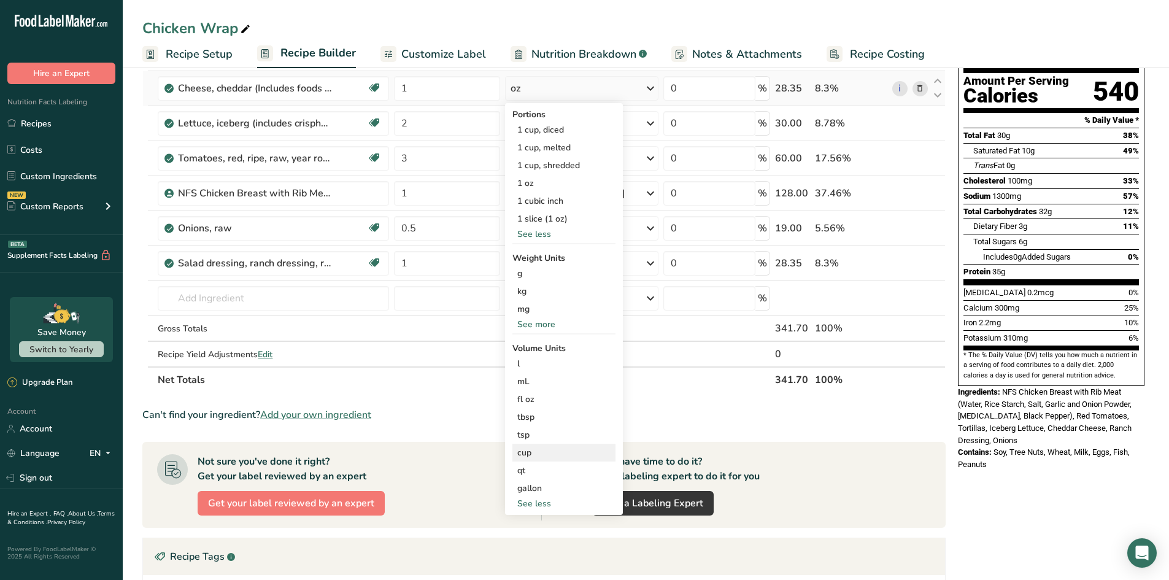
click at [523, 449] on div "cup" at bounding box center [563, 452] width 93 height 13
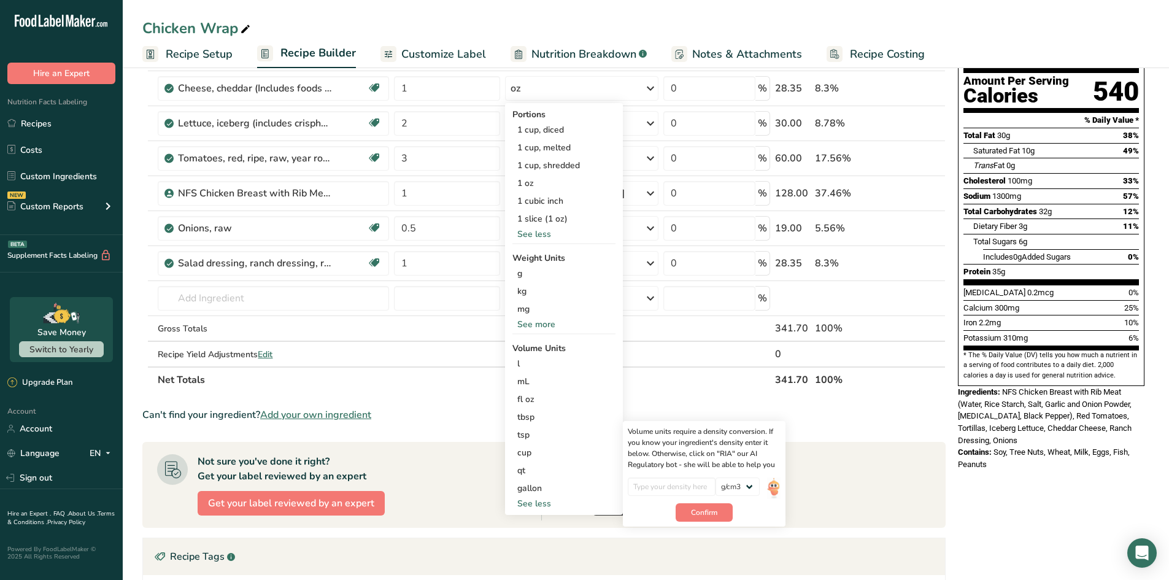
click at [441, 410] on div "Can't find your ingredient? Add your own ingredient" at bounding box center [543, 414] width 803 height 15
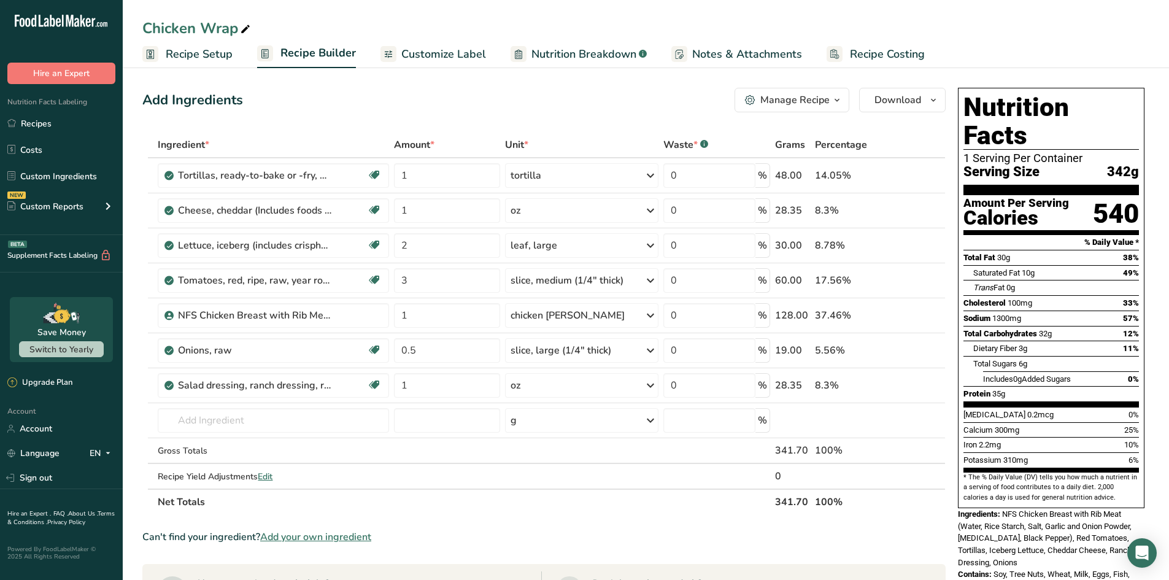
scroll to position [0, 0]
click at [620, 101] on div "Add Ingredients Manage Recipe Delete Recipe Duplicate Recipe Scale Recipe Save …" at bounding box center [543, 100] width 803 height 25
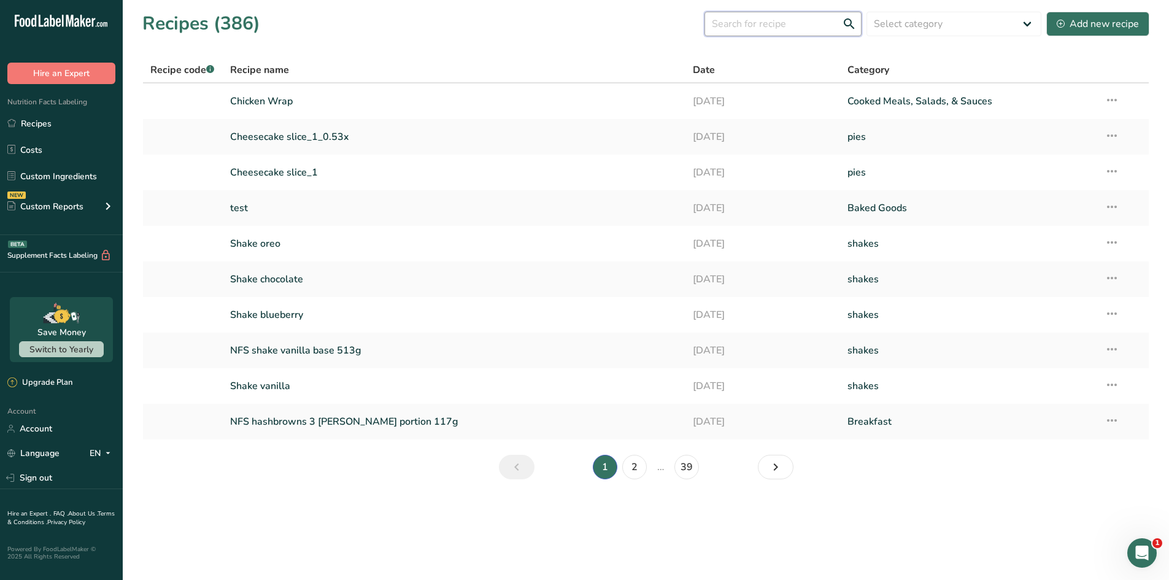
click at [780, 29] on input "text" at bounding box center [783, 24] width 157 height 25
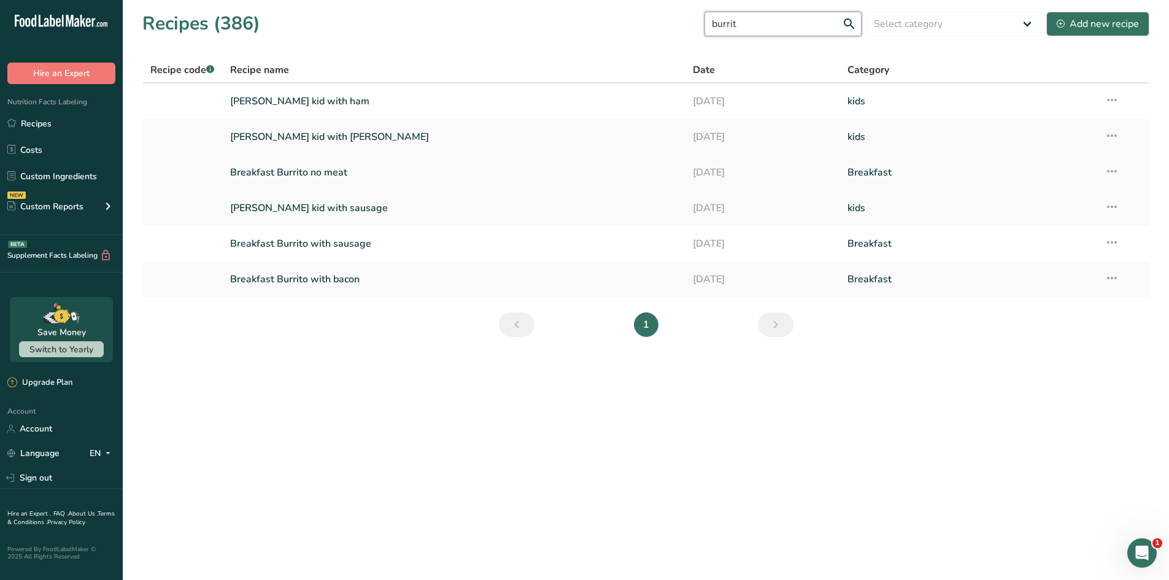
type input "burrit"
click at [331, 172] on link "Breakfast Burrito no meat" at bounding box center [454, 173] width 449 height 26
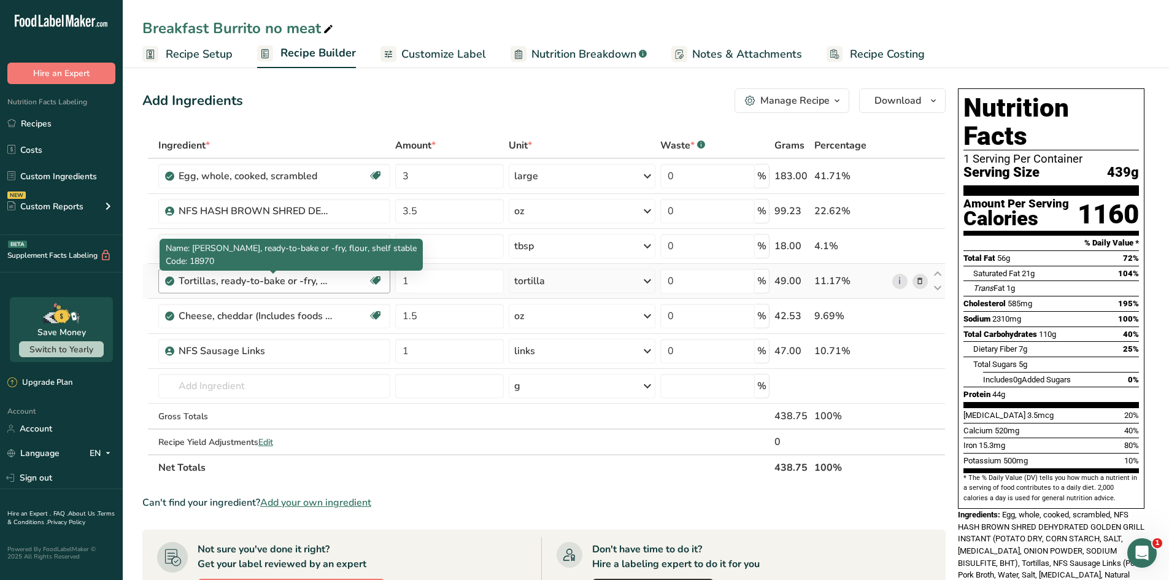
click at [241, 281] on div "Tortillas, ready-to-bake or -fry, flour, shelf stable" at bounding box center [255, 281] width 153 height 15
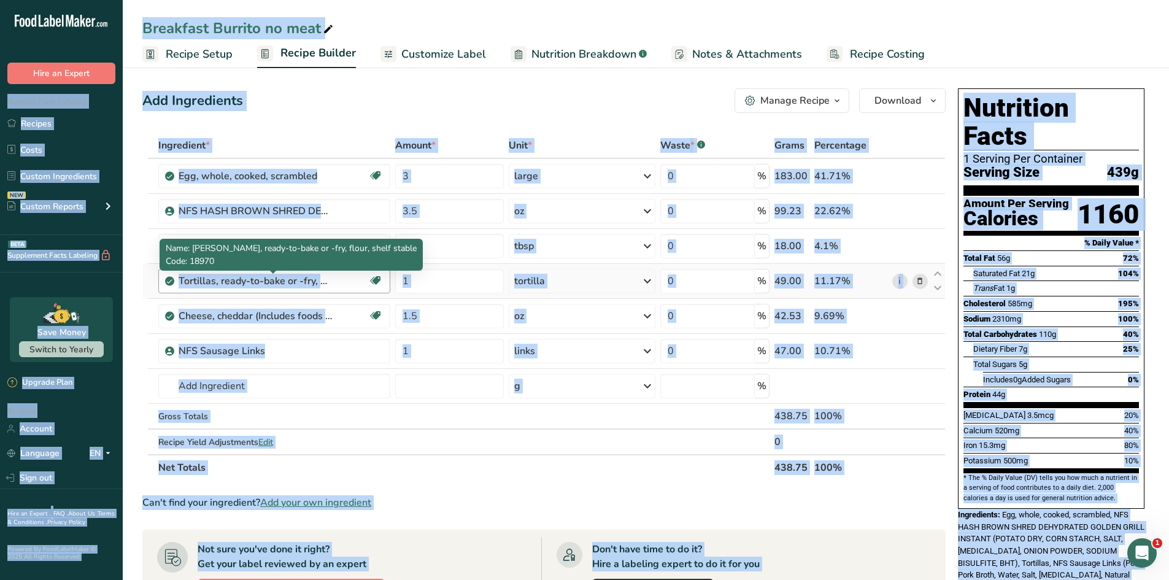
click at [299, 276] on div "Tortillas, ready-to-bake or -fry, flour, shelf stable" at bounding box center [255, 281] width 153 height 15
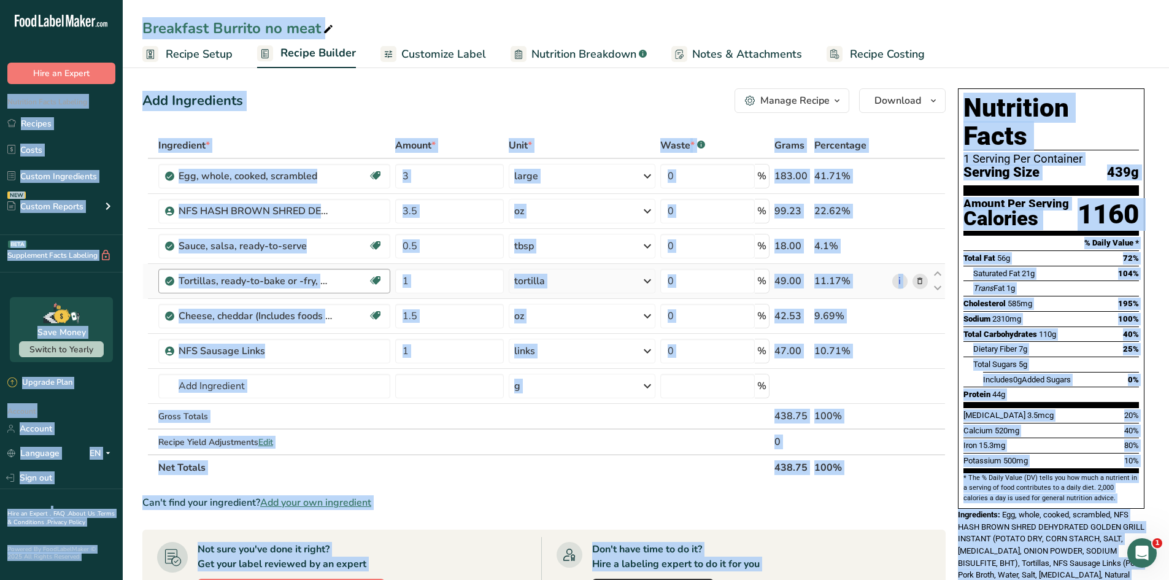
click at [299, 276] on div "Tortillas, ready-to-bake or -fry, flour, shelf stable" at bounding box center [255, 281] width 153 height 15
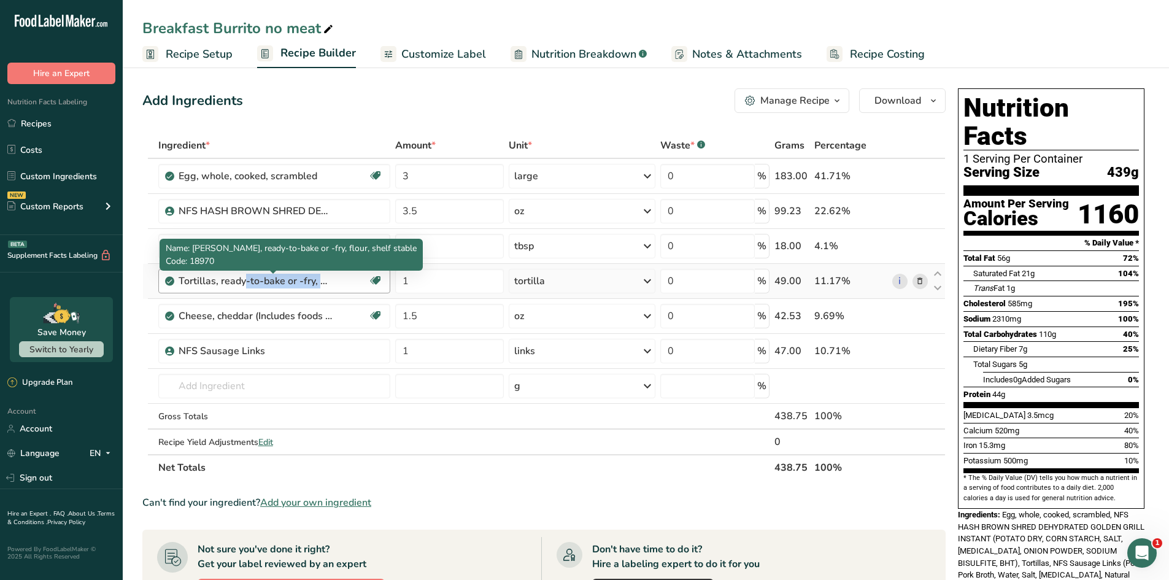
drag, startPoint x: 182, startPoint y: 282, endPoint x: 225, endPoint y: 280, distance: 43.0
click at [260, 282] on div "Tortillas, ready-to-bake or -fry, flour, shelf stable" at bounding box center [255, 281] width 153 height 15
click at [201, 261] on span "Code: 18970" at bounding box center [190, 261] width 48 height 12
copy span "18970"
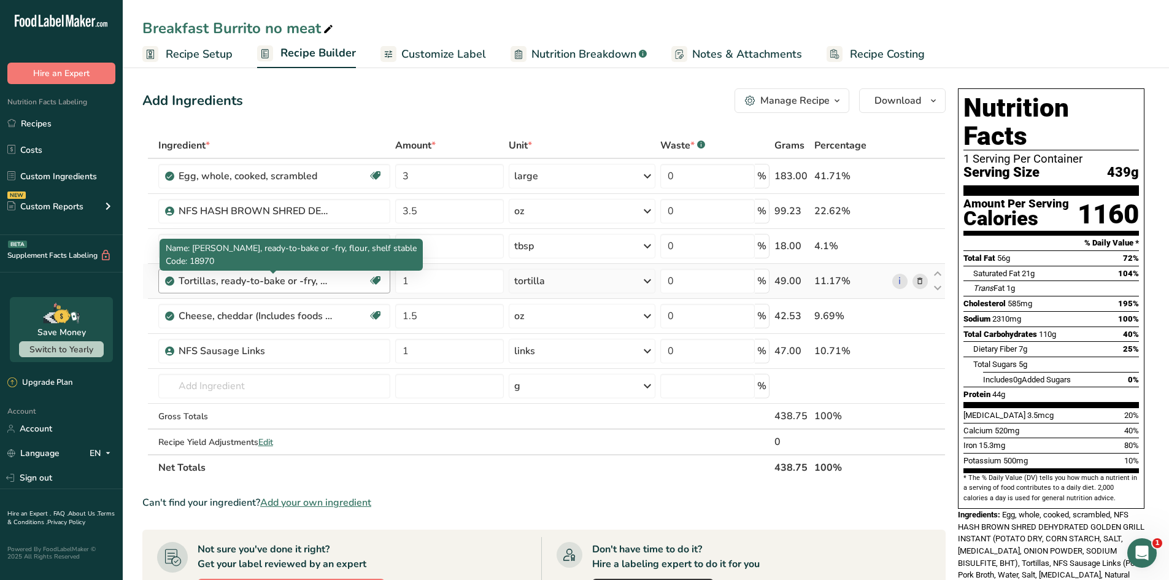
click at [242, 287] on div "Tortillas, ready-to-bake or -fry, flour, shelf stable" at bounding box center [255, 281] width 153 height 15
drag, startPoint x: 193, startPoint y: 245, endPoint x: 379, endPoint y: 242, distance: 186.6
click at [379, 242] on span "Name: Tortillas, ready-to-bake or -fry, flour, shelf stable" at bounding box center [291, 248] width 251 height 12
copy span "Tortillas, ready-to-bake or -fry, flour, shelf stable"
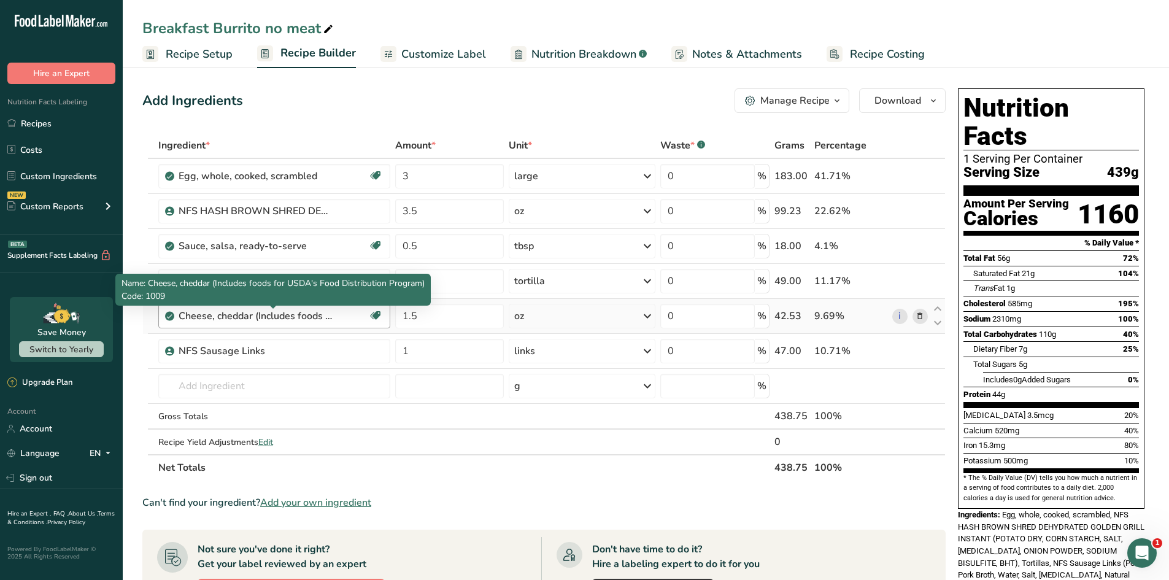
click at [300, 313] on div "Cheese, cheddar (Includes foods for USDA's Food Distribution Program)" at bounding box center [255, 316] width 153 height 15
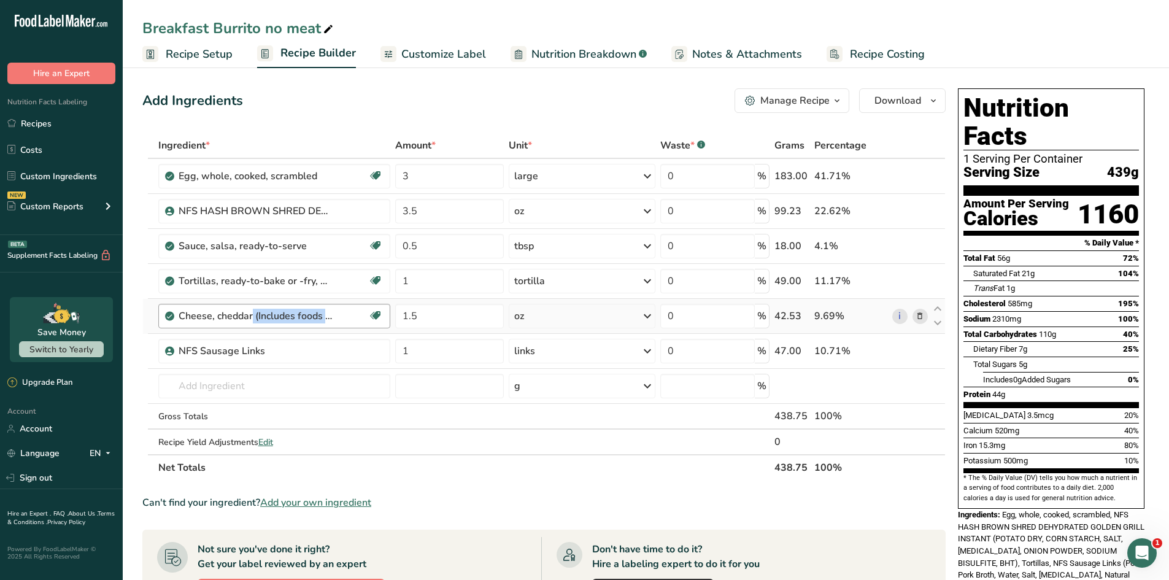
drag, startPoint x: 180, startPoint y: 314, endPoint x: 263, endPoint y: 313, distance: 82.9
click at [263, 313] on div "Cheese, cheddar (Includes foods for USDA's Food Distribution Program)" at bounding box center [255, 316] width 153 height 15
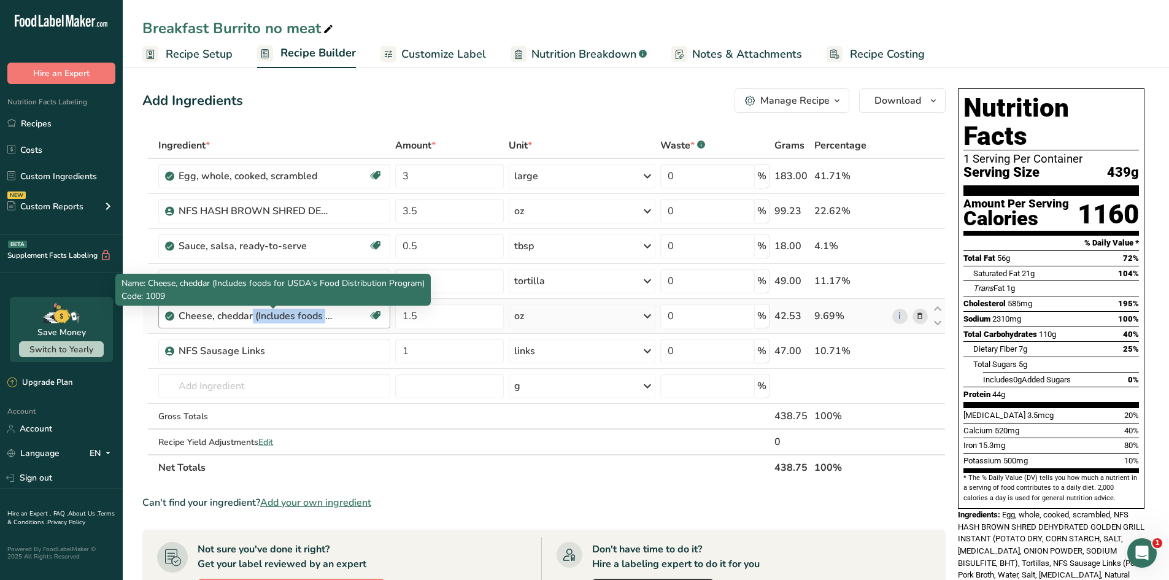
click at [249, 315] on div "Cheese, cheddar (Includes foods for USDA's Food Distribution Program)" at bounding box center [255, 316] width 153 height 15
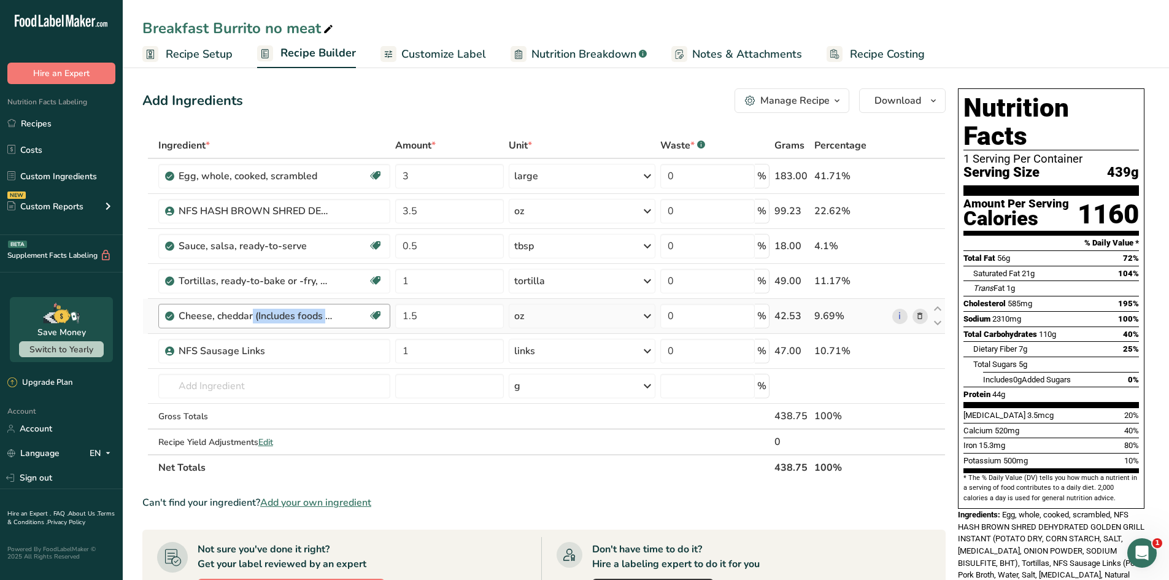
click at [249, 315] on div "Cheese, cheddar (Includes foods for USDA's Food Distribution Program)" at bounding box center [255, 316] width 153 height 15
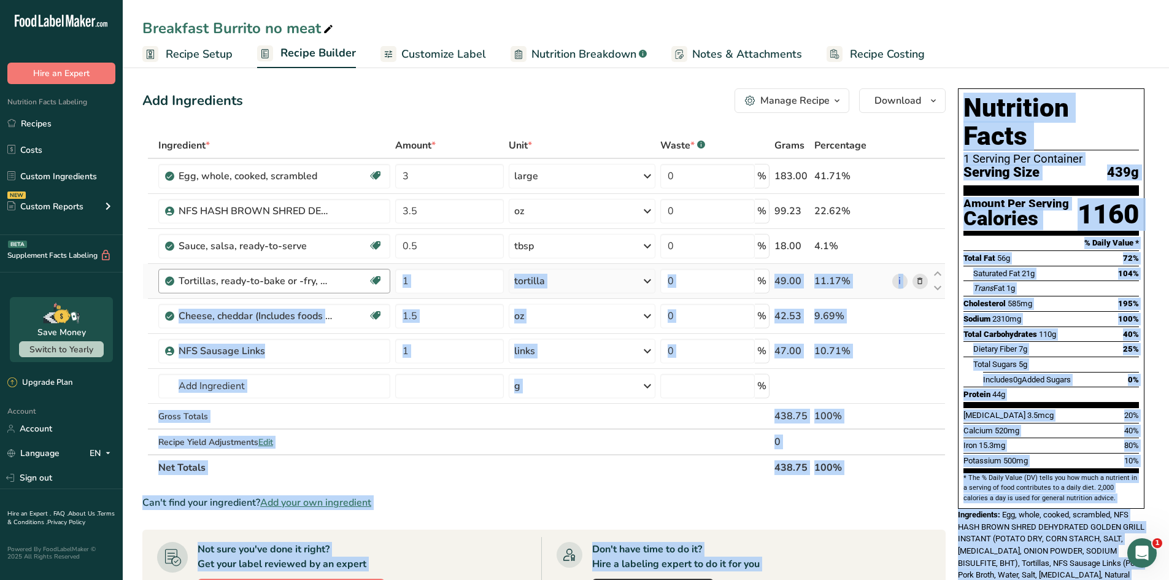
drag, startPoint x: 149, startPoint y: 280, endPoint x: 313, endPoint y: 304, distance: 166.1
click at [313, 304] on body ".a-20{fill:#fff;} Hire an Expert Nutrition Facts Labeling Recipes Costs Custom …" at bounding box center [584, 480] width 1169 height 960
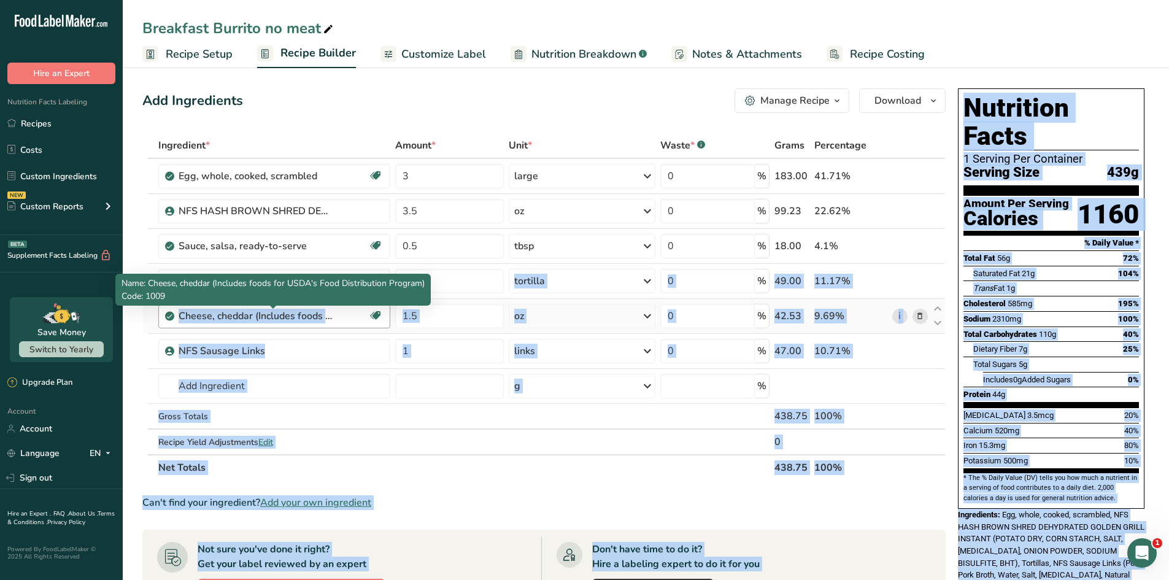
click at [267, 320] on div "Cheese, cheddar (Includes foods for USDA's Food Distribution Program)" at bounding box center [255, 316] width 153 height 15
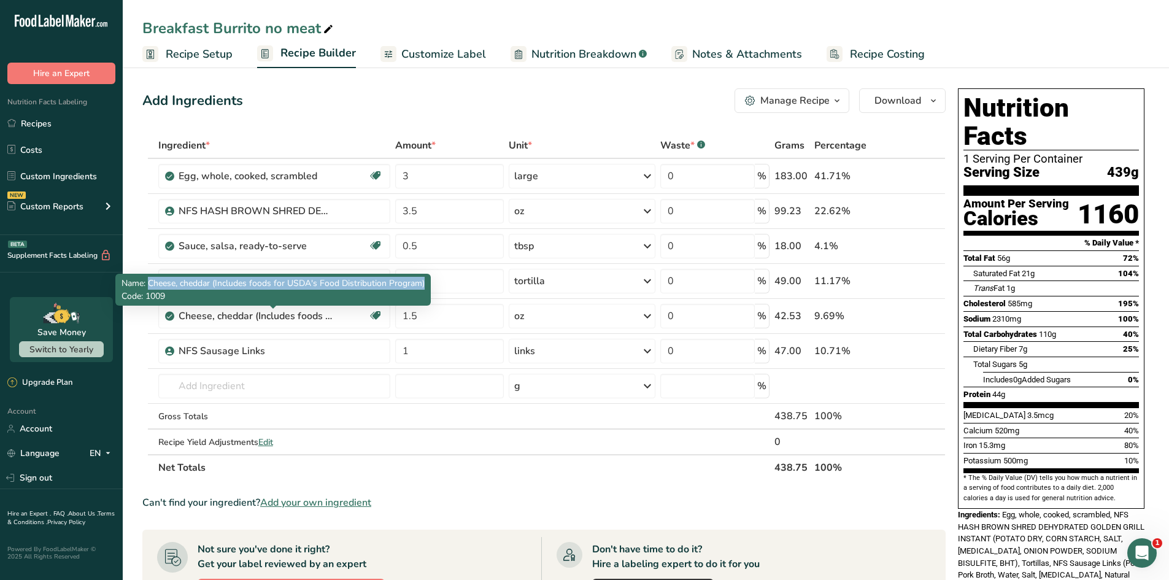
drag, startPoint x: 149, startPoint y: 281, endPoint x: 426, endPoint y: 284, distance: 276.8
click at [426, 284] on div "Name: Cheese, cheddar (Includes foods for USDA's Food Distribution Program) Cod…" at bounding box center [272, 290] width 315 height 32
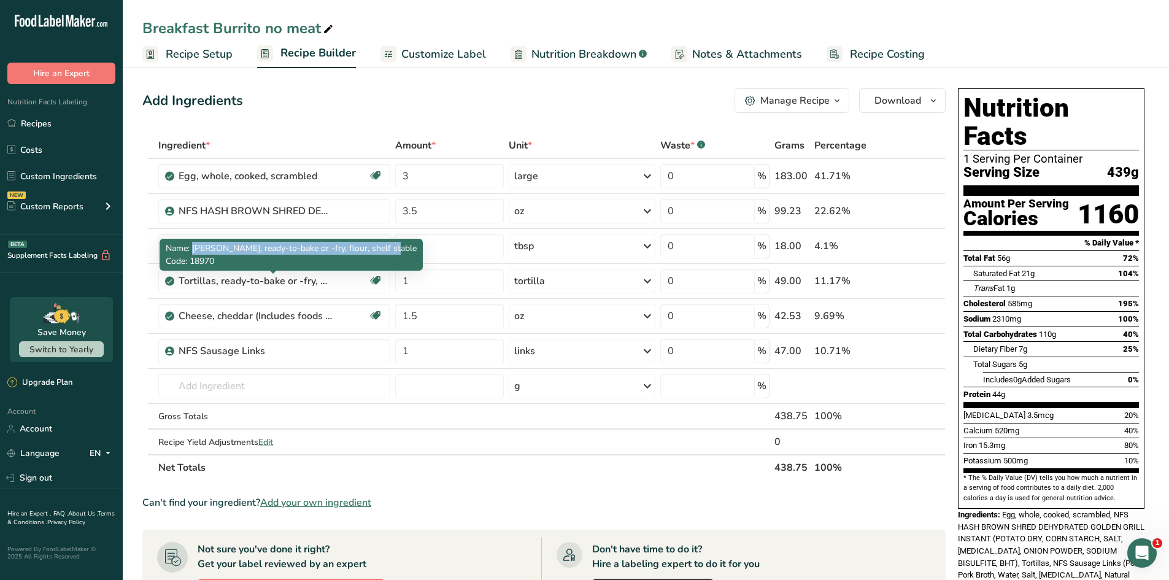
drag, startPoint x: 193, startPoint y: 246, endPoint x: 379, endPoint y: 246, distance: 186.0
click at [379, 246] on span "Name: Tortillas, ready-to-bake or -fry, flour, shelf stable" at bounding box center [291, 248] width 251 height 12
copy span "Tortillas, ready-to-bake or -fry, flour, shelf stable"
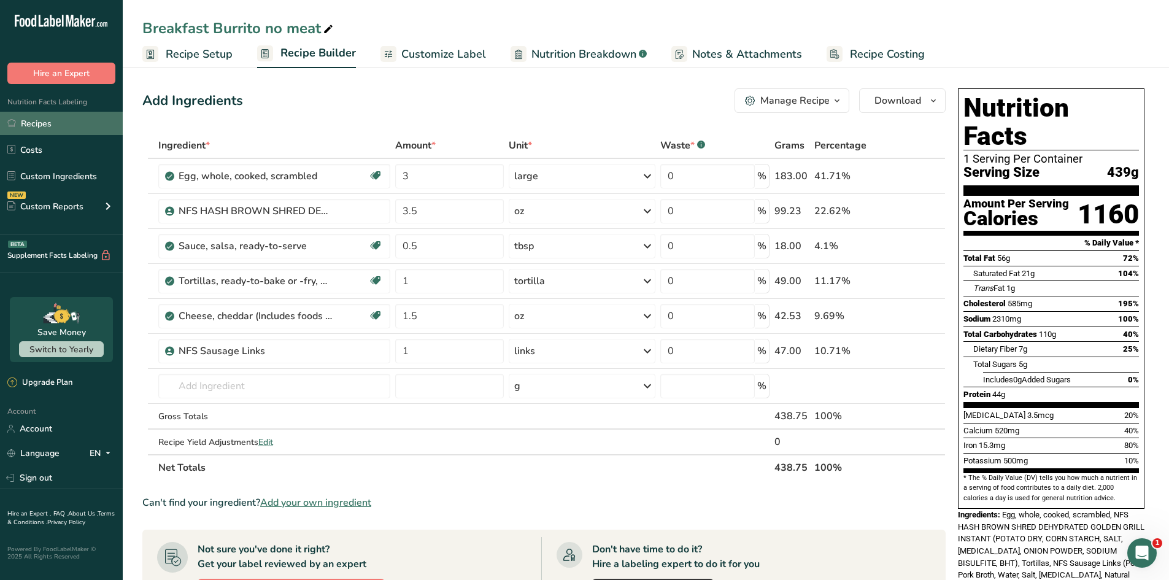
click at [29, 125] on link "Recipes" at bounding box center [61, 123] width 123 height 23
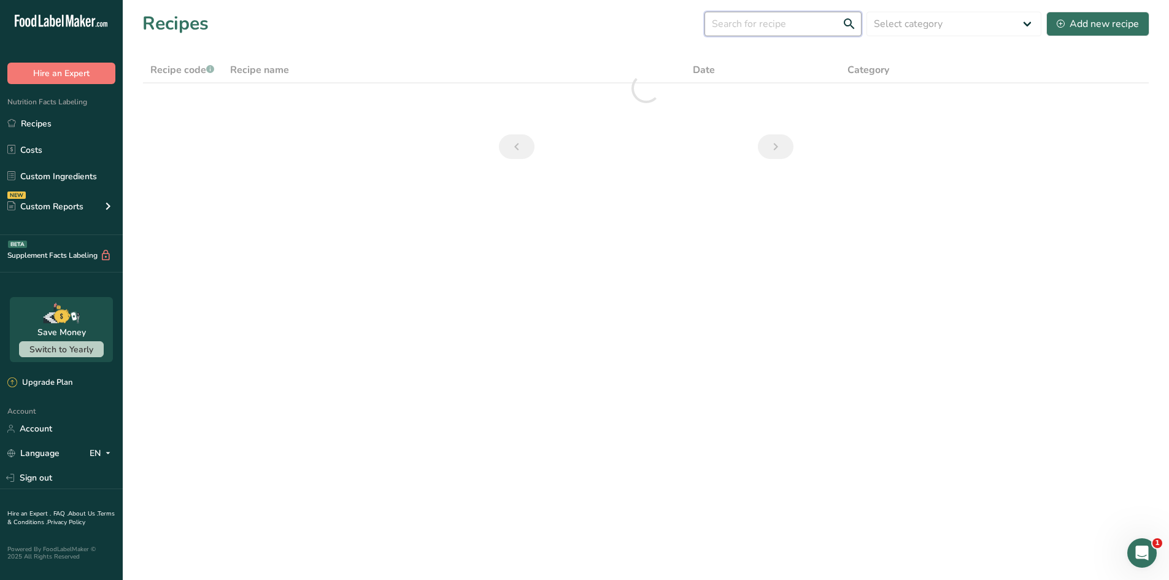
click at [748, 28] on input "text" at bounding box center [783, 24] width 157 height 25
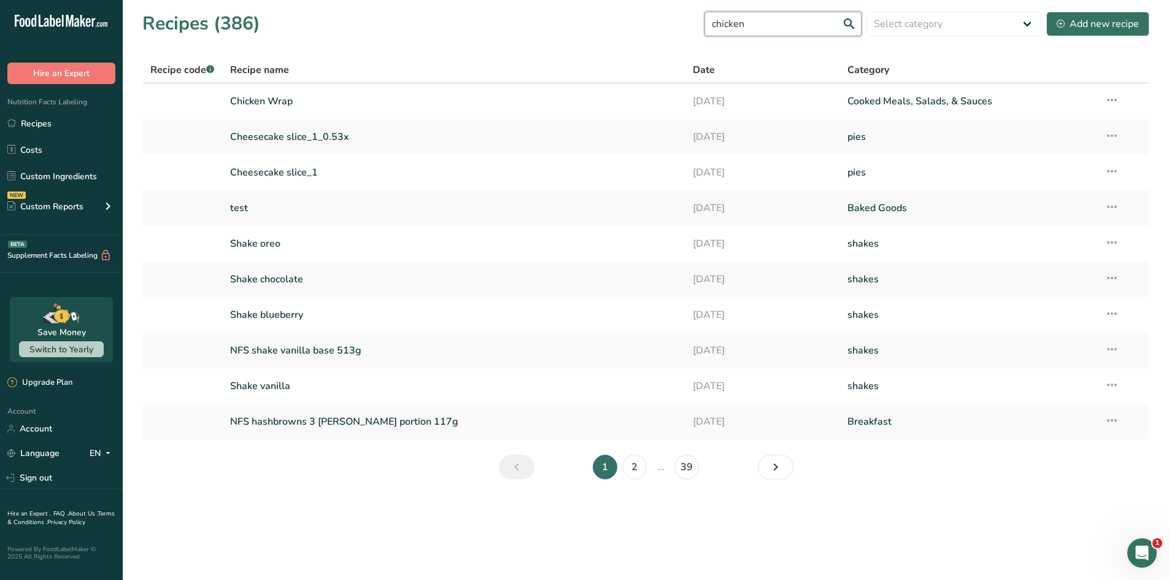
type input "chicken"
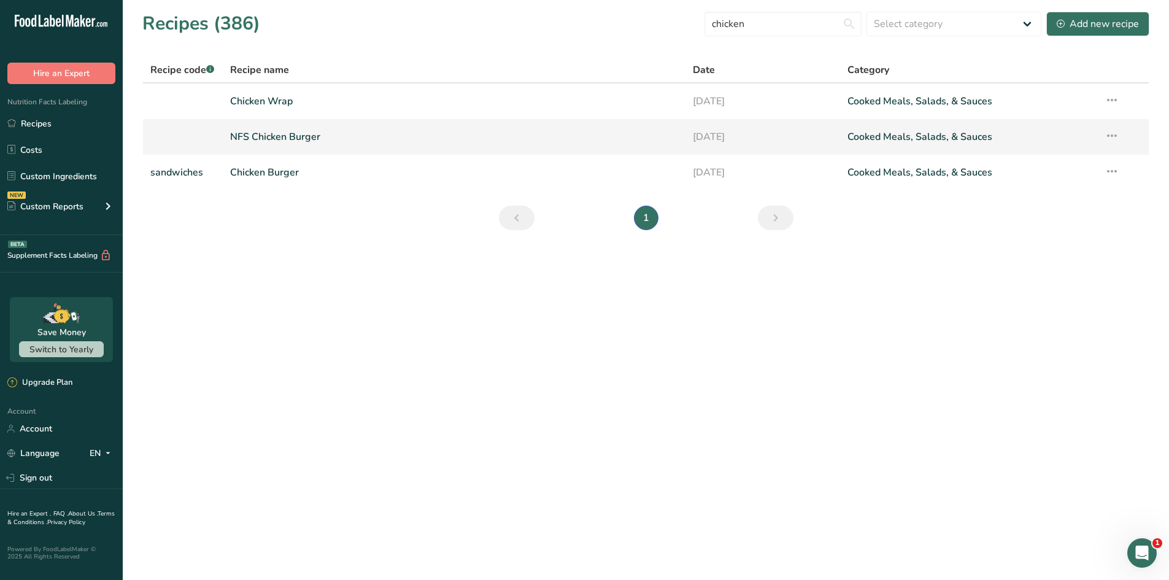
click at [285, 144] on link "NFS Chicken Burger" at bounding box center [454, 137] width 449 height 26
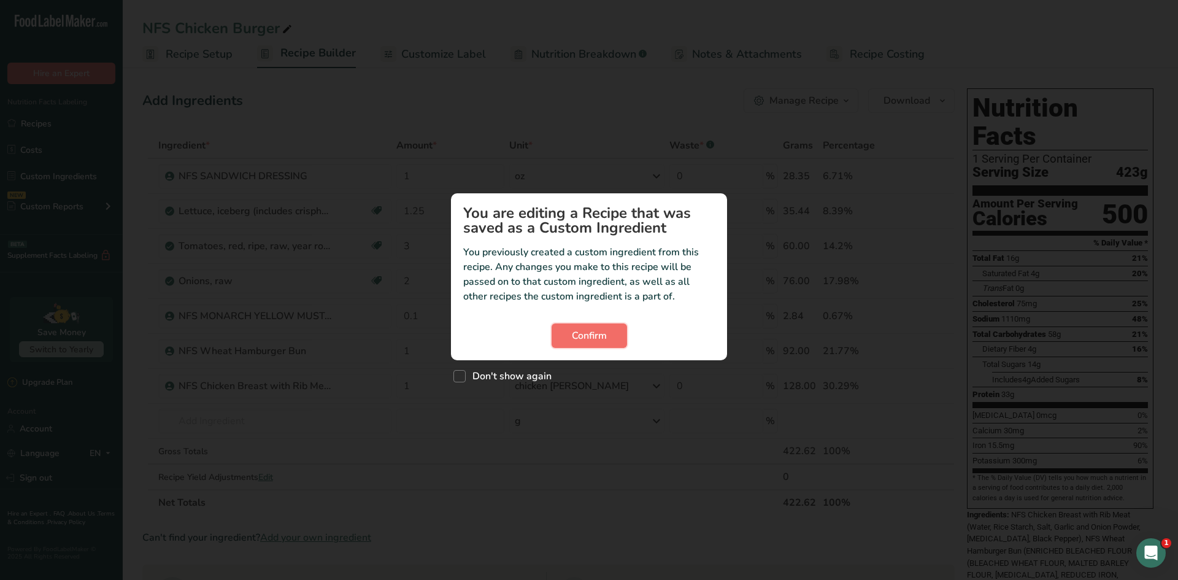
click at [603, 328] on span "Confirm" at bounding box center [589, 335] width 35 height 15
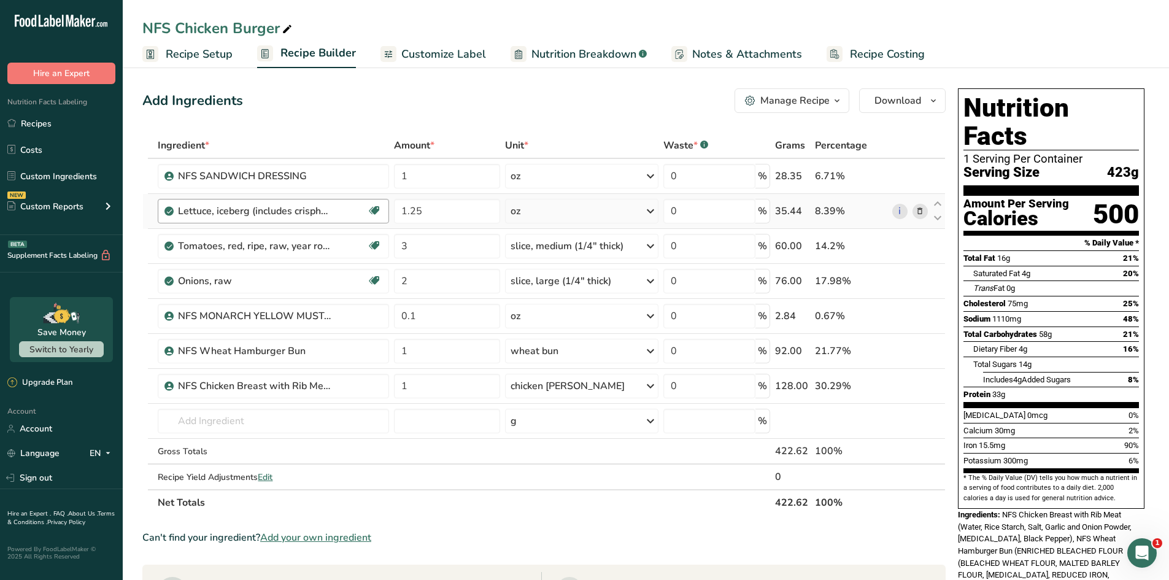
click at [333, 214] on div "Lettuce, iceberg (includes crisphead types), raw" at bounding box center [272, 211] width 188 height 15
click at [250, 366] on span "Code: SANDWICH" at bounding box center [237, 366] width 72 height 12
click at [253, 365] on span "Code: SANDWICH" at bounding box center [237, 366] width 72 height 12
drag, startPoint x: 230, startPoint y: 352, endPoint x: 361, endPoint y: 353, distance: 131.3
click at [361, 353] on div "Name: NFS Chicken Breast with Rib Meat Code: SANDWICH" at bounding box center [280, 360] width 170 height 32
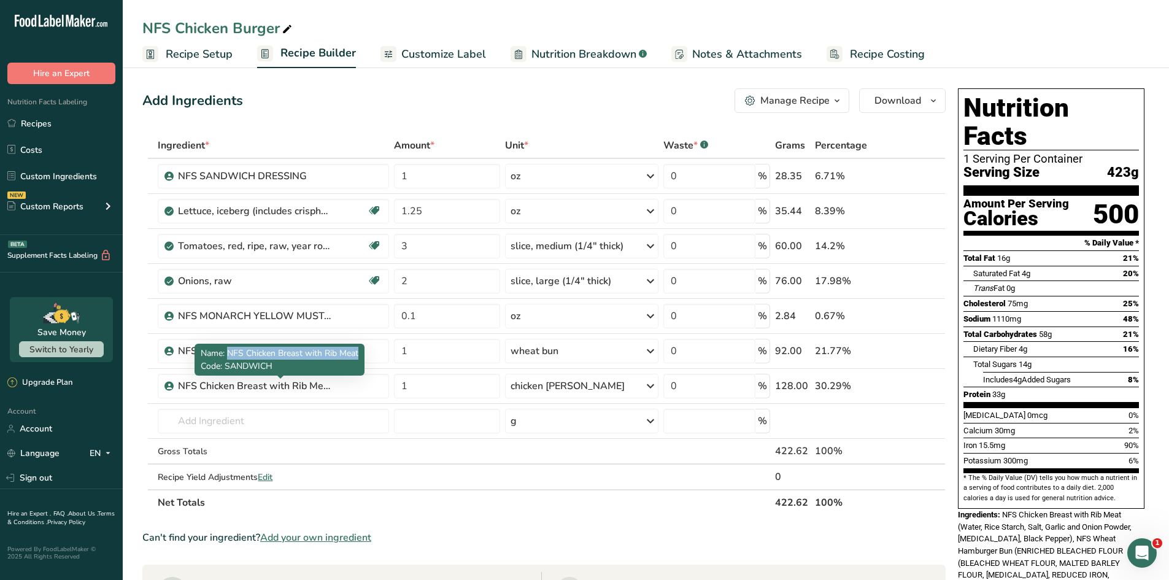
copy span "NFS Chicken Breast with Rib Meat"
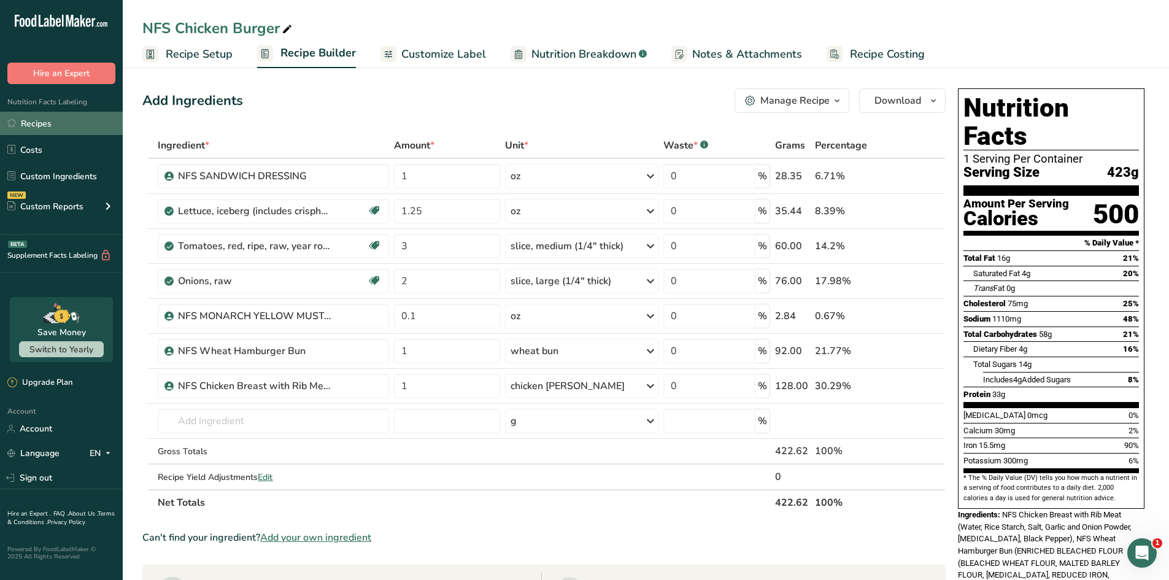
click at [37, 127] on link "Recipes" at bounding box center [61, 123] width 123 height 23
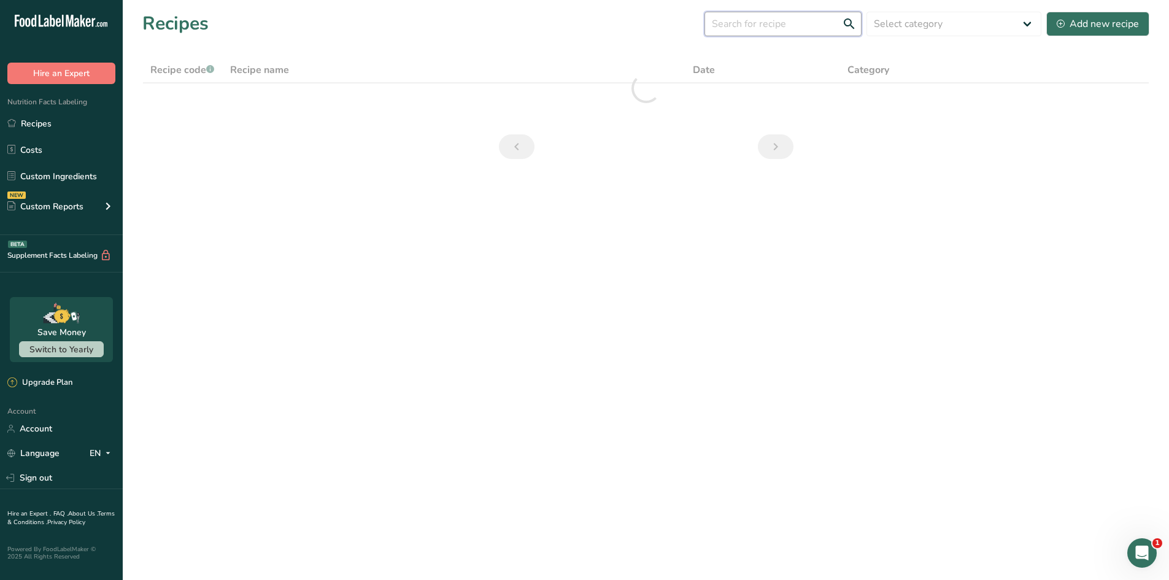
click at [763, 31] on input "text" at bounding box center [783, 24] width 157 height 25
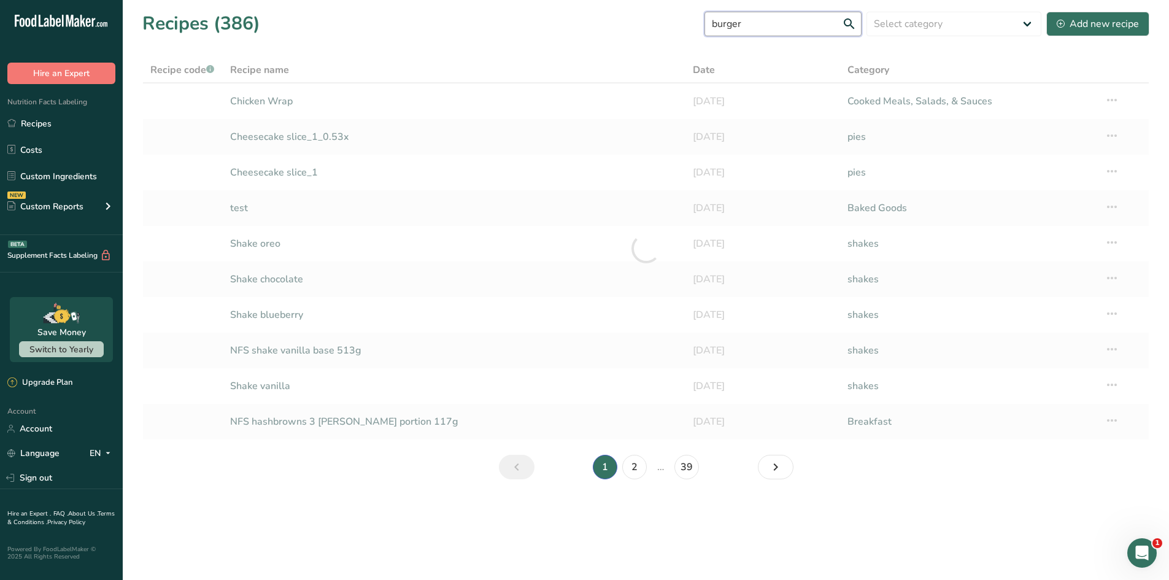
type input "burger"
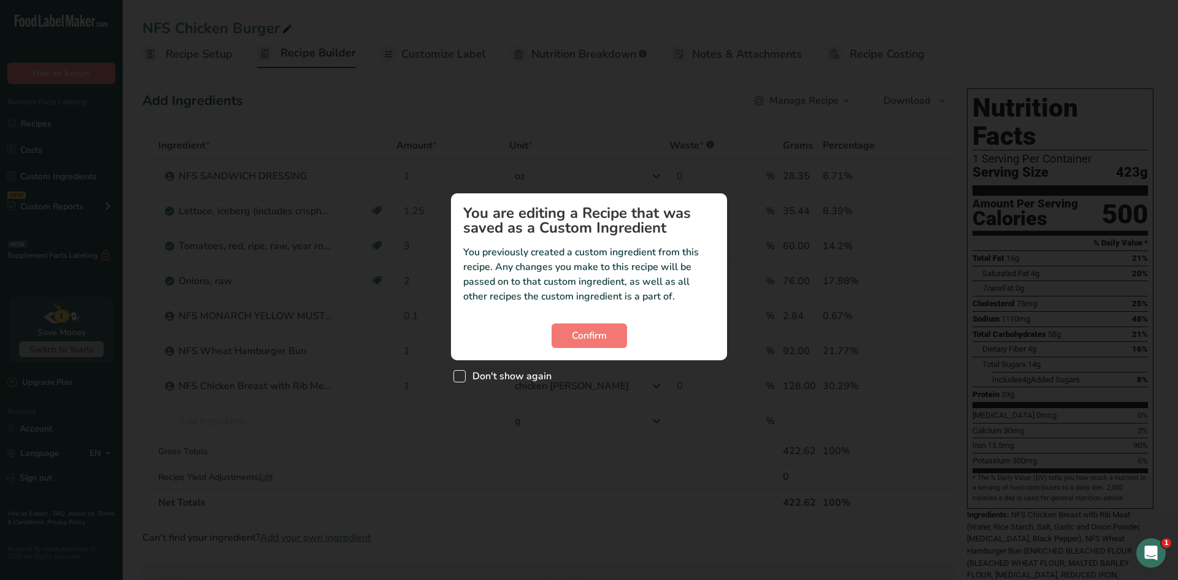
click at [476, 380] on span "Don't show again" at bounding box center [509, 376] width 86 height 12
click at [462, 380] on input "Don't show again" at bounding box center [458, 377] width 8 height 8
checkbox input "true"
click at [622, 417] on div "Custom ingredient modal" at bounding box center [589, 290] width 1178 height 580
click at [575, 339] on span "Confirm" at bounding box center [589, 335] width 35 height 15
